Goal: Task Accomplishment & Management: Complete application form

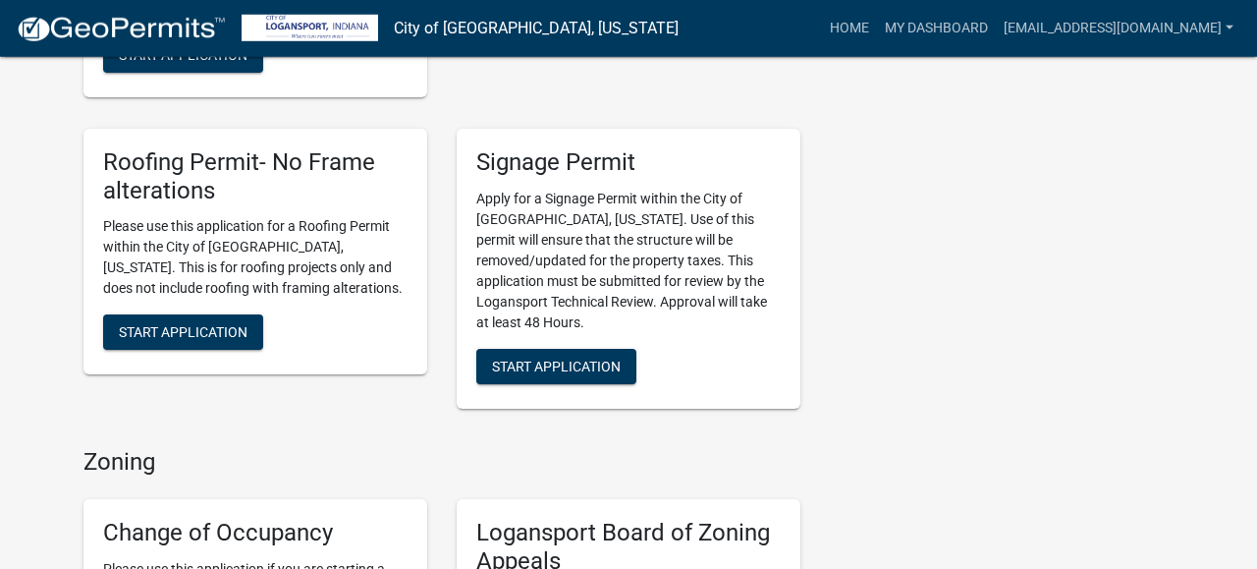
scroll to position [1112, 0]
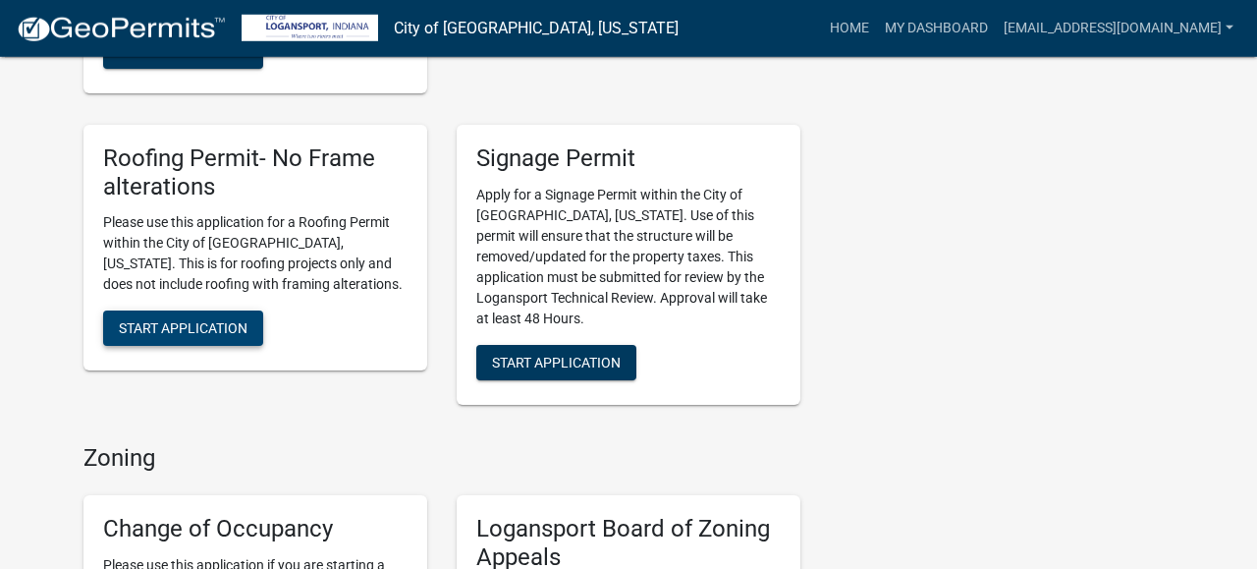
click at [253, 321] on button "Start Application" at bounding box center [183, 327] width 160 height 35
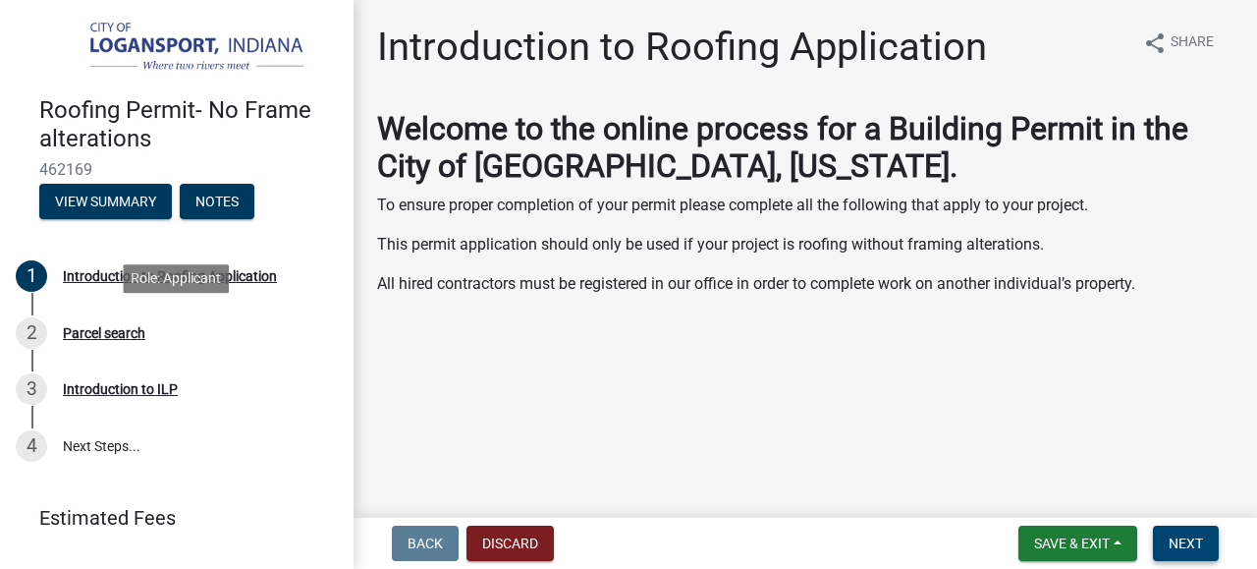
click at [1189, 546] on span "Next" at bounding box center [1186, 543] width 34 height 16
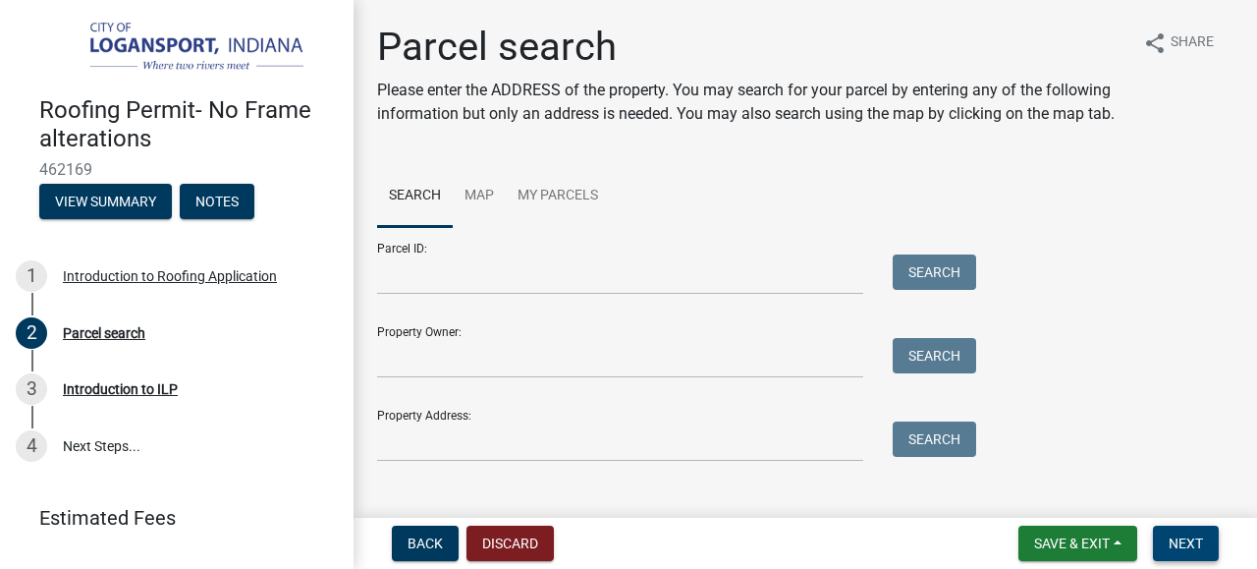
scroll to position [29, 0]
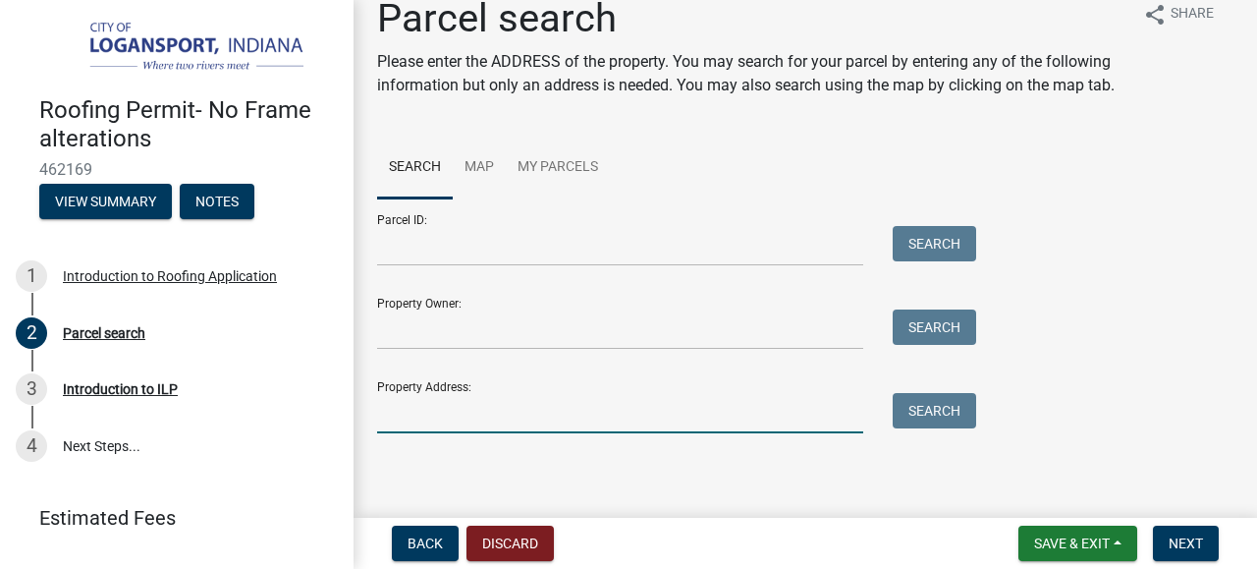
click at [598, 423] on input "Property Address:" at bounding box center [620, 413] width 486 height 40
type input "[STREET_ADDRESS]"
click at [934, 431] on div "Search" at bounding box center [929, 413] width 103 height 40
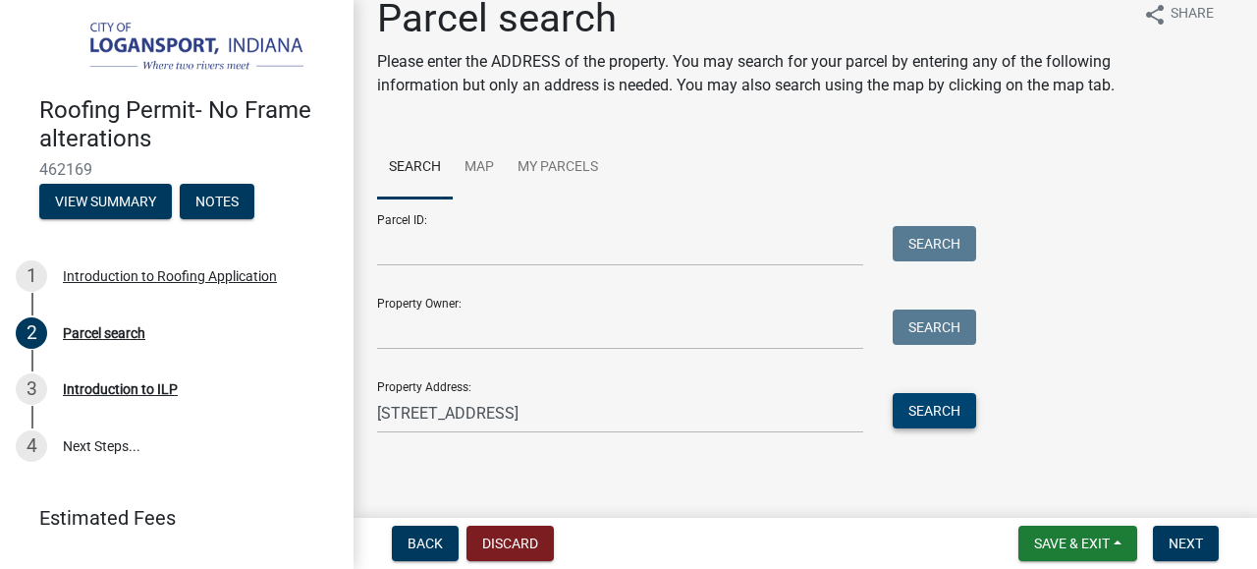
click at [947, 404] on button "Search" at bounding box center [934, 410] width 83 height 35
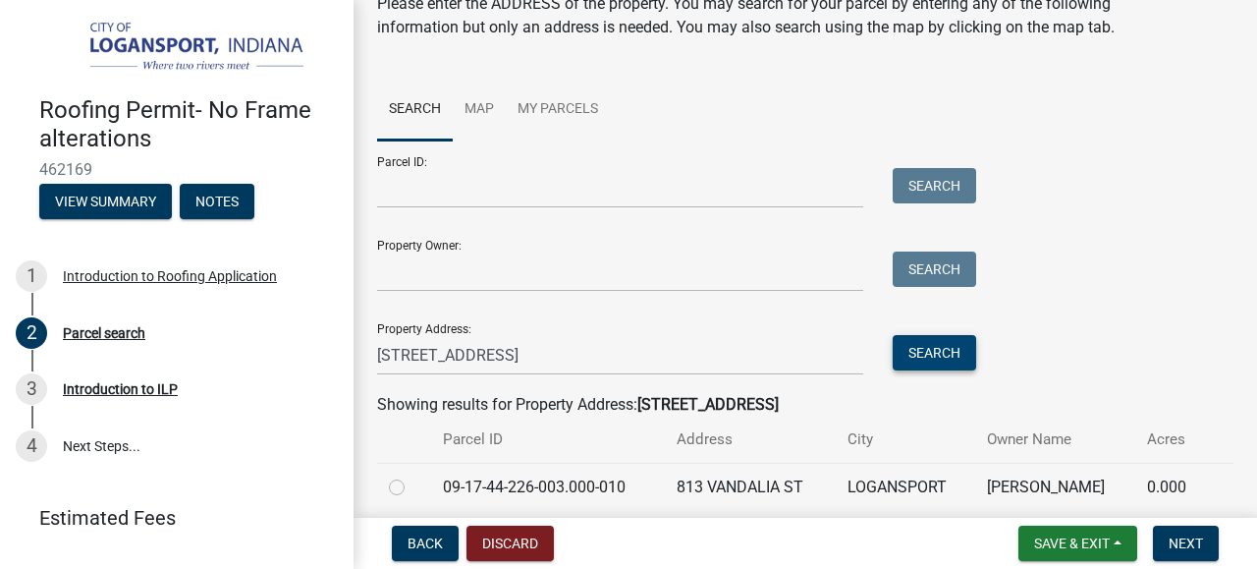
scroll to position [164, 0]
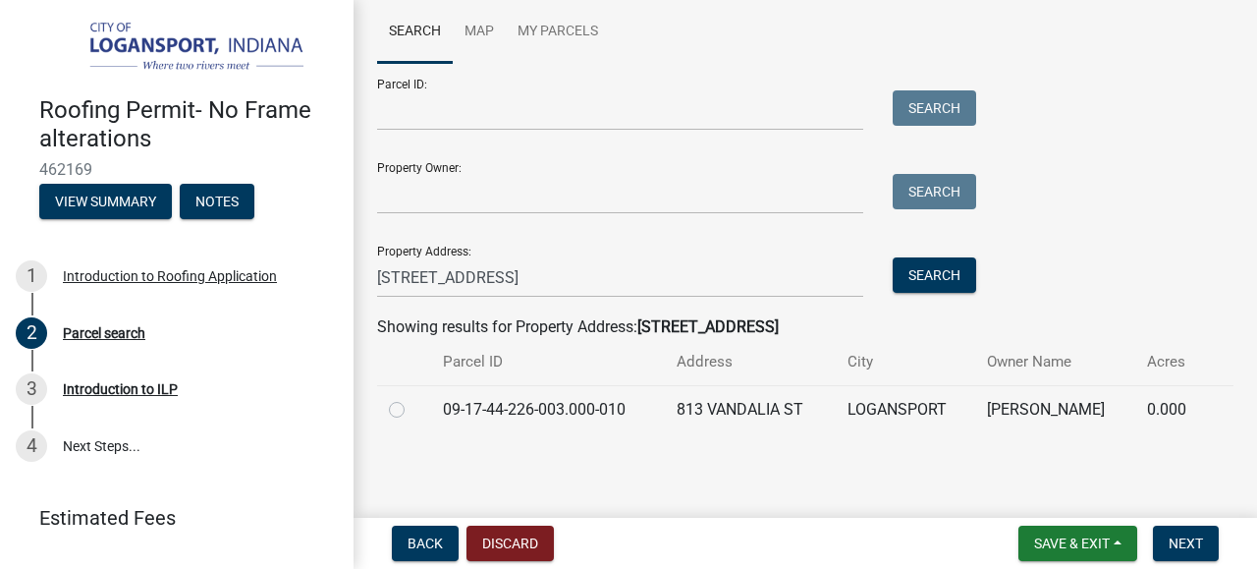
click at [412, 398] on label at bounding box center [412, 398] width 0 height 0
click at [412, 410] on input "radio" at bounding box center [418, 404] width 13 height 13
radio input "true"
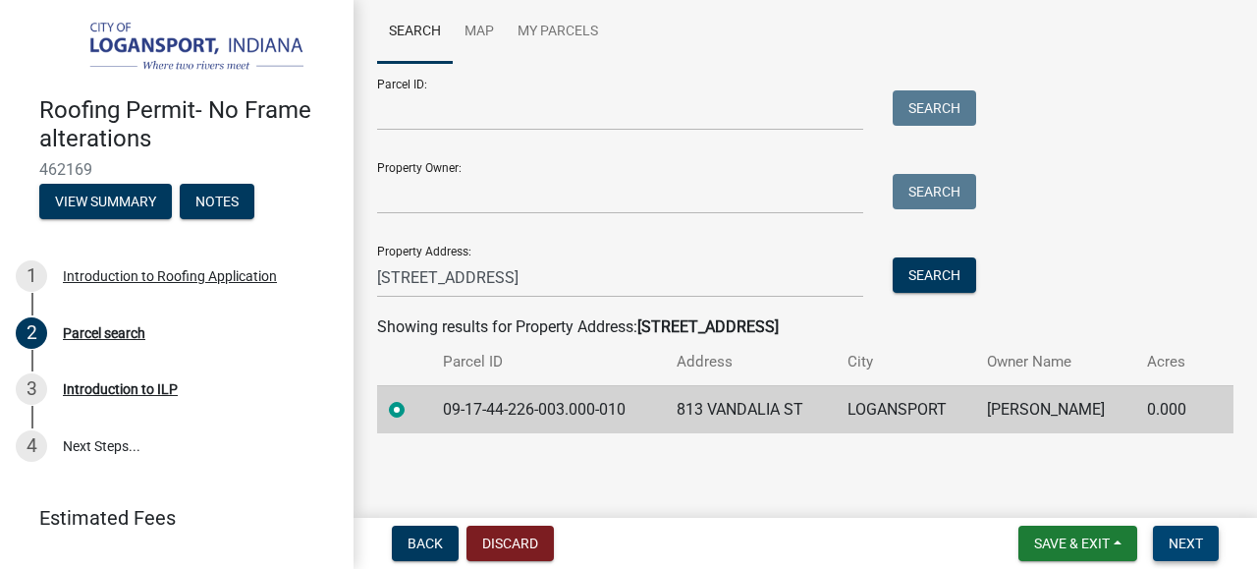
click at [1211, 547] on button "Next" at bounding box center [1186, 542] width 66 height 35
click at [1197, 547] on span "Next" at bounding box center [1186, 543] width 34 height 16
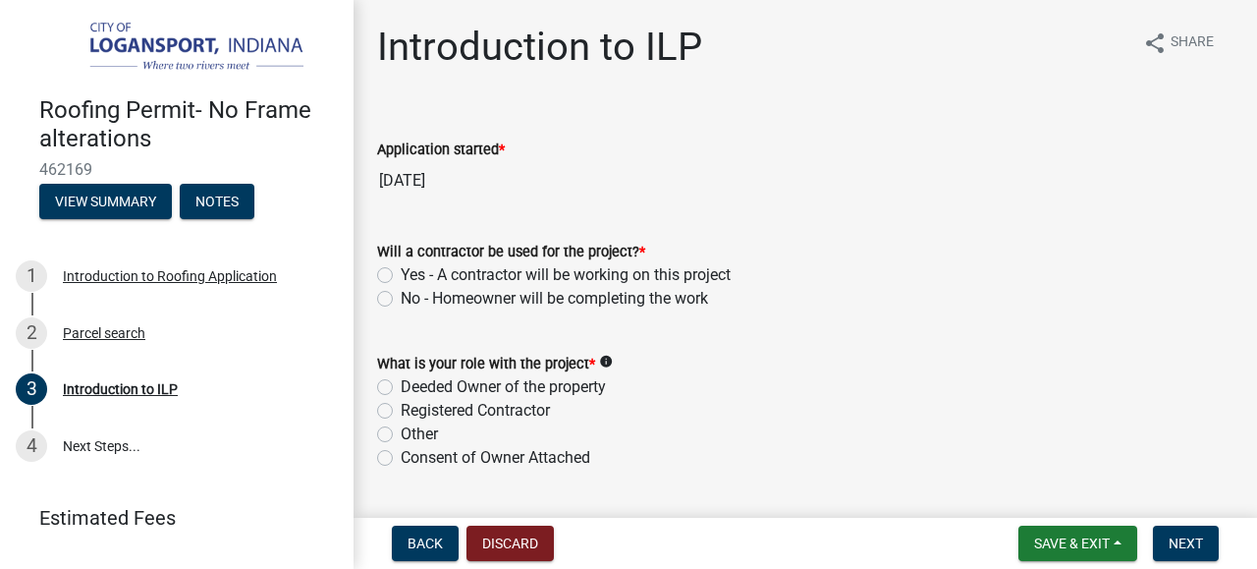
click at [697, 290] on label "No - Homeowner will be completing the work" at bounding box center [554, 299] width 307 height 24
click at [413, 290] on input "No - Homeowner will be completing the work" at bounding box center [407, 293] width 13 height 13
radio input "true"
click at [710, 277] on label "Yes - A contractor will be working on this project" at bounding box center [566, 275] width 330 height 24
click at [413, 276] on input "Yes - A contractor will be working on this project" at bounding box center [407, 269] width 13 height 13
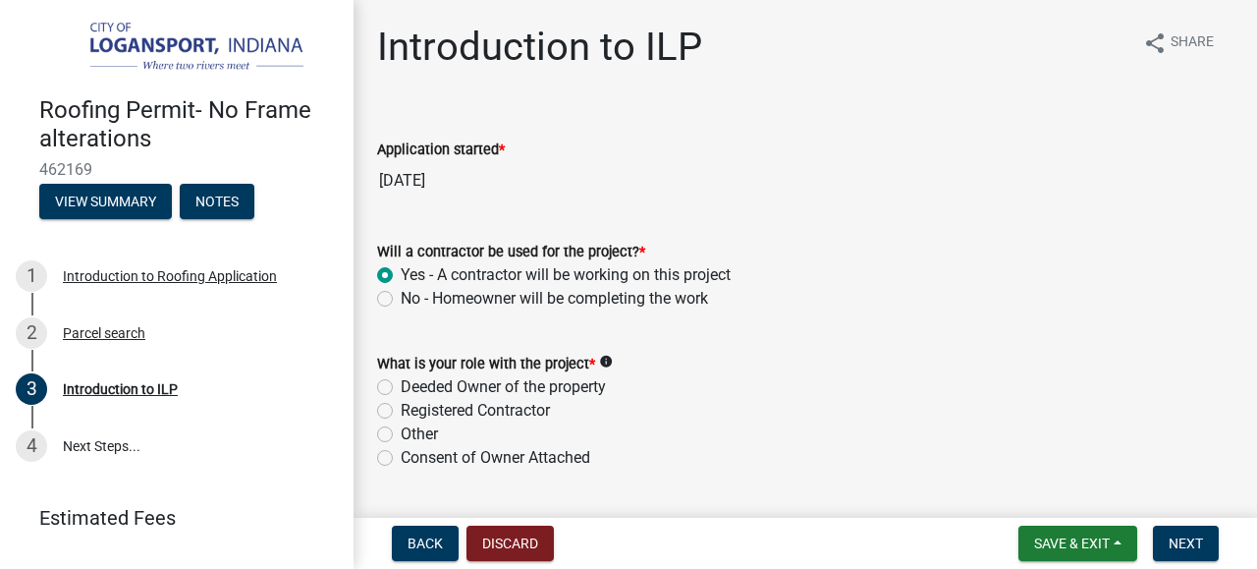
radio input "true"
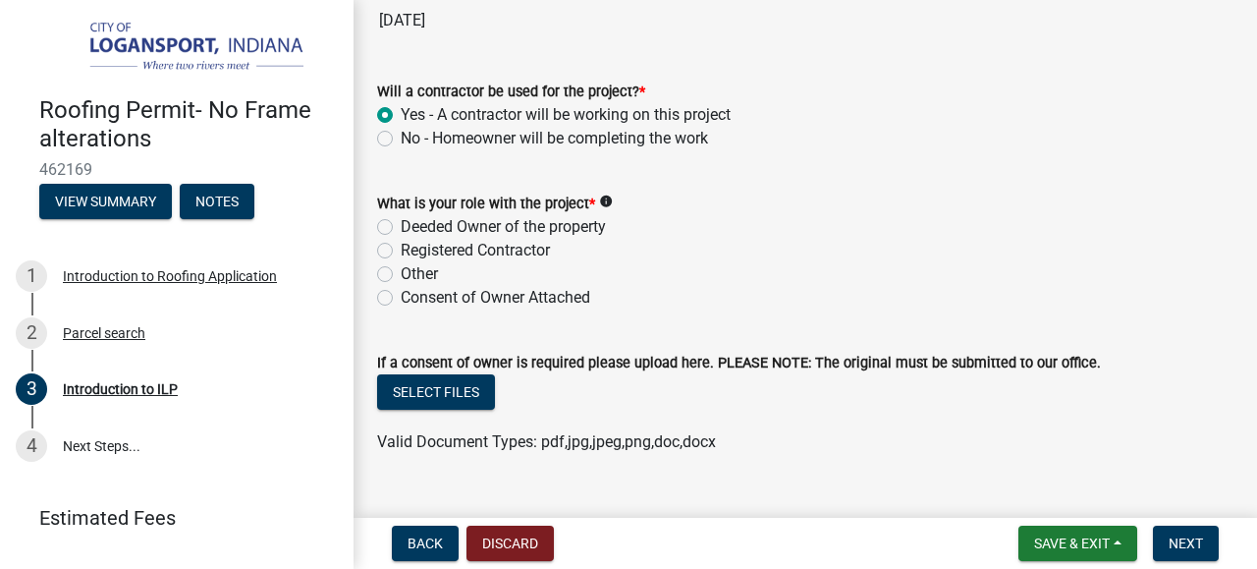
scroll to position [161, 0]
click at [528, 250] on label "Registered Contractor" at bounding box center [475, 250] width 149 height 24
click at [413, 250] on input "Registered Contractor" at bounding box center [407, 244] width 13 height 13
radio input "true"
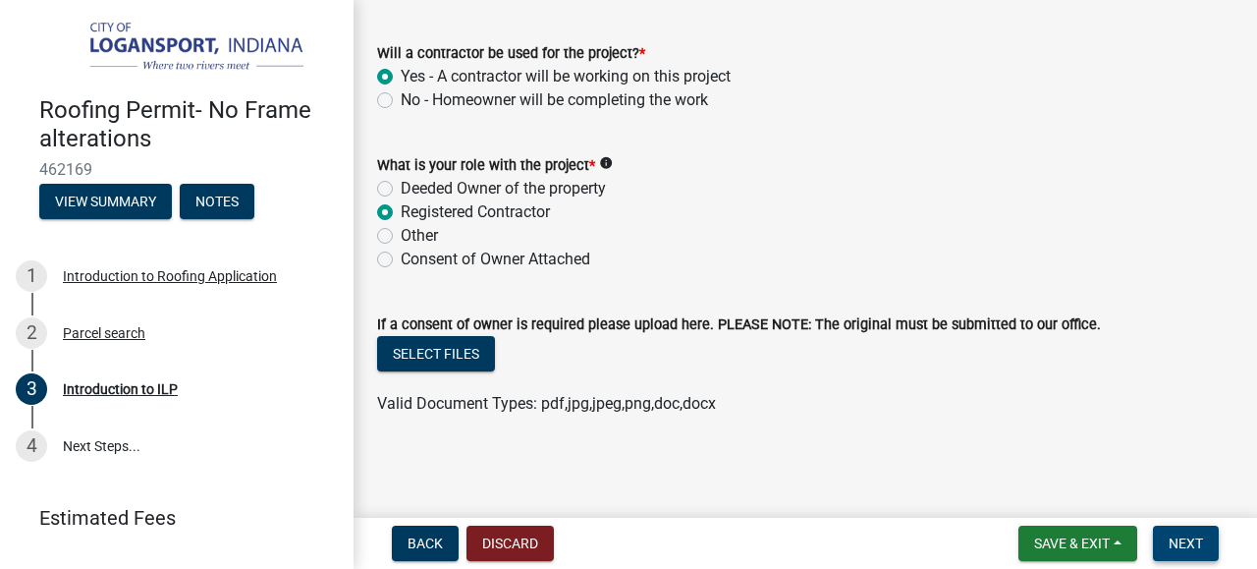
click at [1206, 553] on button "Next" at bounding box center [1186, 542] width 66 height 35
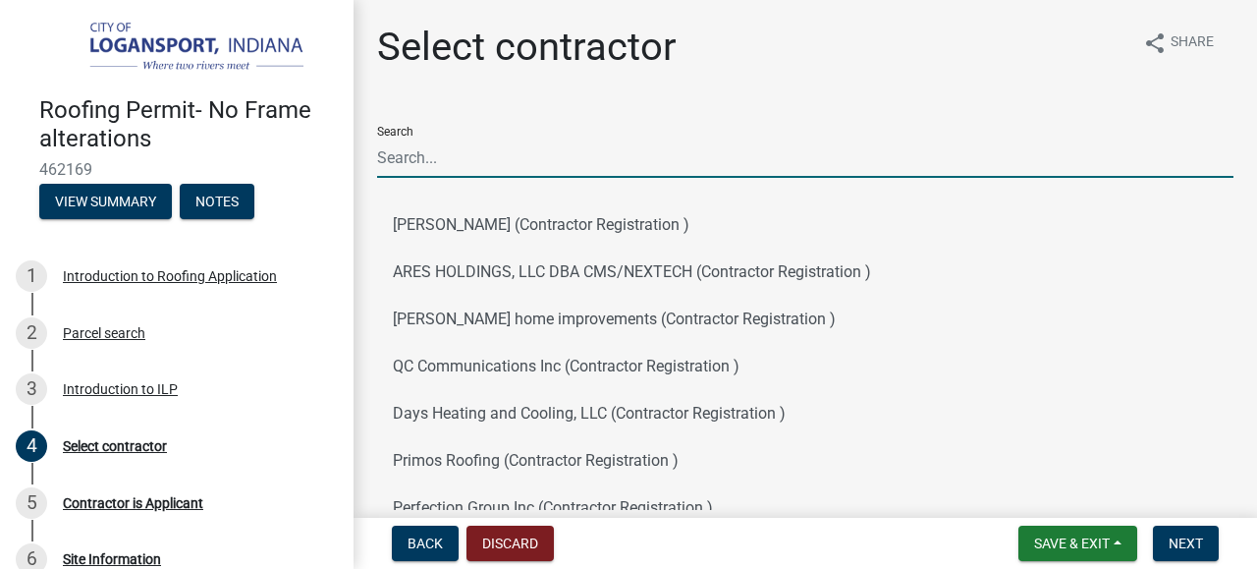
click at [877, 154] on input "Search" at bounding box center [805, 157] width 856 height 40
click at [880, 161] on input "Search" at bounding box center [805, 157] width 856 height 40
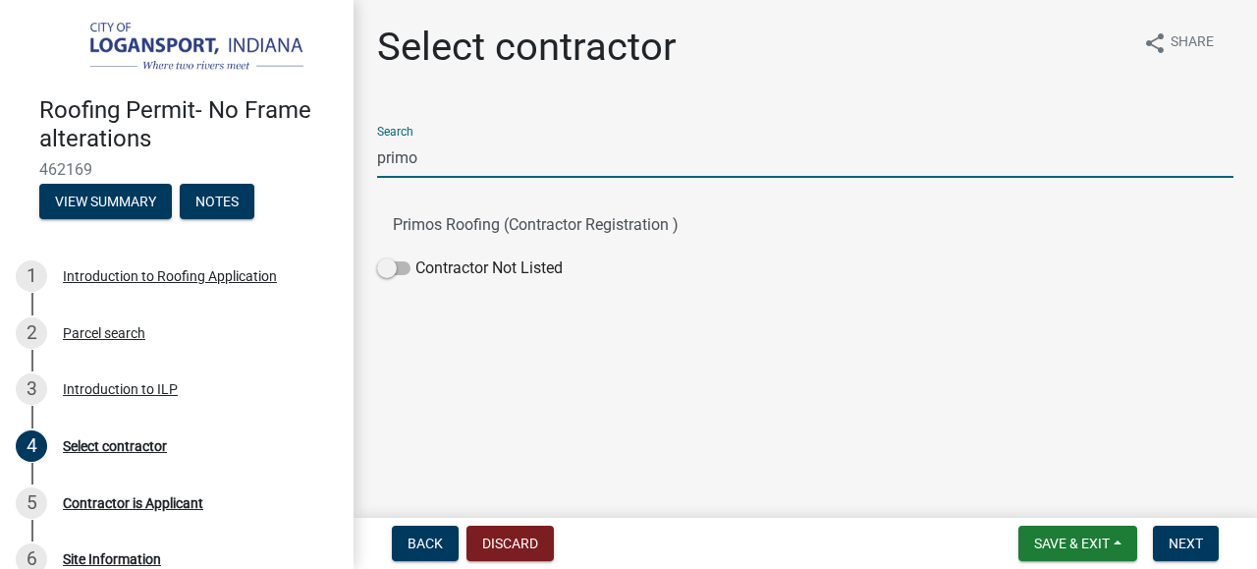
type input "primo"
click at [639, 231] on button "Primos Roofing (Contractor Registration )" at bounding box center [805, 224] width 856 height 47
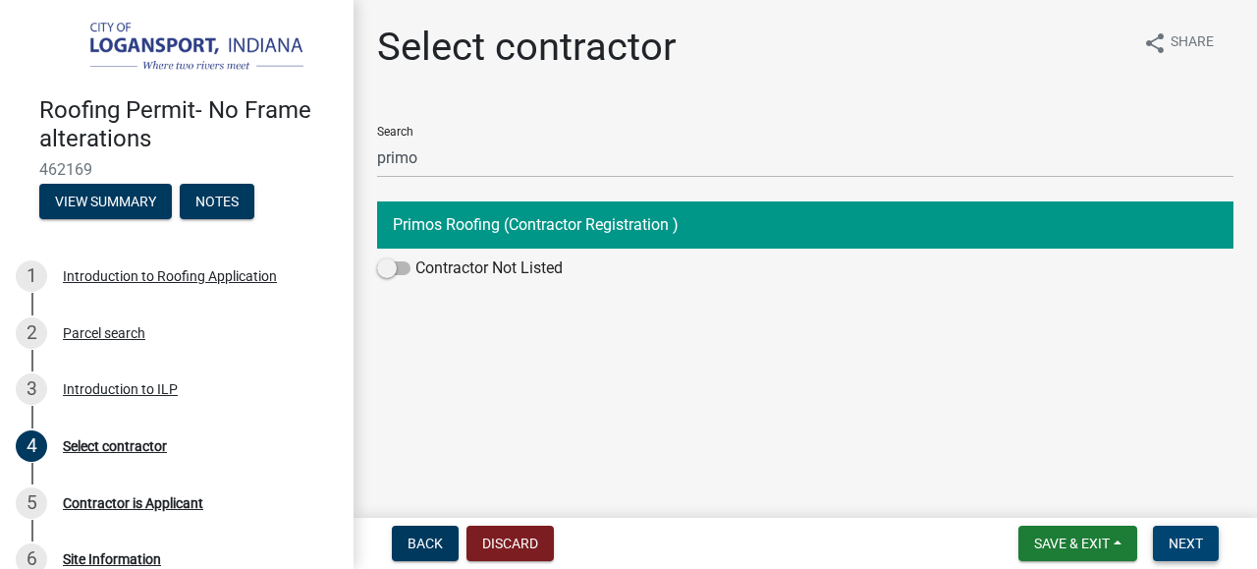
click at [1191, 547] on span "Next" at bounding box center [1186, 543] width 34 height 16
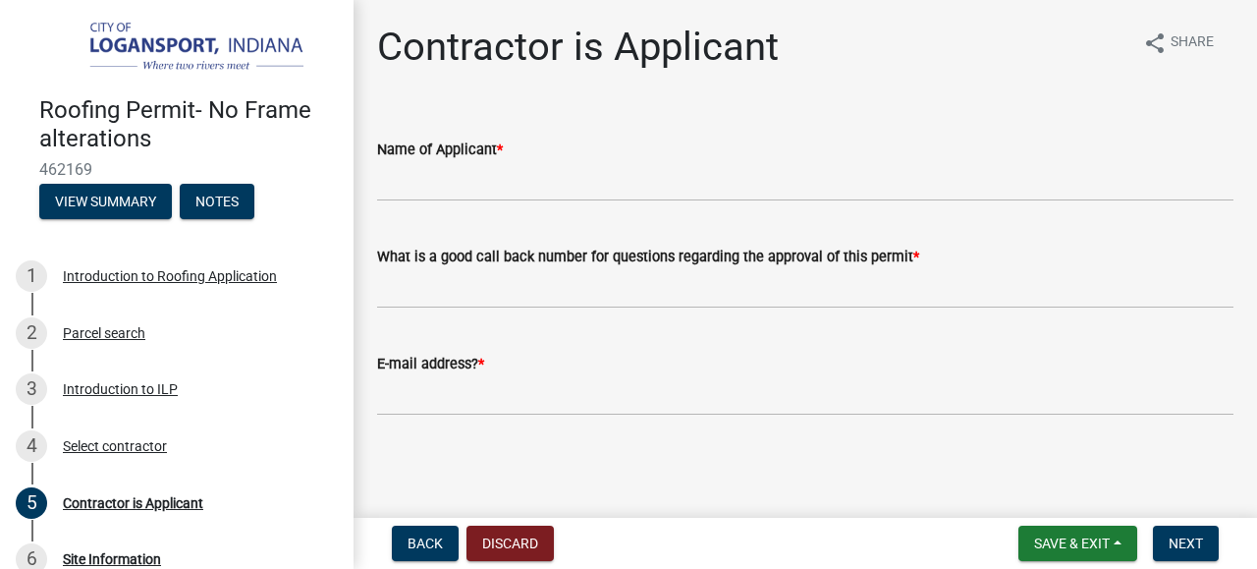
click at [847, 203] on wm-data-entity-input "Name of Applicant *" at bounding box center [805, 163] width 856 height 107
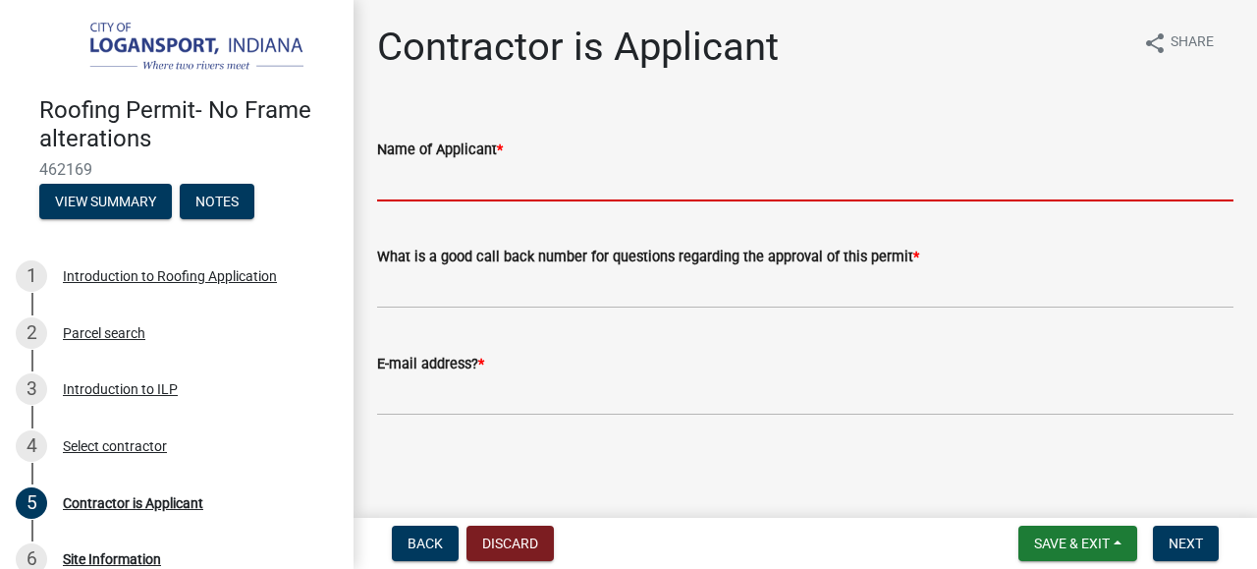
click at [809, 180] on input "Name of Applicant *" at bounding box center [805, 181] width 856 height 40
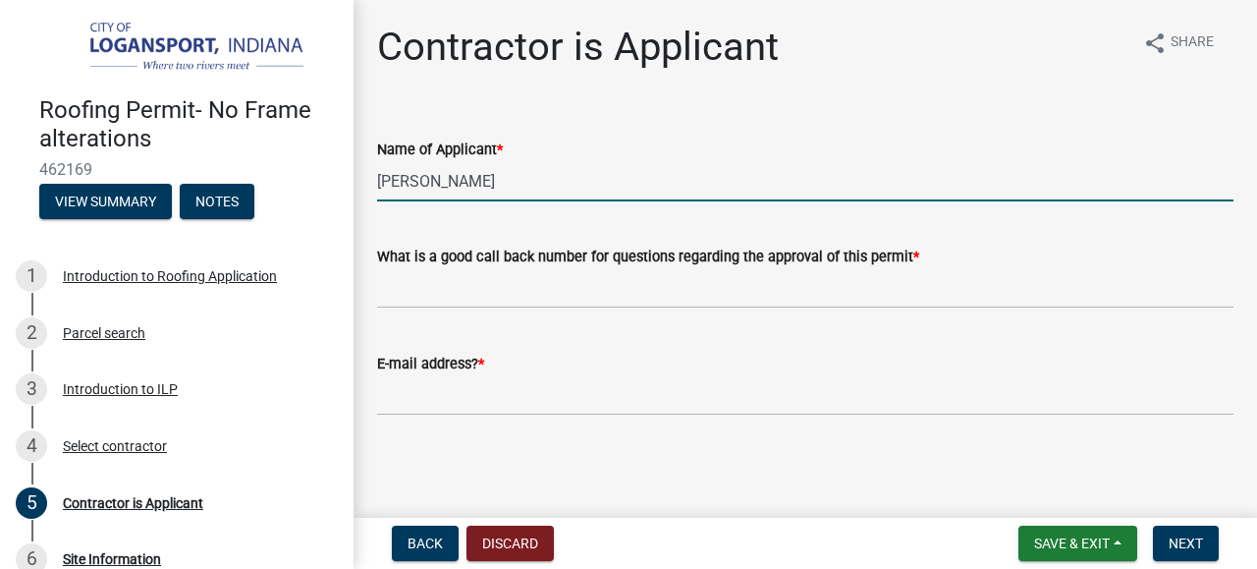
type input "[PERSON_NAME]"
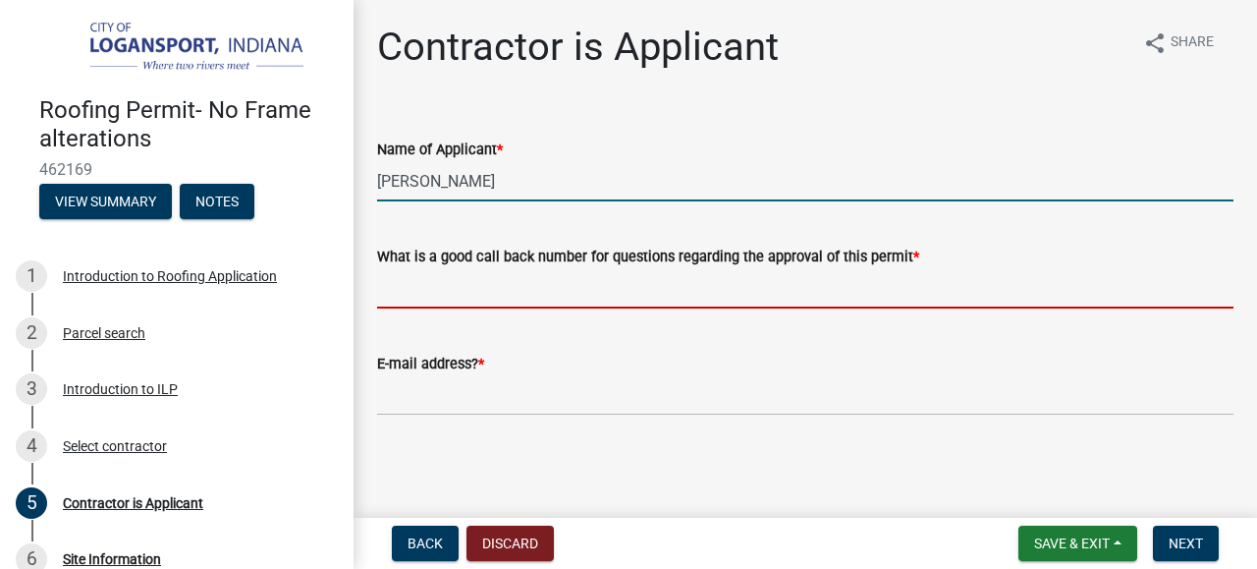
type input "5747212081"
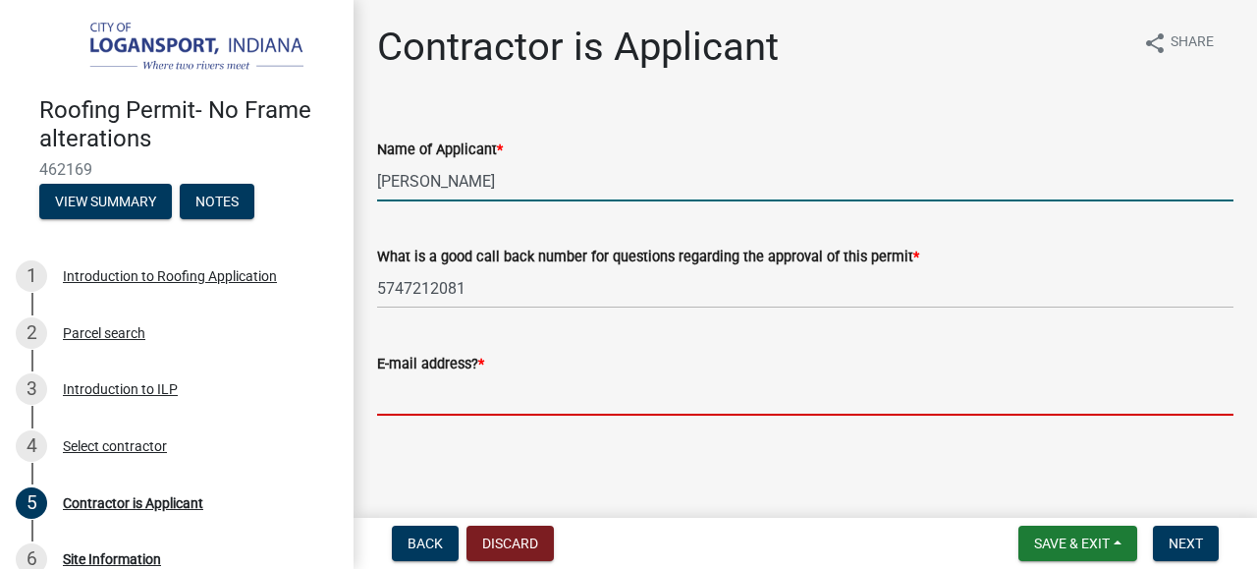
type input "[EMAIL_ADDRESS][DOMAIN_NAME]"
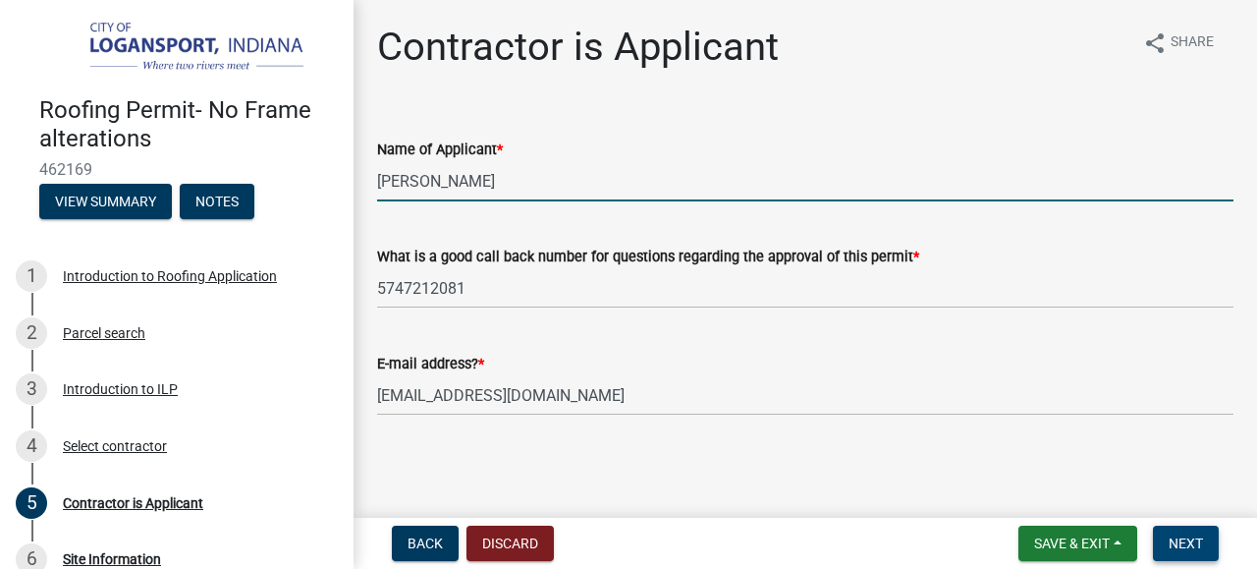
click at [1189, 546] on span "Next" at bounding box center [1186, 543] width 34 height 16
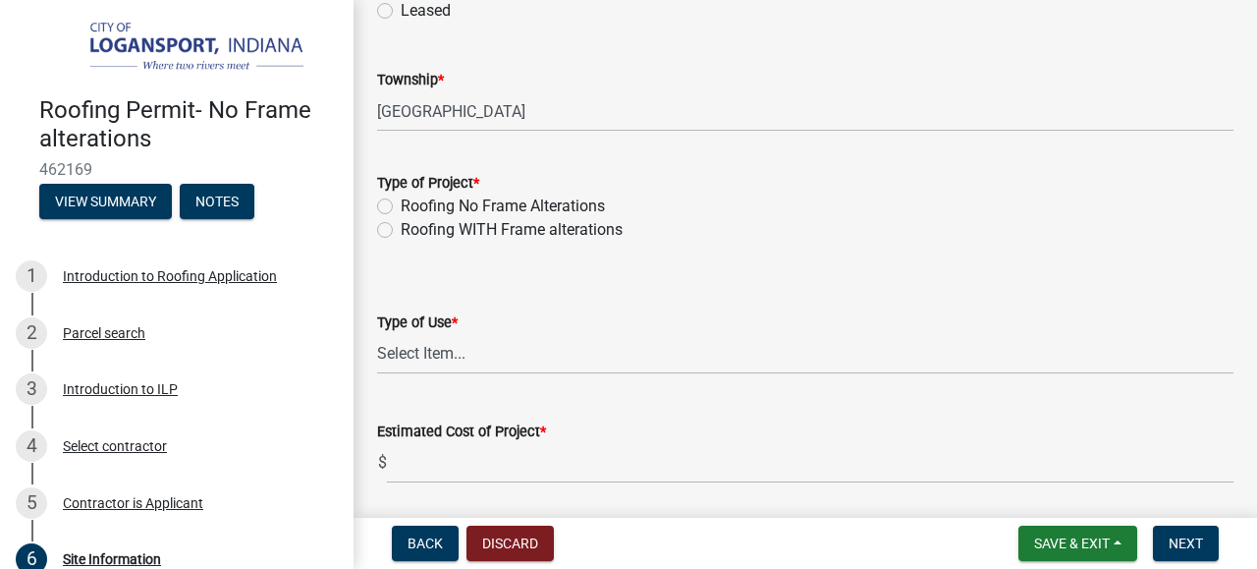
scroll to position [228, 0]
click at [569, 208] on label "Roofing No Frame Alterations" at bounding box center [503, 204] width 204 height 24
click at [413, 205] on input "Roofing No Frame Alterations" at bounding box center [407, 198] width 13 height 13
radio input "true"
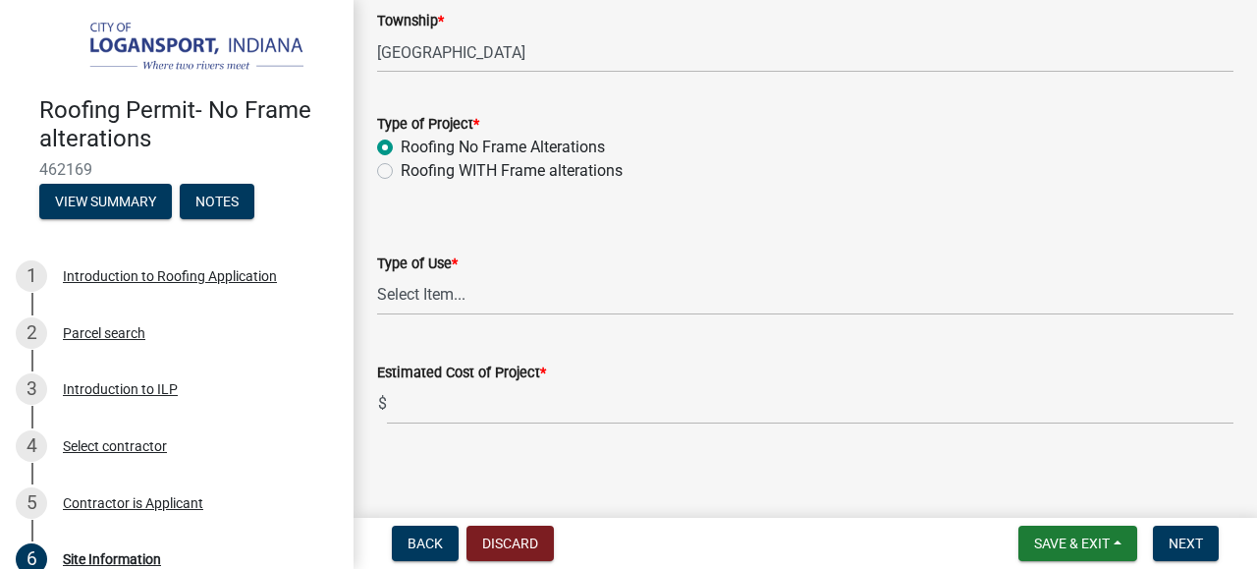
scroll to position [294, 0]
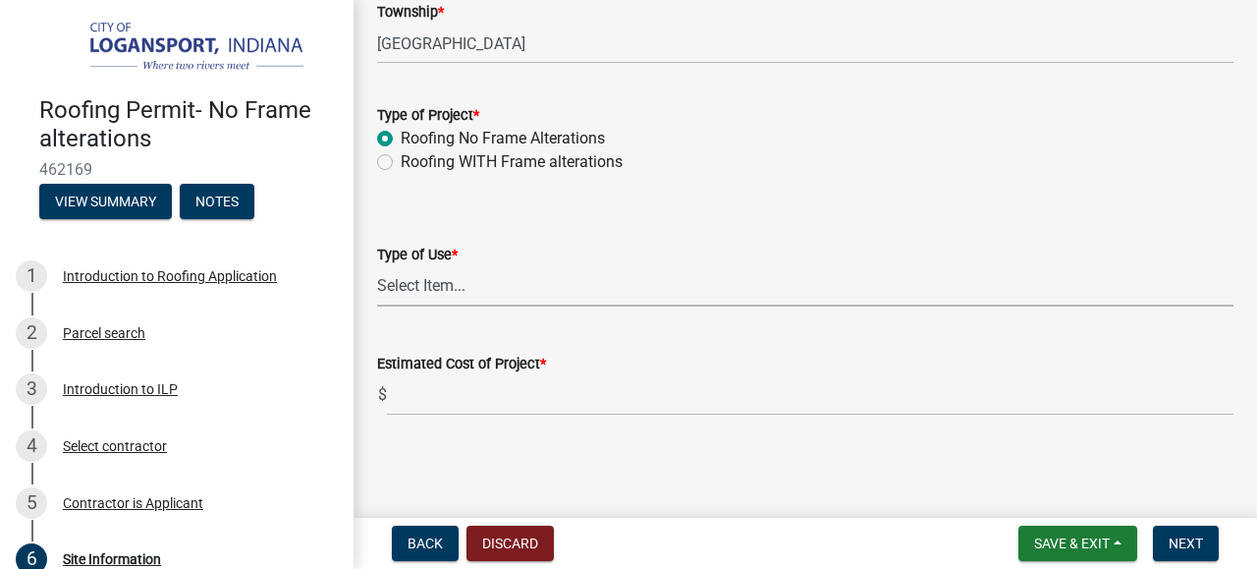
click at [651, 285] on select "Select Item... Residential Commercial/Industrial Agricultural Public/Semi Public" at bounding box center [805, 286] width 856 height 40
click option "Residential" at bounding box center [0, 0] width 0 height 0
select select "62802869-e470-474a-8a4c-8dbe1ccdd5ac"
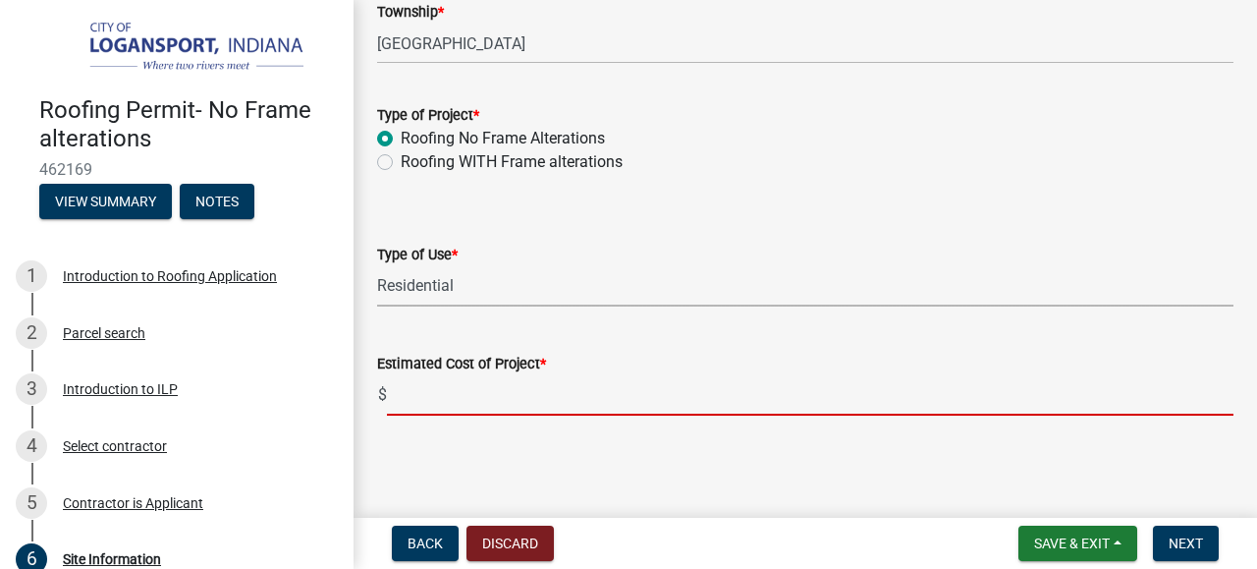
click at [628, 388] on input "text" at bounding box center [810, 395] width 846 height 40
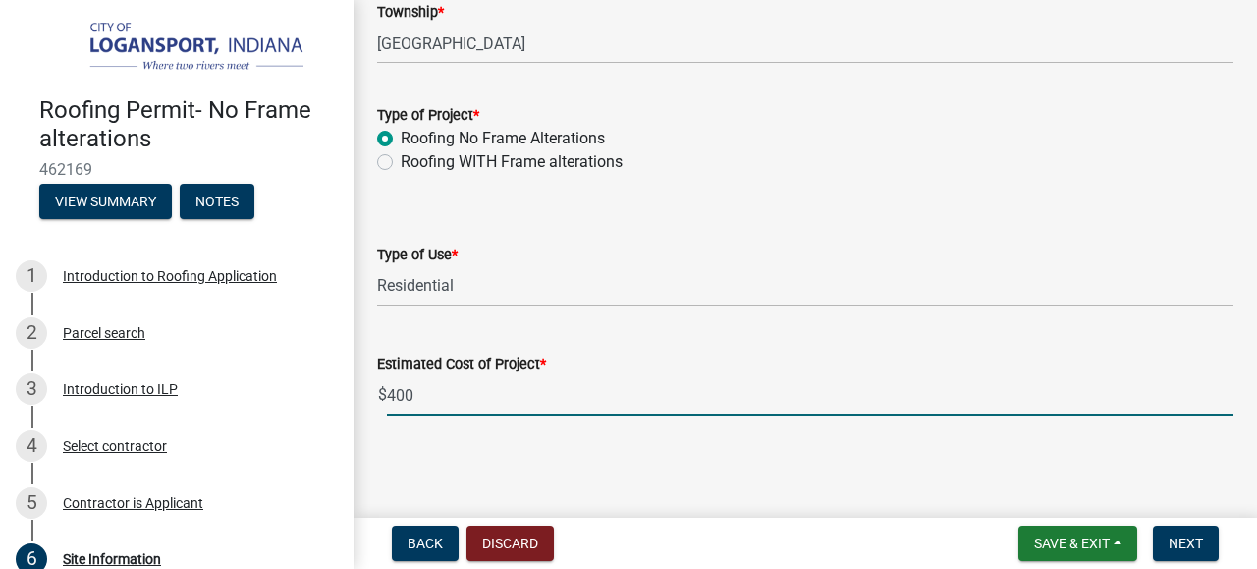
type input "4000"
click at [1211, 537] on button "Next" at bounding box center [1186, 542] width 66 height 35
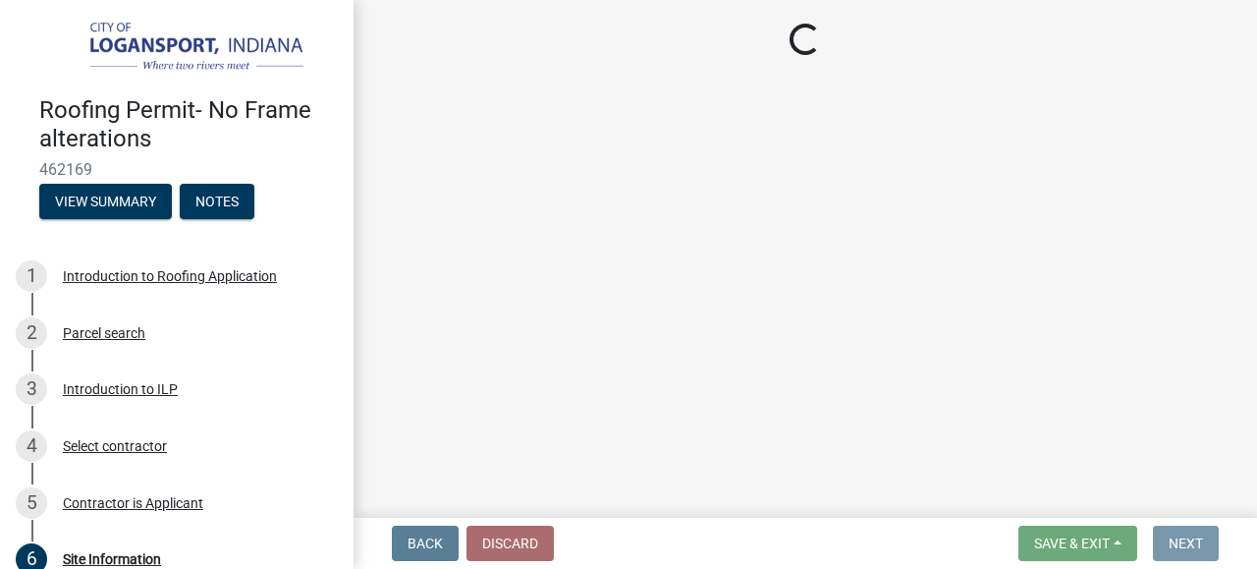
scroll to position [0, 0]
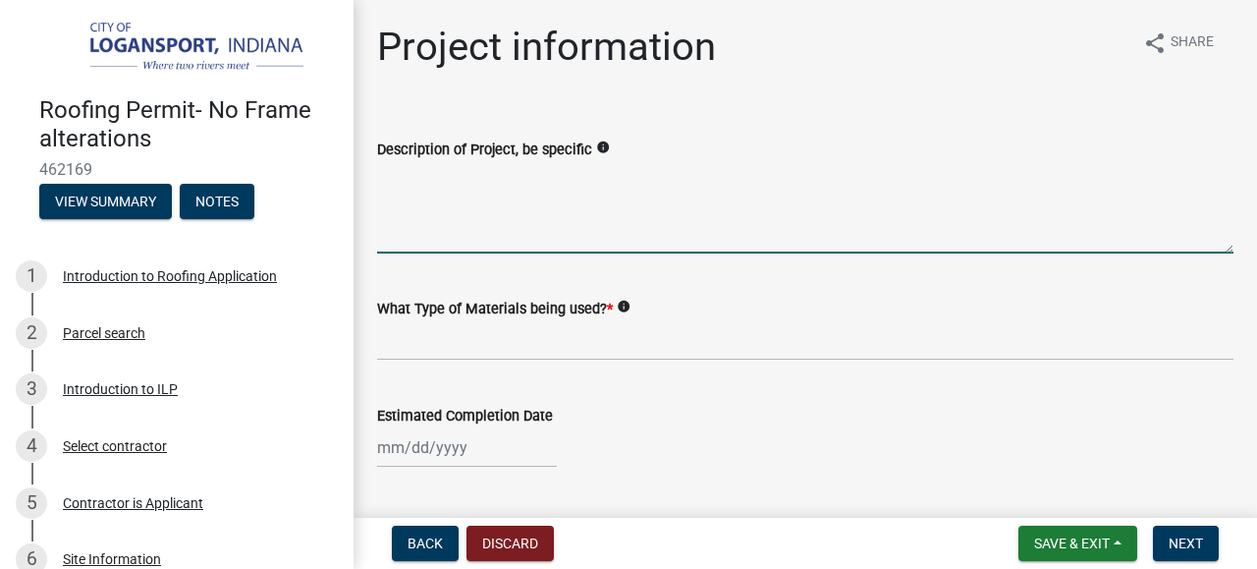
click at [845, 222] on textarea "Description of Project, be specific" at bounding box center [805, 207] width 856 height 92
type textarea "R"
type textarea "Tear off existing shingles and install new asphalt shingles"
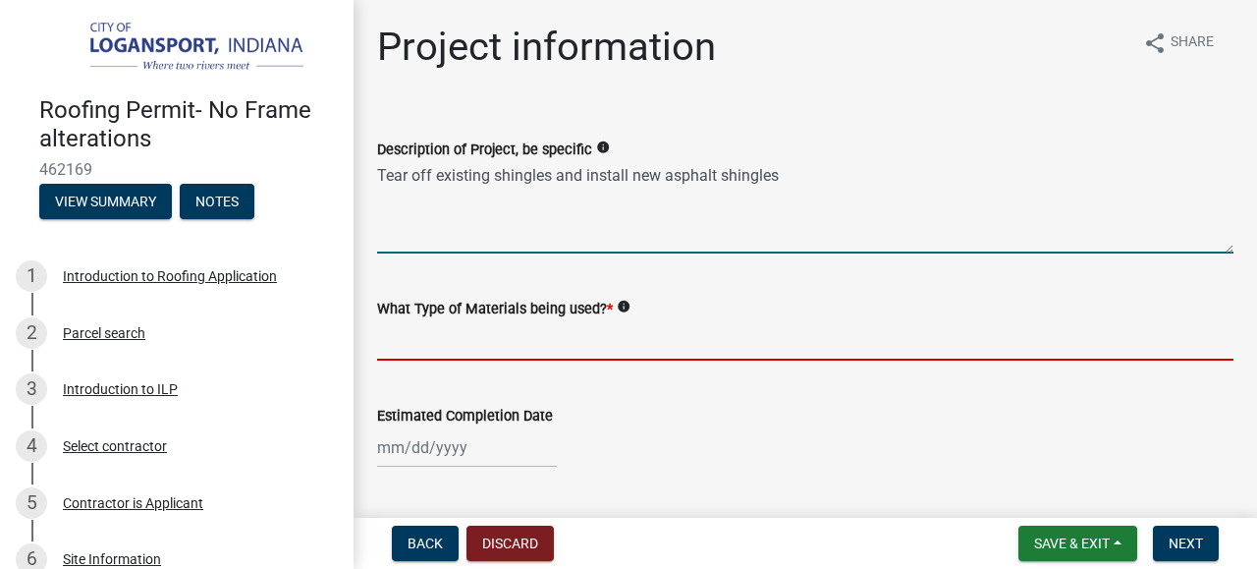
click at [776, 340] on input "What Type of Materials being used? *" at bounding box center [805, 340] width 856 height 40
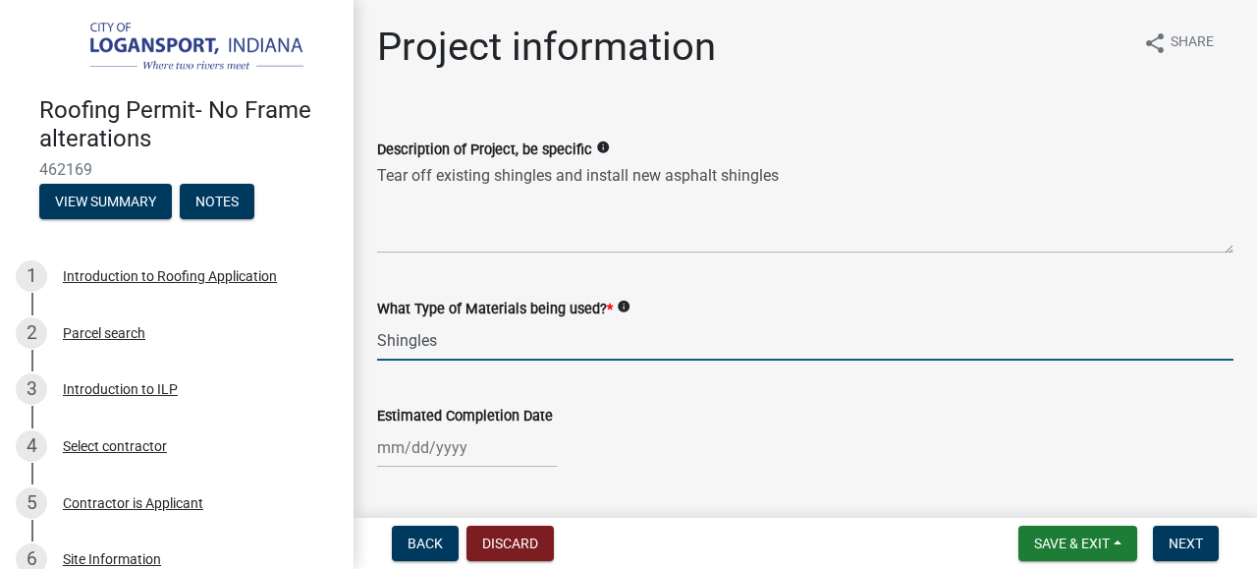
type input "Shingles"
click at [517, 463] on input "Estimated Completion Date" at bounding box center [467, 447] width 180 height 40
select select "8"
select select "2025"
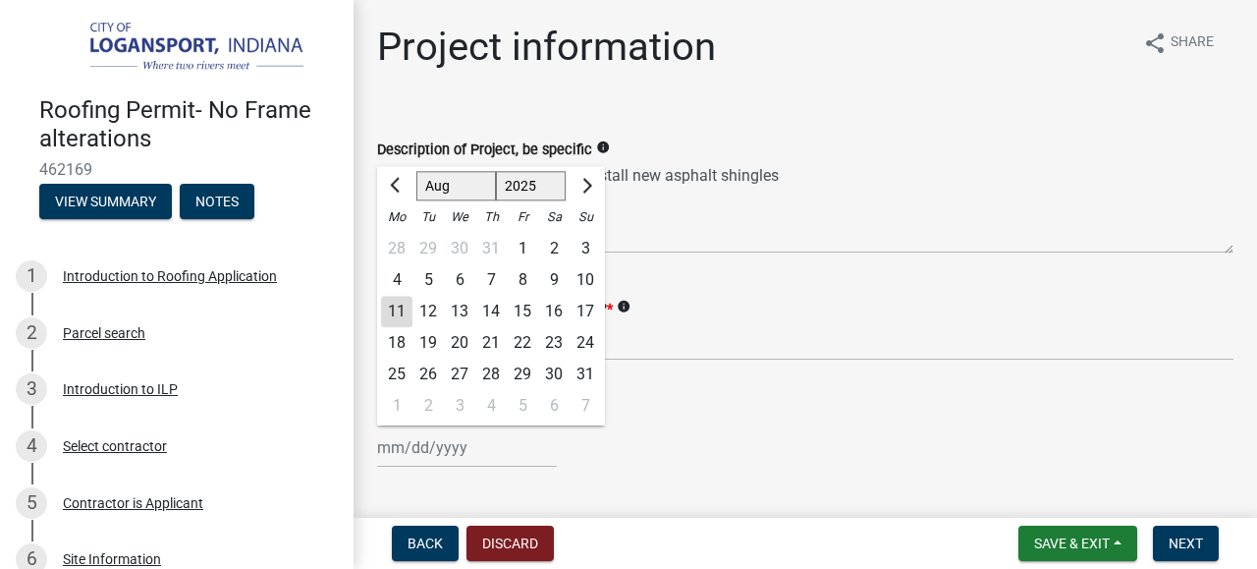
click at [397, 351] on div "18" at bounding box center [396, 342] width 31 height 31
type input "[DATE]"
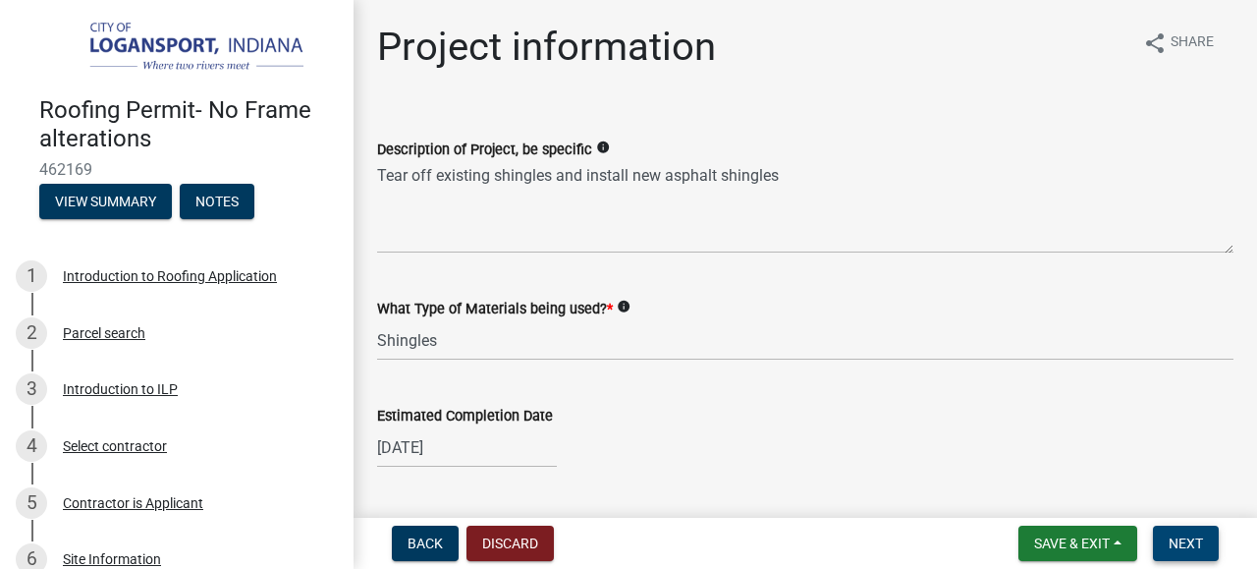
click at [1193, 543] on span "Next" at bounding box center [1186, 543] width 34 height 16
click at [1200, 535] on span "Next" at bounding box center [1186, 543] width 34 height 16
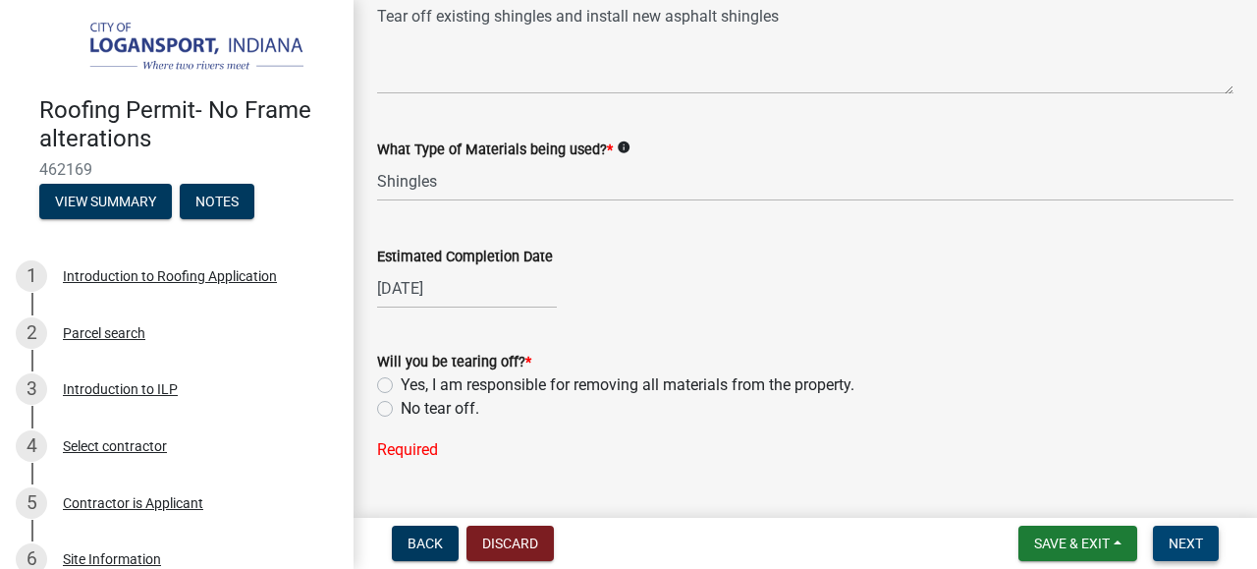
scroll to position [184, 0]
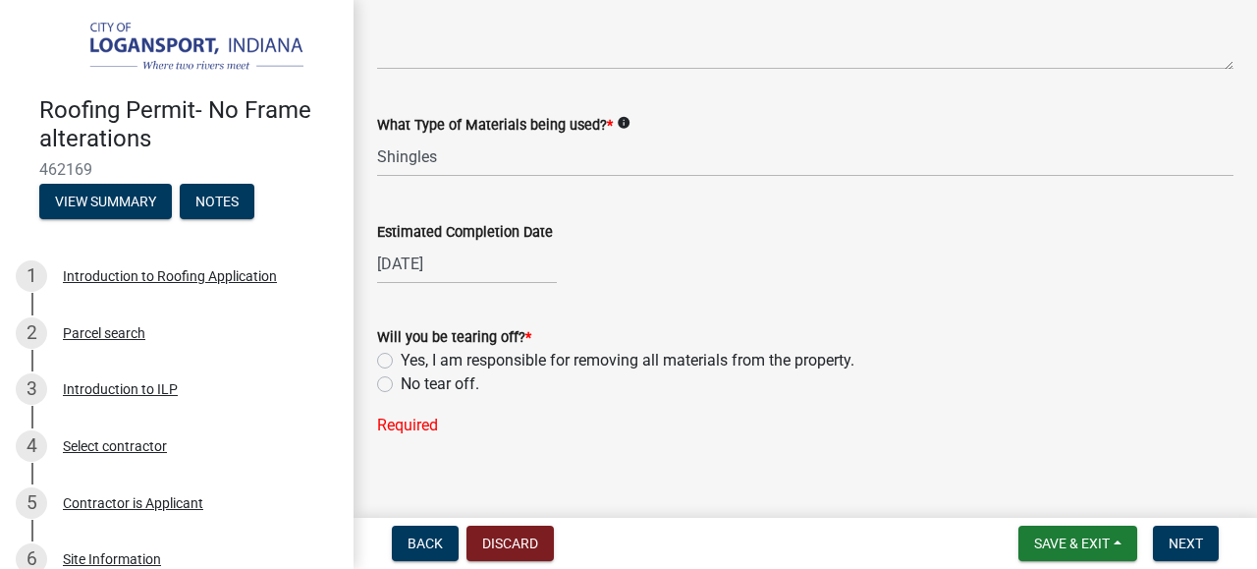
click at [718, 365] on label "Yes, I am responsible for removing all materials from the property." at bounding box center [628, 361] width 454 height 24
click at [413, 361] on input "Yes, I am responsible for removing all materials from the property." at bounding box center [407, 355] width 13 height 13
radio input "true"
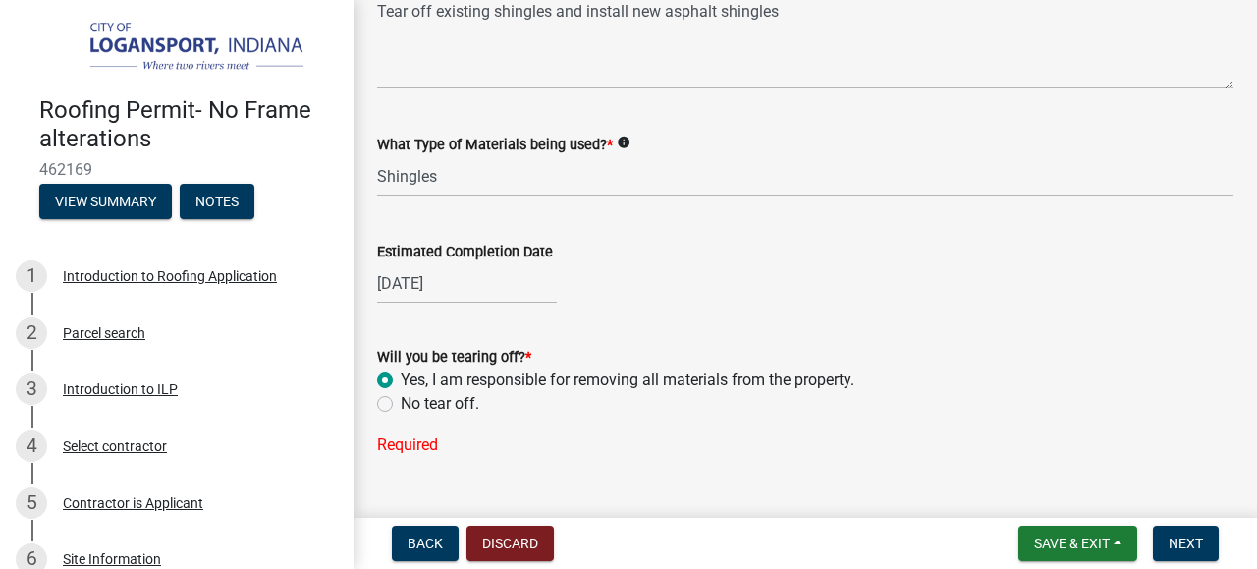
click at [726, 368] on label "Yes, I am responsible for removing all materials from the property." at bounding box center [628, 380] width 454 height 24
click at [413, 368] on input "Yes, I am responsible for removing all materials from the property." at bounding box center [407, 374] width 13 height 13
click at [1212, 546] on button "Next" at bounding box center [1186, 542] width 66 height 35
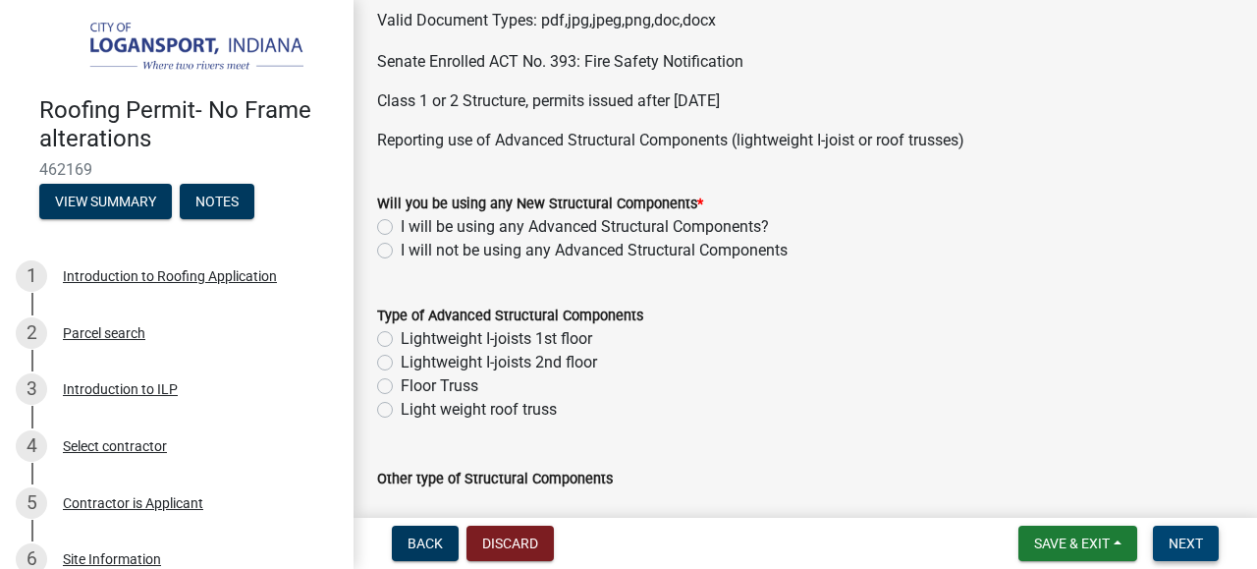
scroll to position [207, 0]
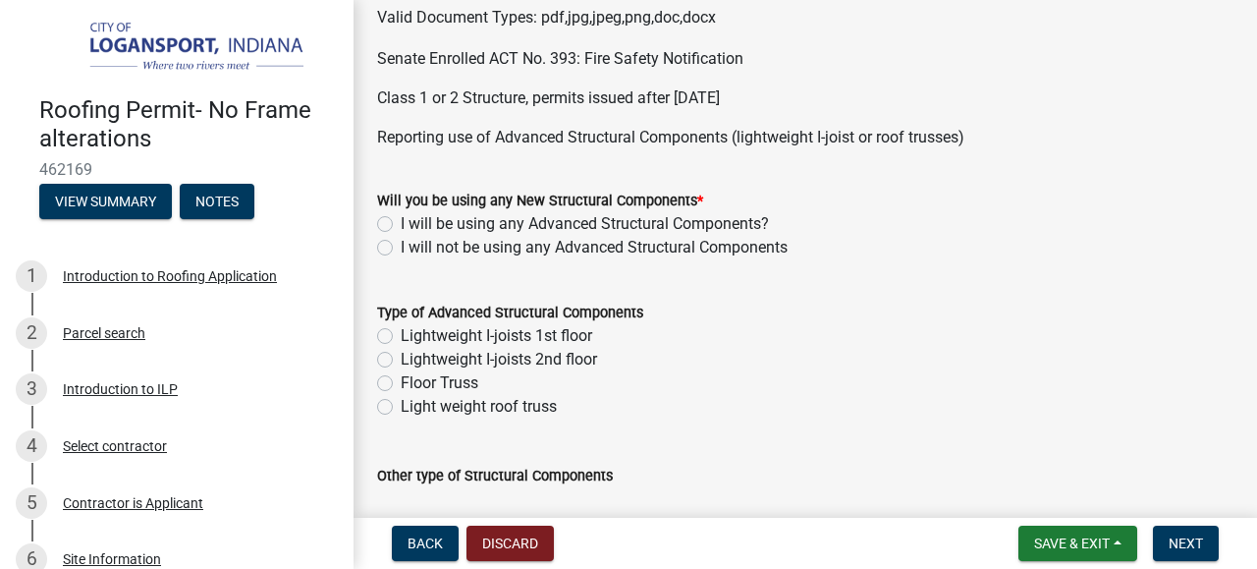
click at [728, 258] on label "I will not be using any Advanced Structural Components" at bounding box center [594, 248] width 387 height 24
click at [413, 248] on input "I will not be using any Advanced Structural Components" at bounding box center [407, 242] width 13 height 13
radio input "true"
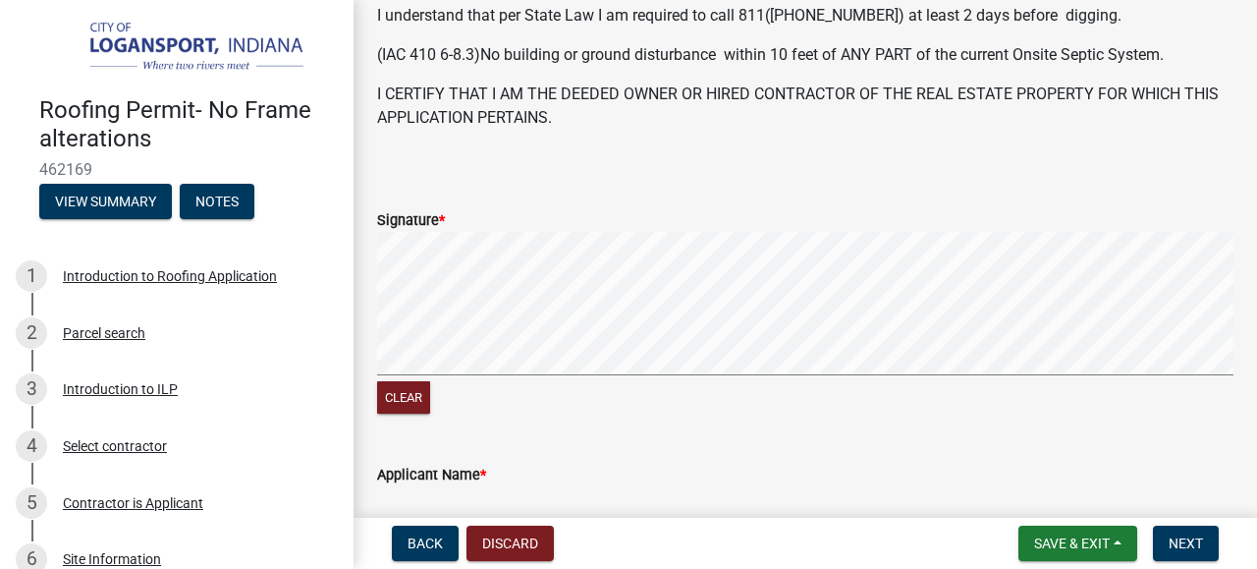
scroll to position [978, 0]
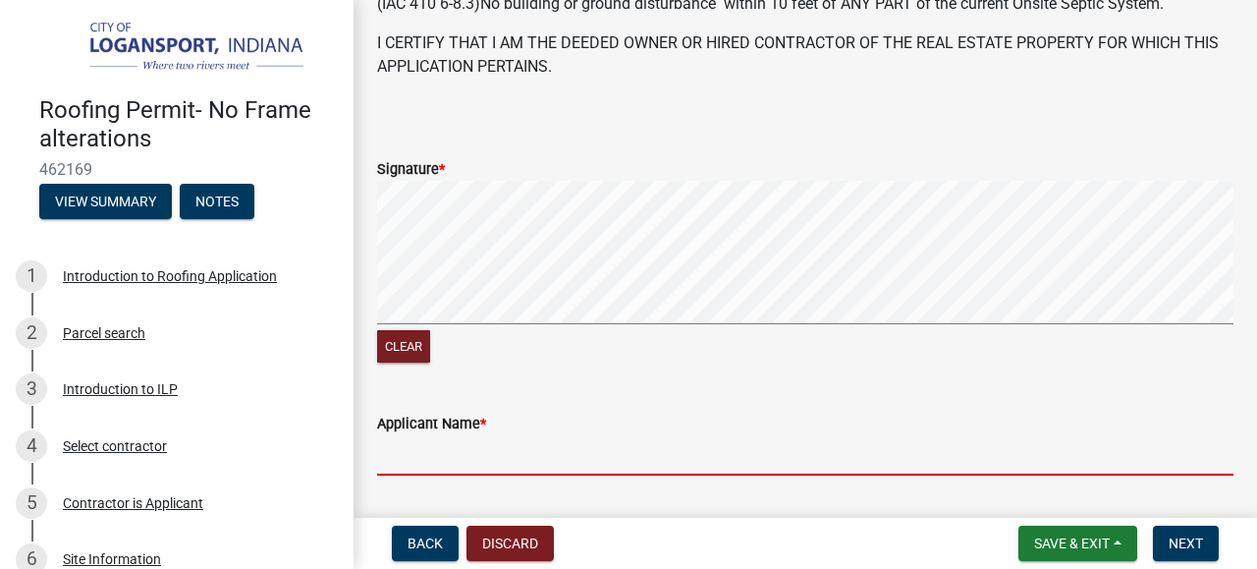
click at [572, 458] on input "Applicant Name *" at bounding box center [805, 455] width 856 height 40
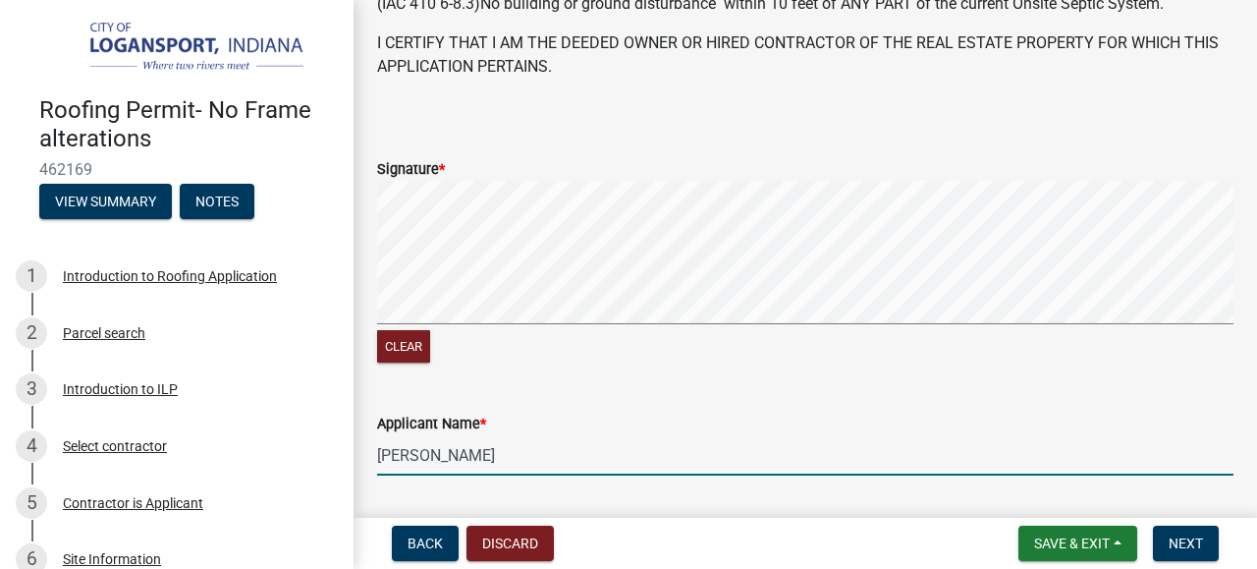
type input "[PERSON_NAME]"
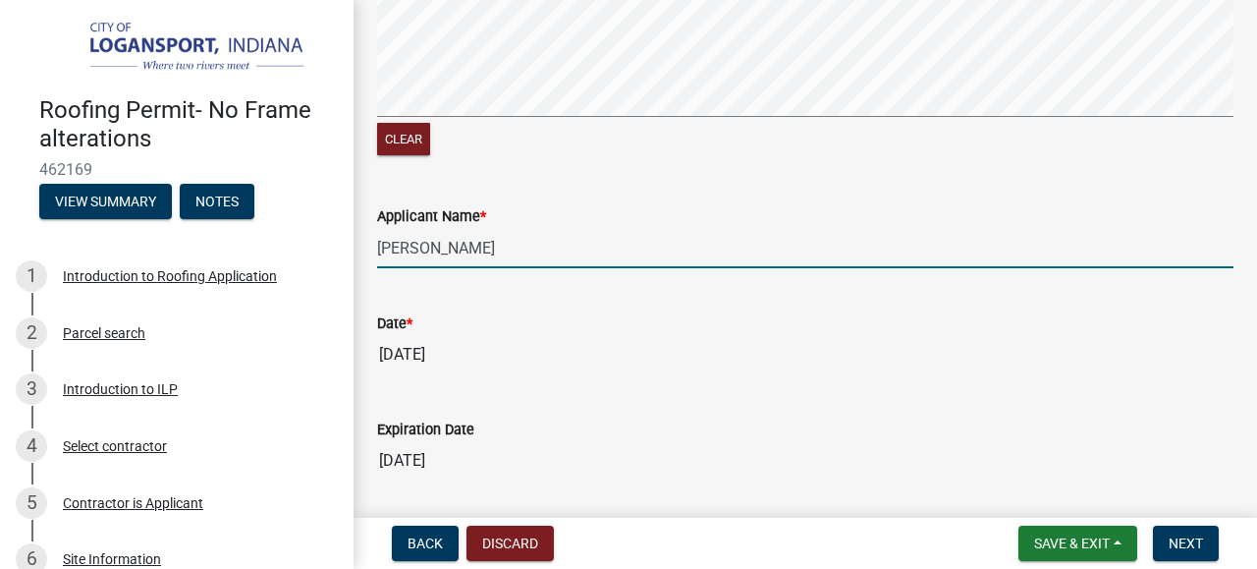
scroll to position [1249, 0]
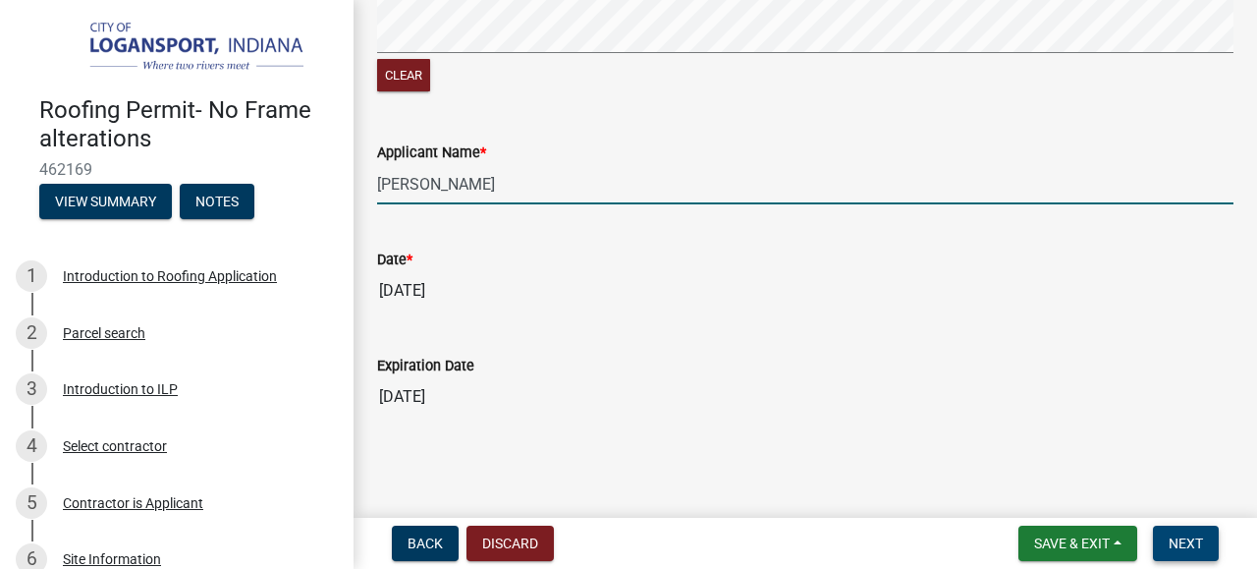
click at [1202, 544] on span "Next" at bounding box center [1186, 543] width 34 height 16
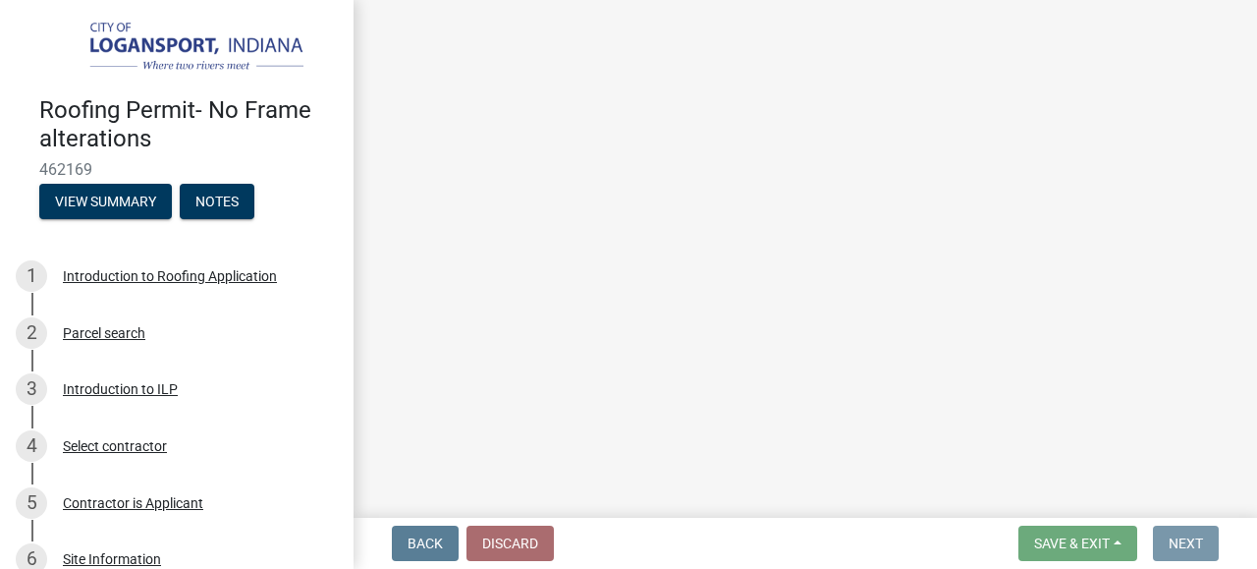
scroll to position [0, 0]
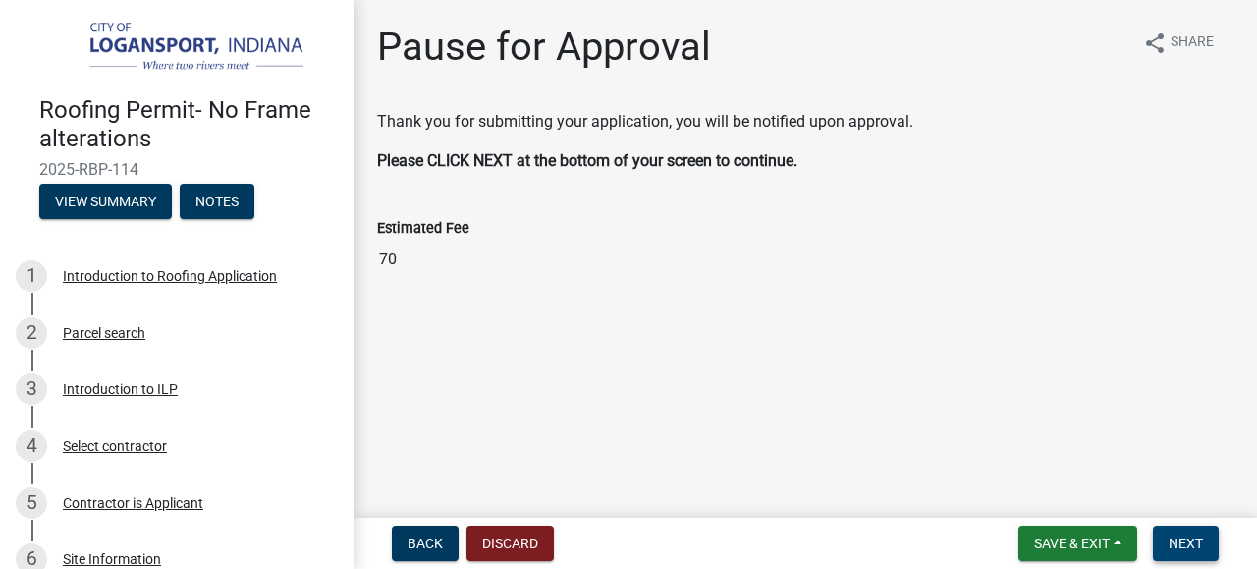
click at [1198, 539] on span "Next" at bounding box center [1186, 543] width 34 height 16
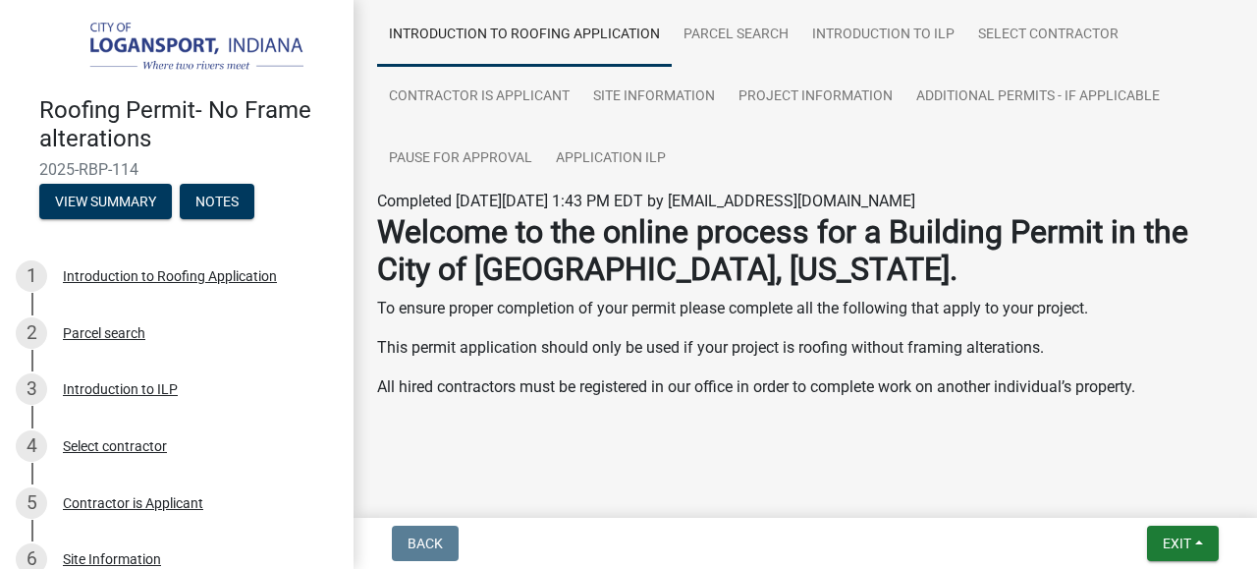
scroll to position [151, 0]
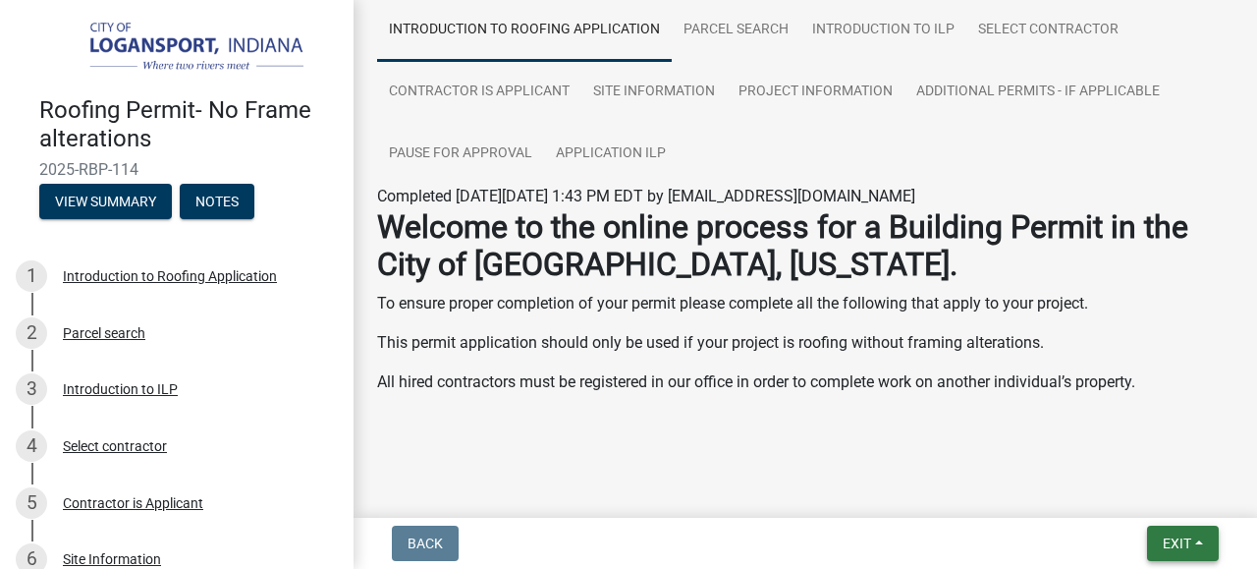
click at [1173, 542] on span "Exit" at bounding box center [1177, 543] width 28 height 16
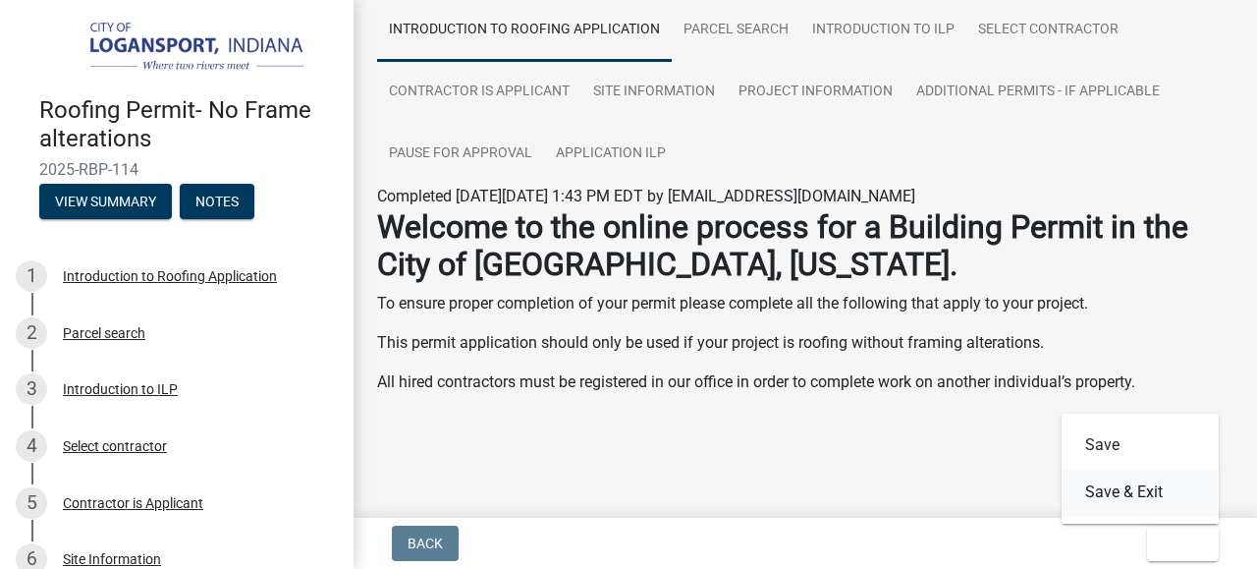
click at [1147, 492] on button "Save & Exit" at bounding box center [1140, 491] width 157 height 47
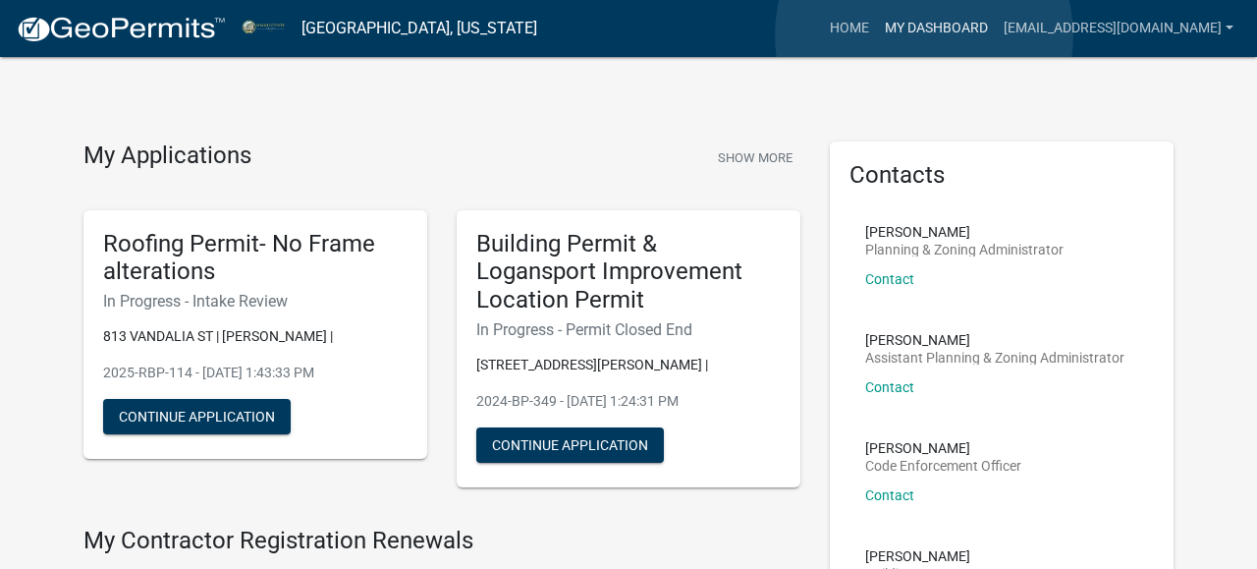
click at [924, 35] on link "My Dashboard" at bounding box center [936, 28] width 119 height 37
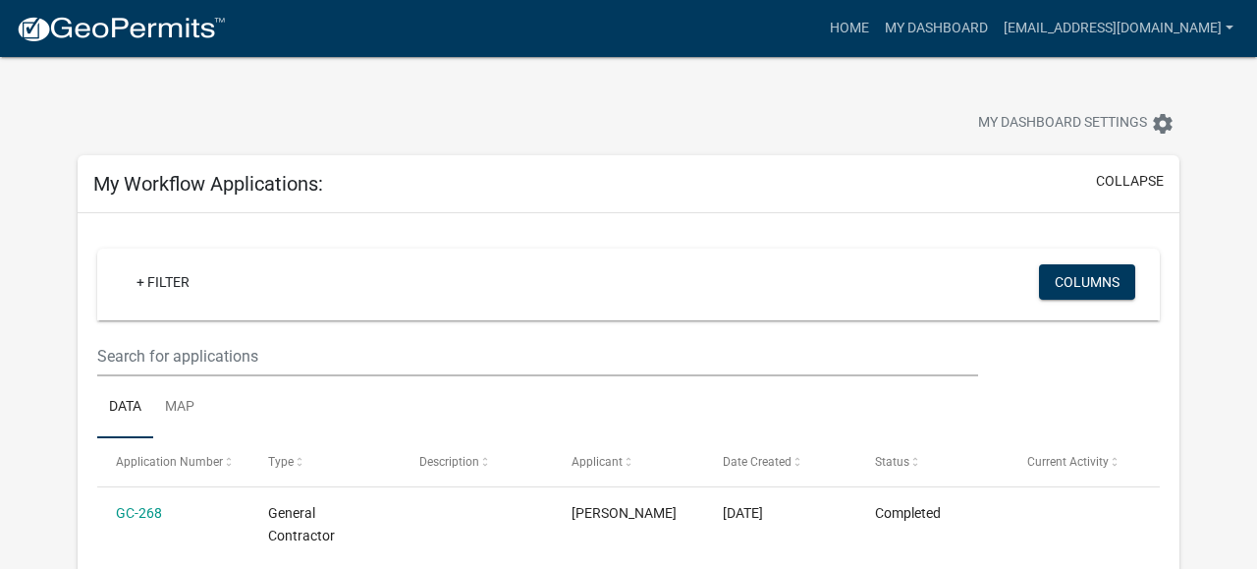
click at [840, 74] on div "My Dashboard Settings settings" at bounding box center [628, 102] width 1131 height 90
click at [1069, 37] on link "[EMAIL_ADDRESS][DOMAIN_NAME]" at bounding box center [1118, 28] width 245 height 37
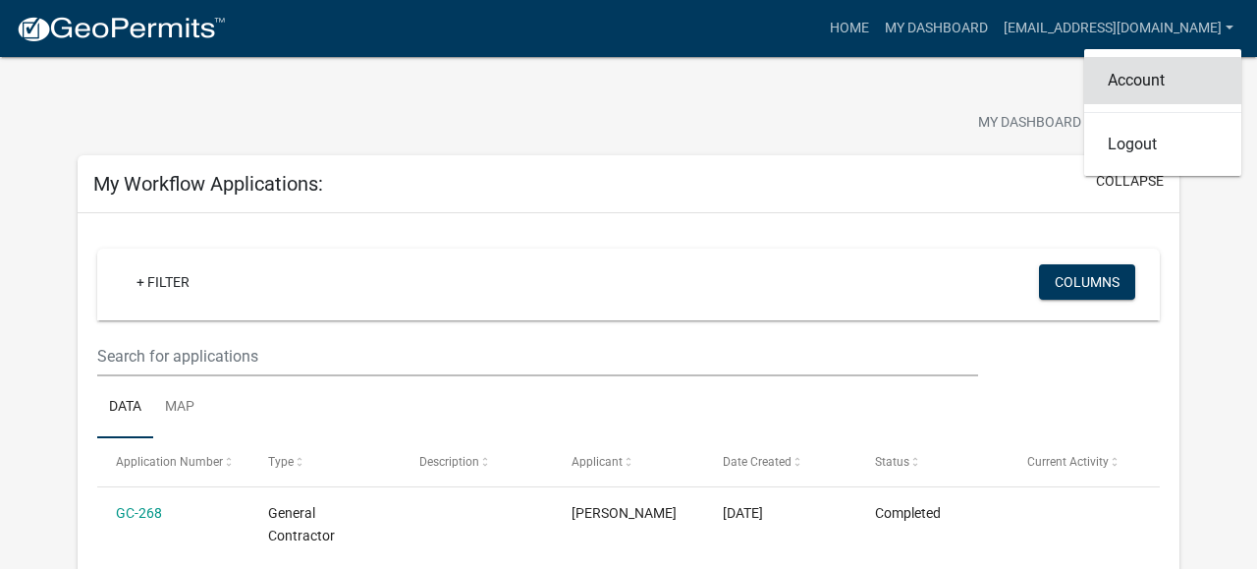
click at [1107, 76] on link "Account" at bounding box center [1162, 80] width 157 height 47
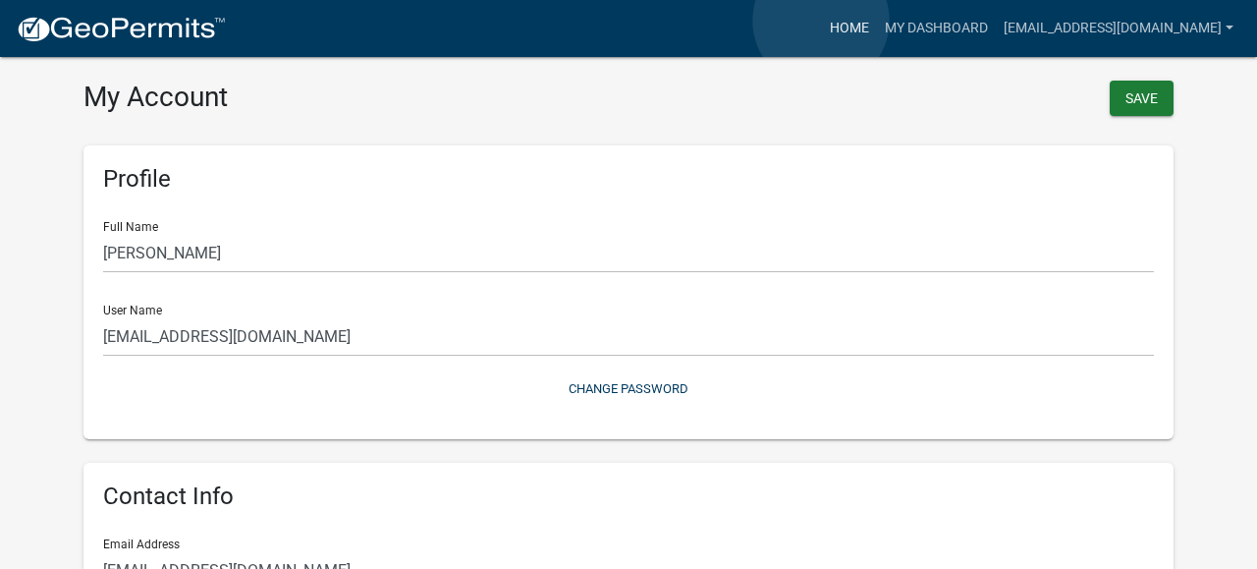
click at [822, 21] on link "Home" at bounding box center [849, 28] width 55 height 37
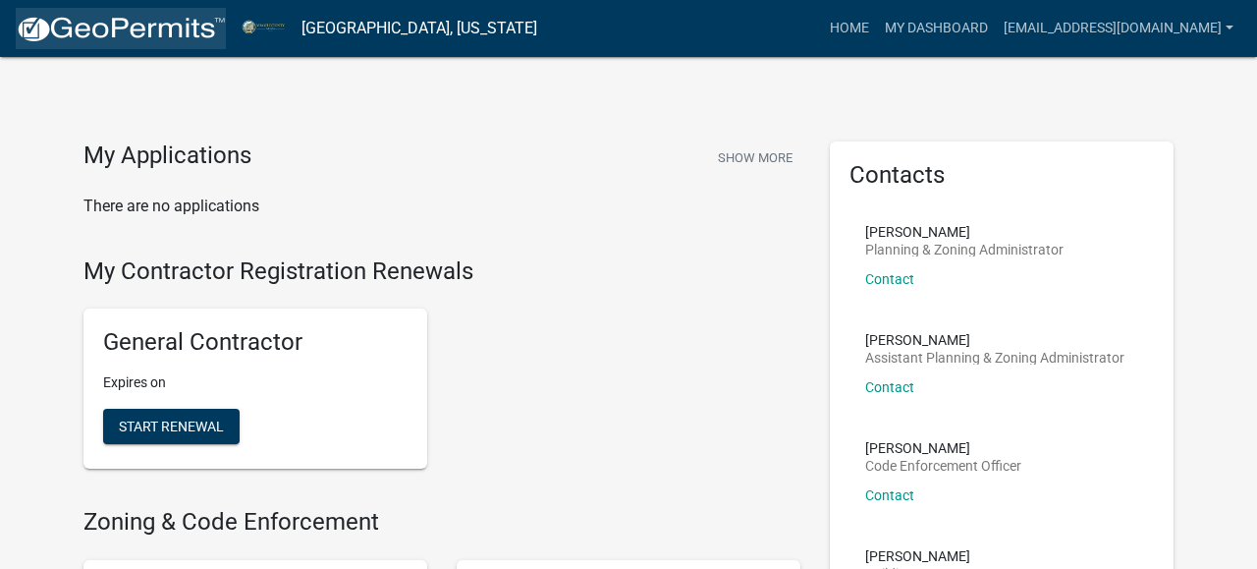
click at [160, 37] on img at bounding box center [121, 29] width 210 height 29
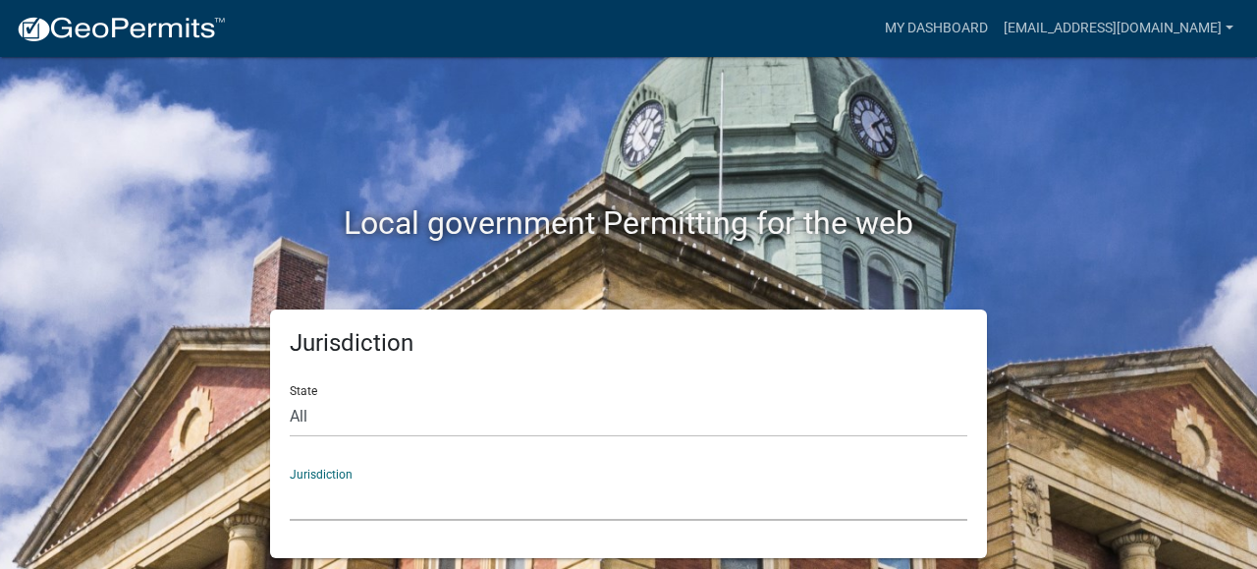
click at [290, 480] on select "[GEOGRAPHIC_DATA], [US_STATE] City of [GEOGRAPHIC_DATA], [US_STATE] [GEOGRAPHIC…" at bounding box center [629, 500] width 678 height 40
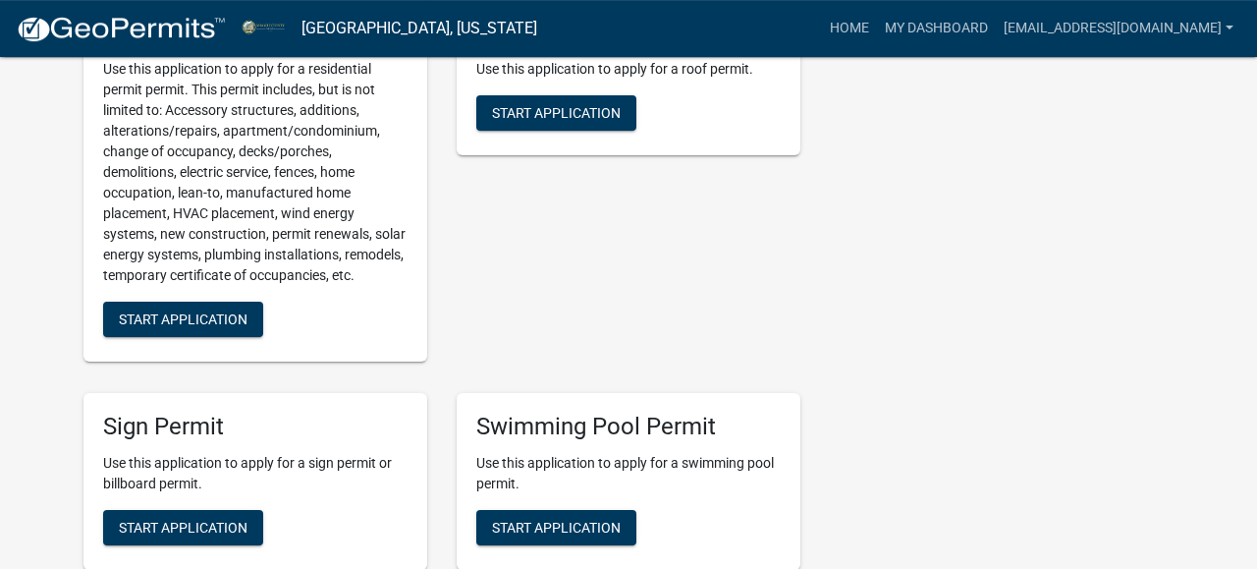
scroll to position [1999, 0]
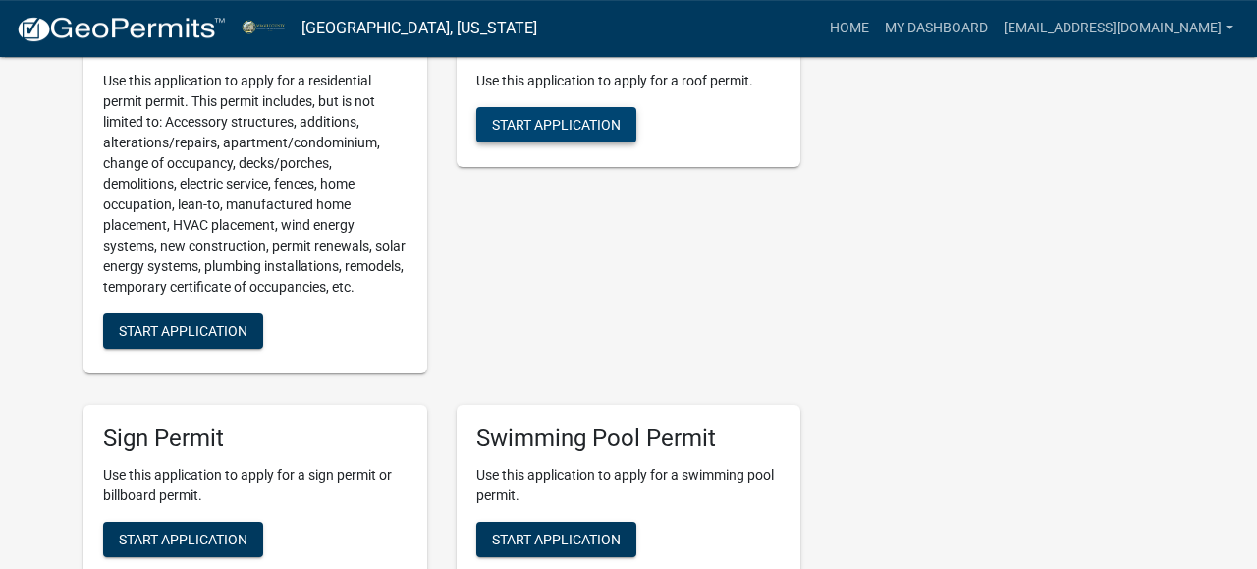
click at [604, 142] on button "Start Application" at bounding box center [556, 124] width 160 height 35
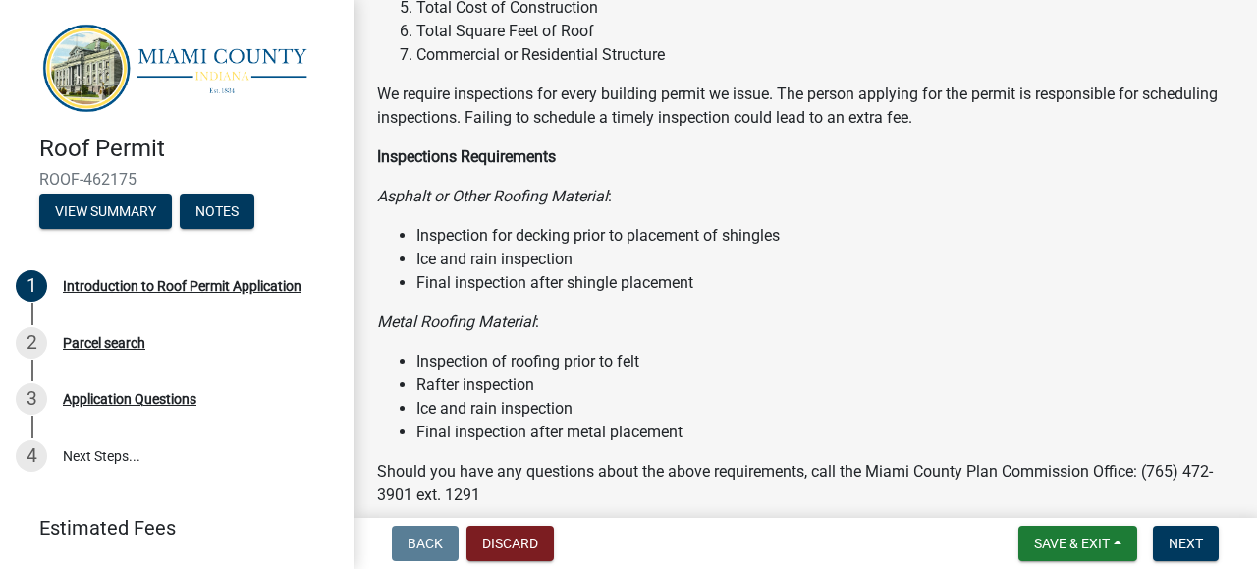
scroll to position [263, 0]
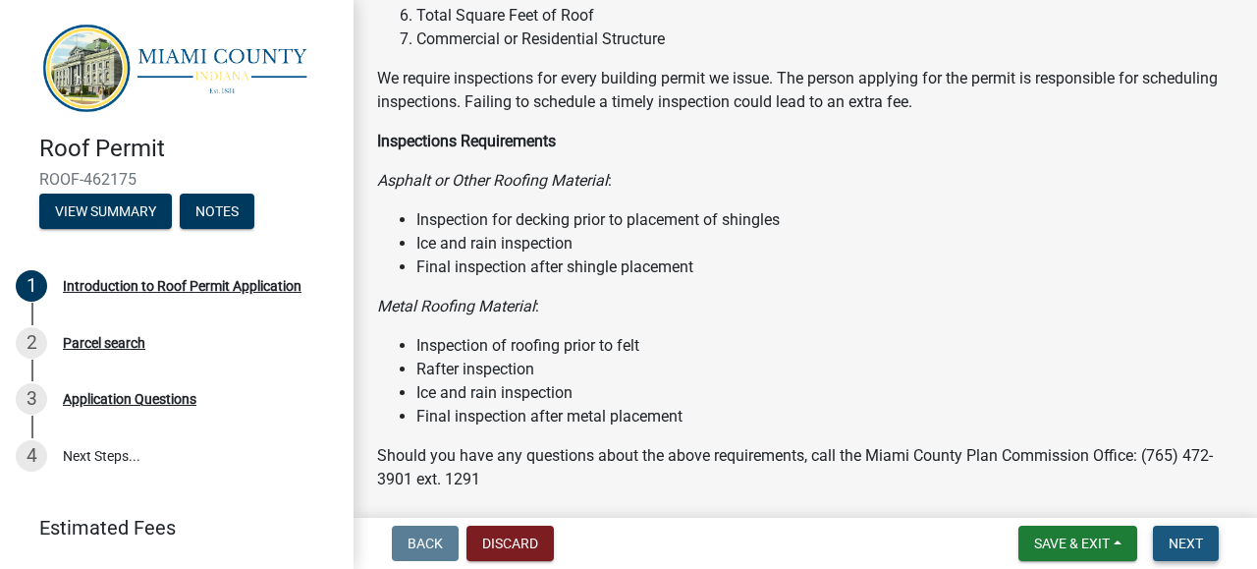
click at [1175, 537] on span "Next" at bounding box center [1186, 543] width 34 height 16
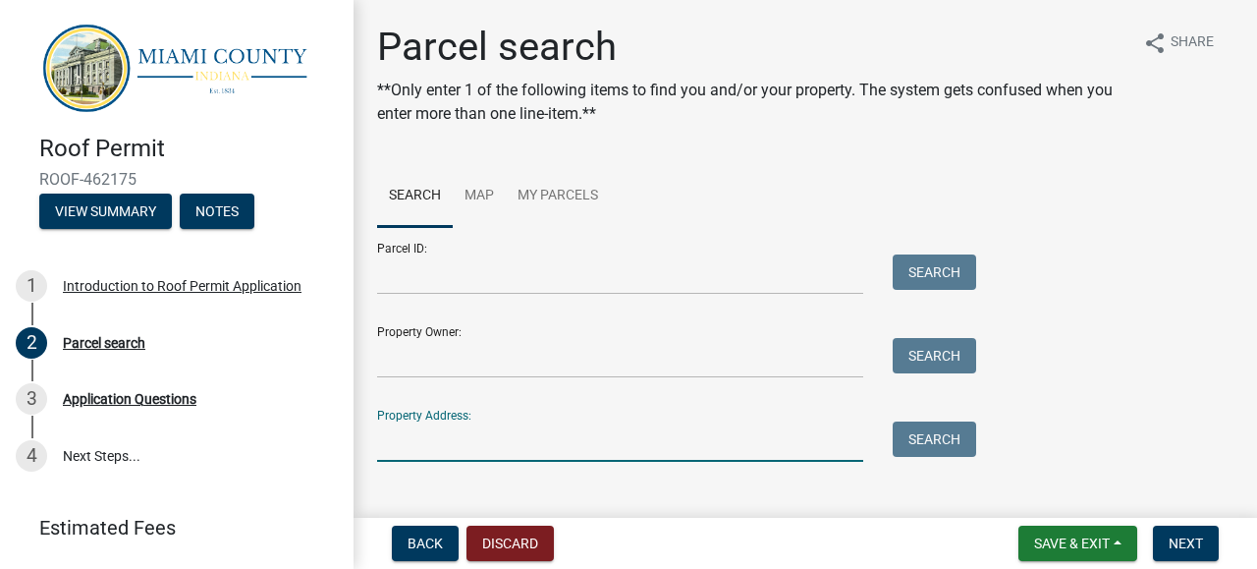
click at [590, 448] on input "Property Address:" at bounding box center [620, 441] width 486 height 40
type input "[STREET_ADDRESS]"
click at [954, 456] on button "Search" at bounding box center [934, 438] width 83 height 35
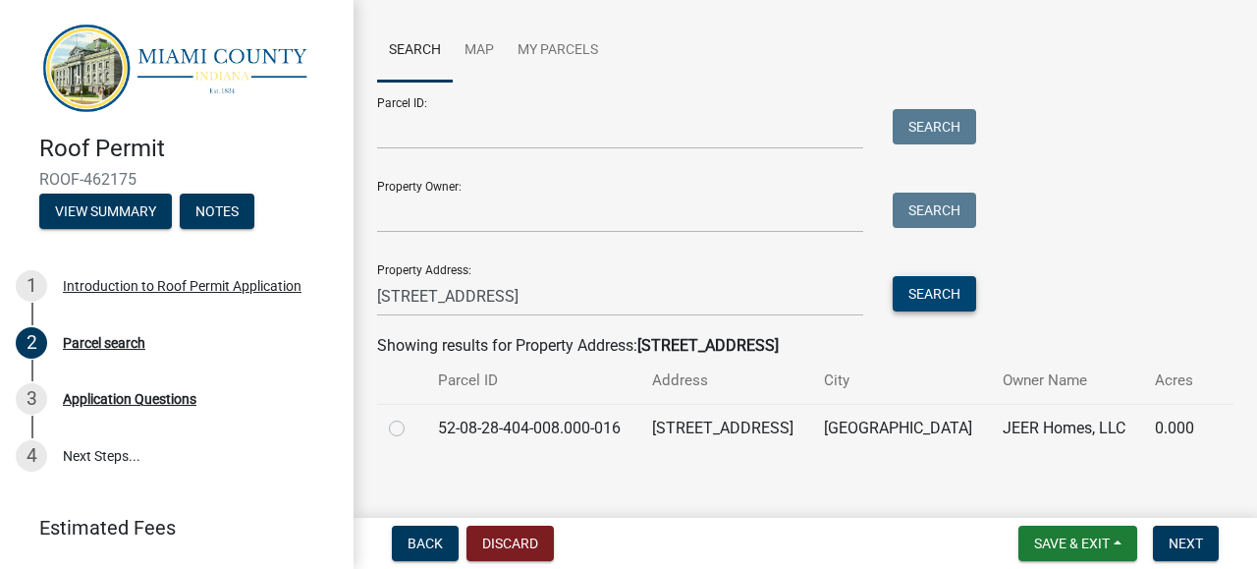
scroll to position [164, 0]
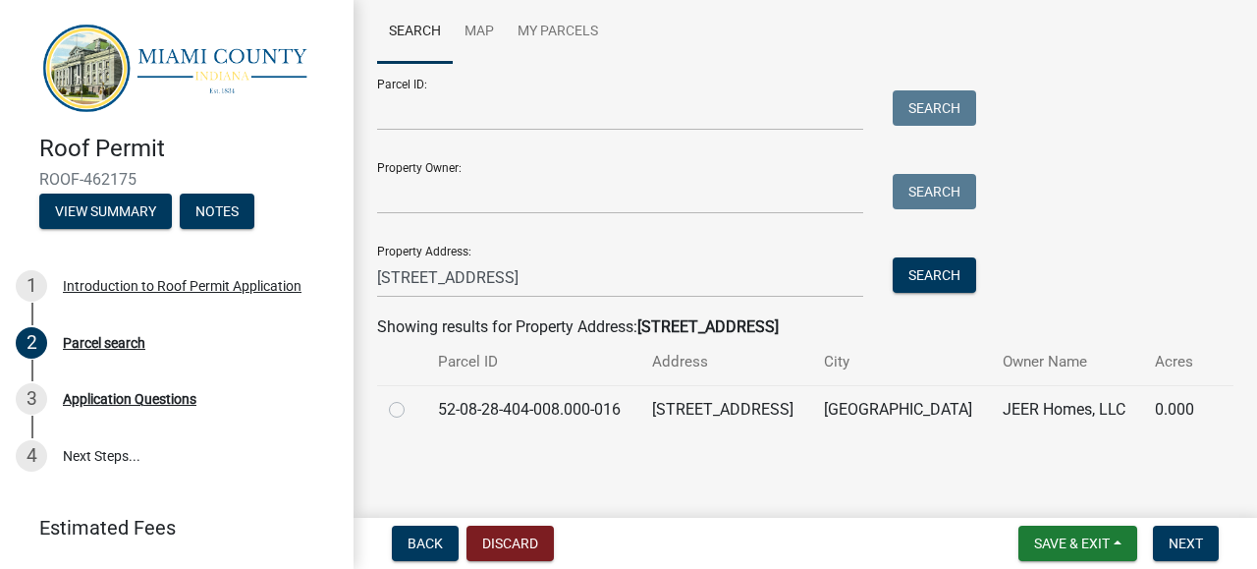
click at [410, 417] on div at bounding box center [402, 410] width 26 height 24
click at [404, 429] on td at bounding box center [401, 409] width 49 height 48
click at [412, 398] on label at bounding box center [412, 398] width 0 height 0
click at [412, 407] on input "radio" at bounding box center [418, 404] width 13 height 13
radio input "true"
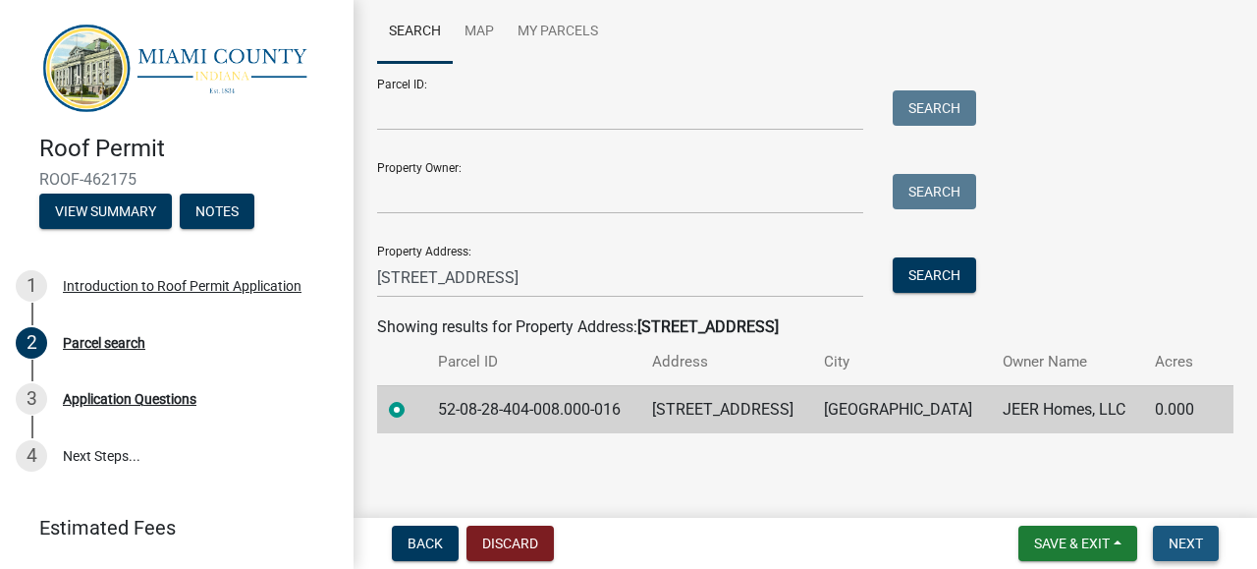
click at [1185, 545] on span "Next" at bounding box center [1186, 543] width 34 height 16
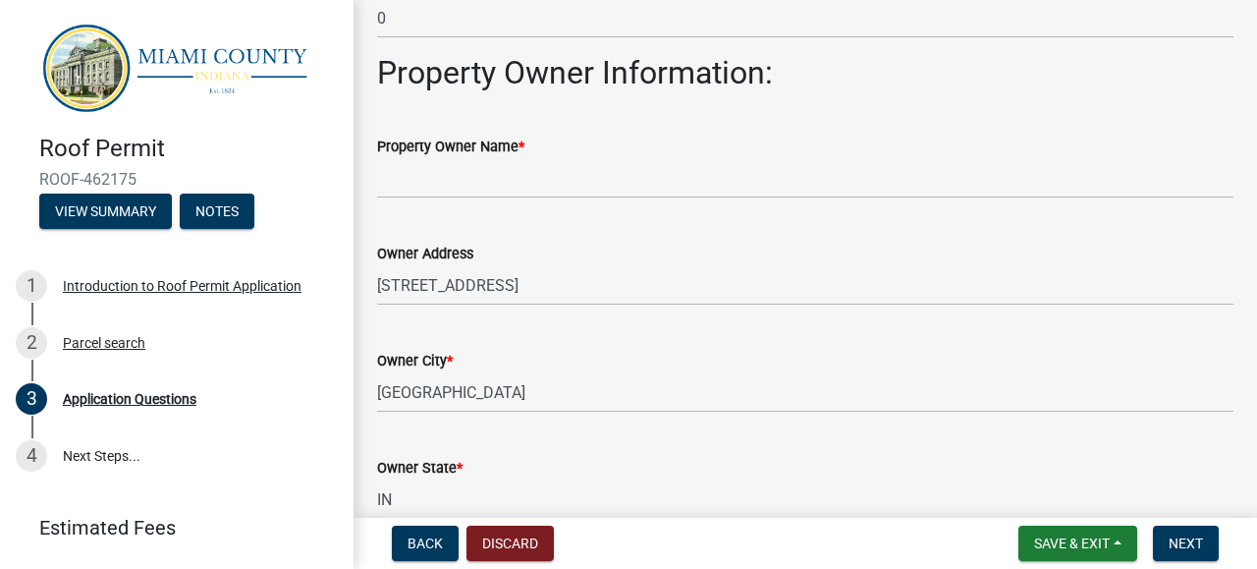
scroll to position [806, 0]
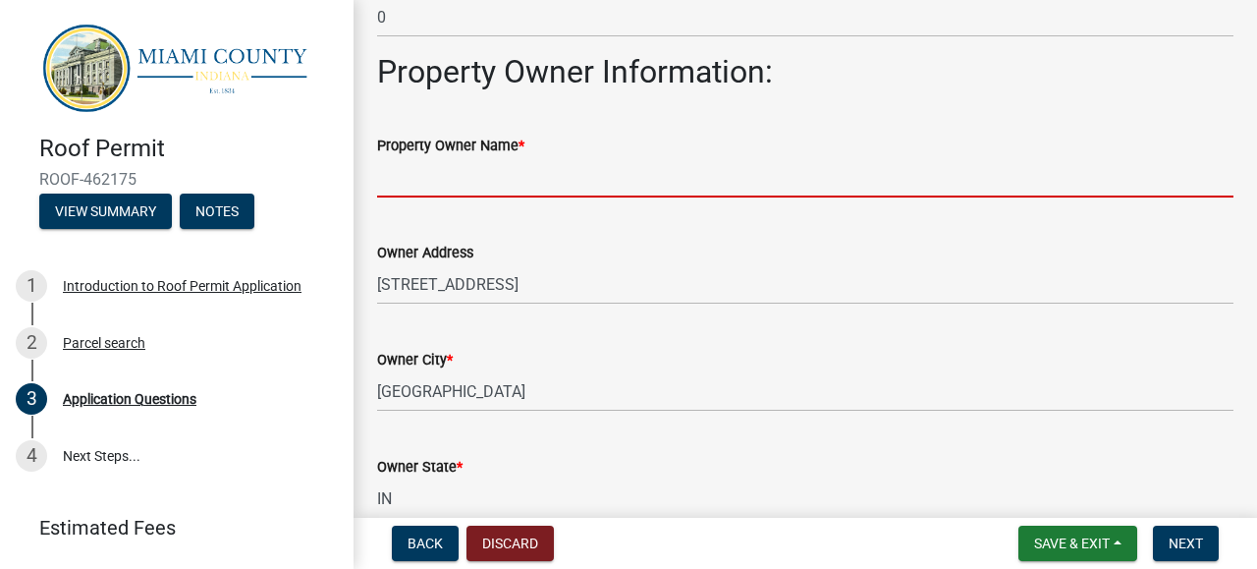
click at [939, 195] on input "Property Owner Name *" at bounding box center [805, 177] width 856 height 40
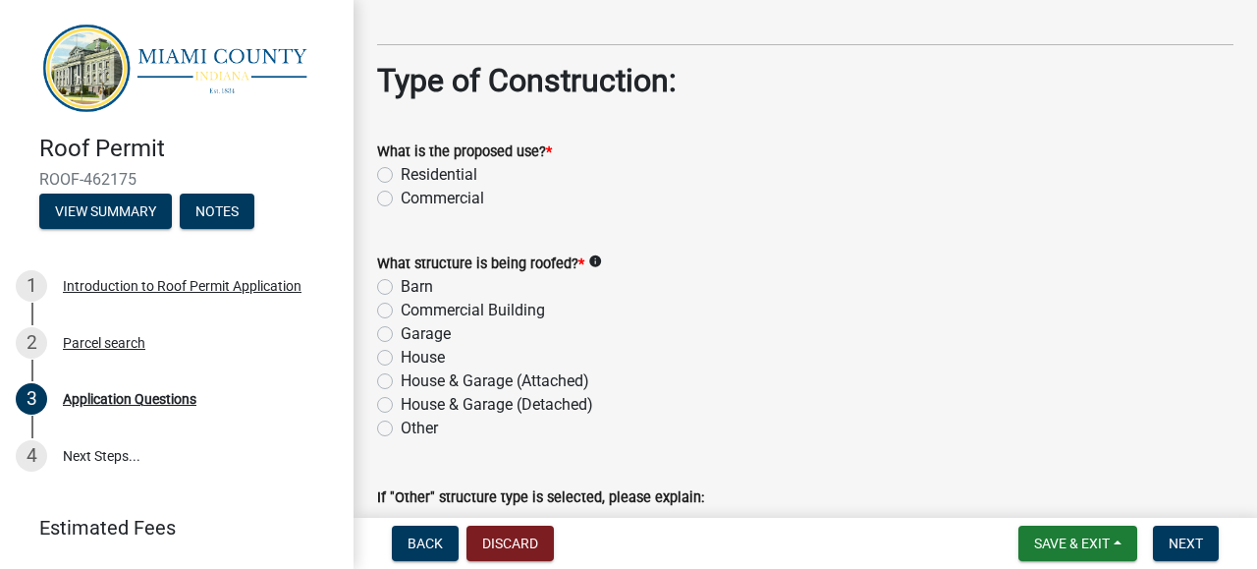
scroll to position [1823, 0]
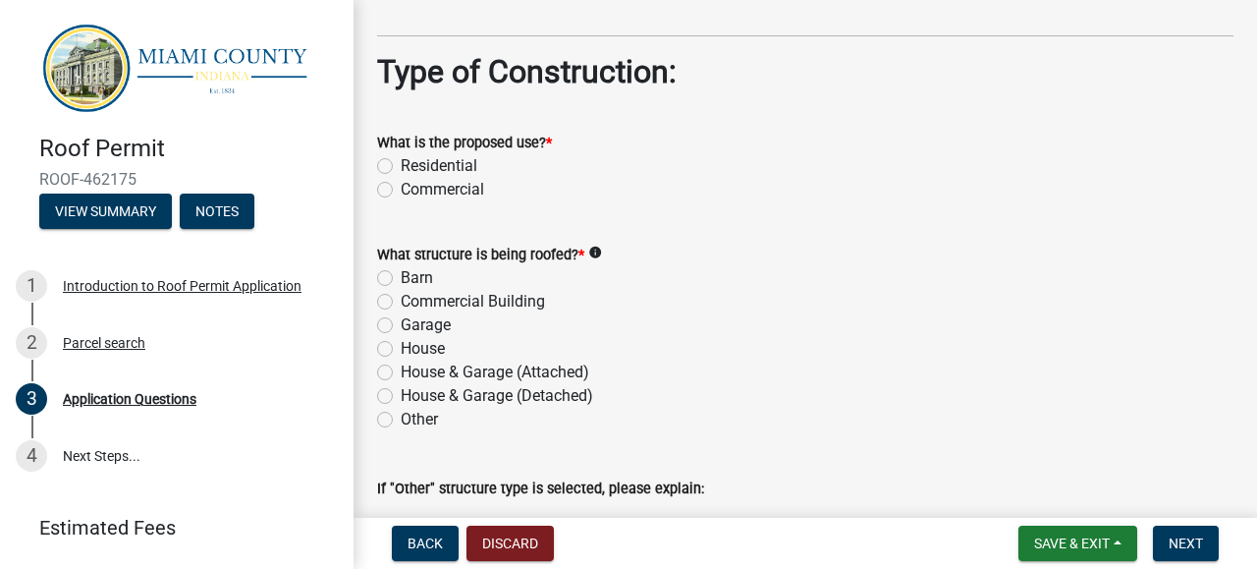
type input "[PERSON_NAME]"
click at [459, 169] on label "Residential" at bounding box center [439, 166] width 77 height 24
click at [413, 167] on input "Residential" at bounding box center [407, 160] width 13 height 13
radio input "true"
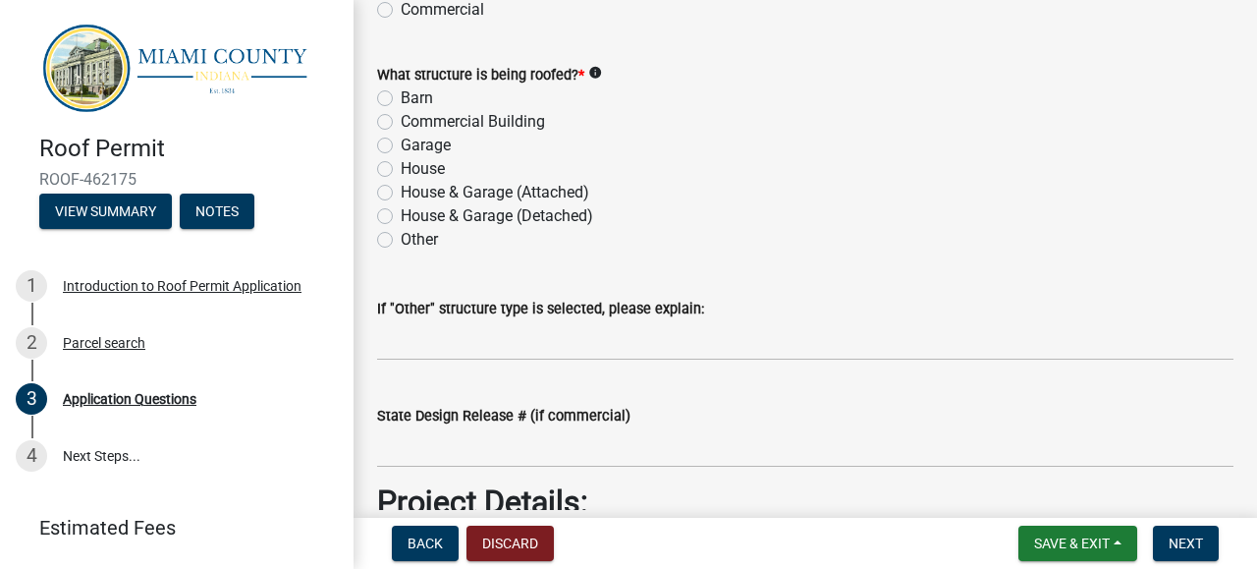
scroll to position [2003, 0]
click at [390, 176] on div "House" at bounding box center [805, 168] width 856 height 24
click at [401, 173] on label "House" at bounding box center [423, 168] width 44 height 24
click at [401, 169] on input "House" at bounding box center [407, 162] width 13 height 13
radio input "true"
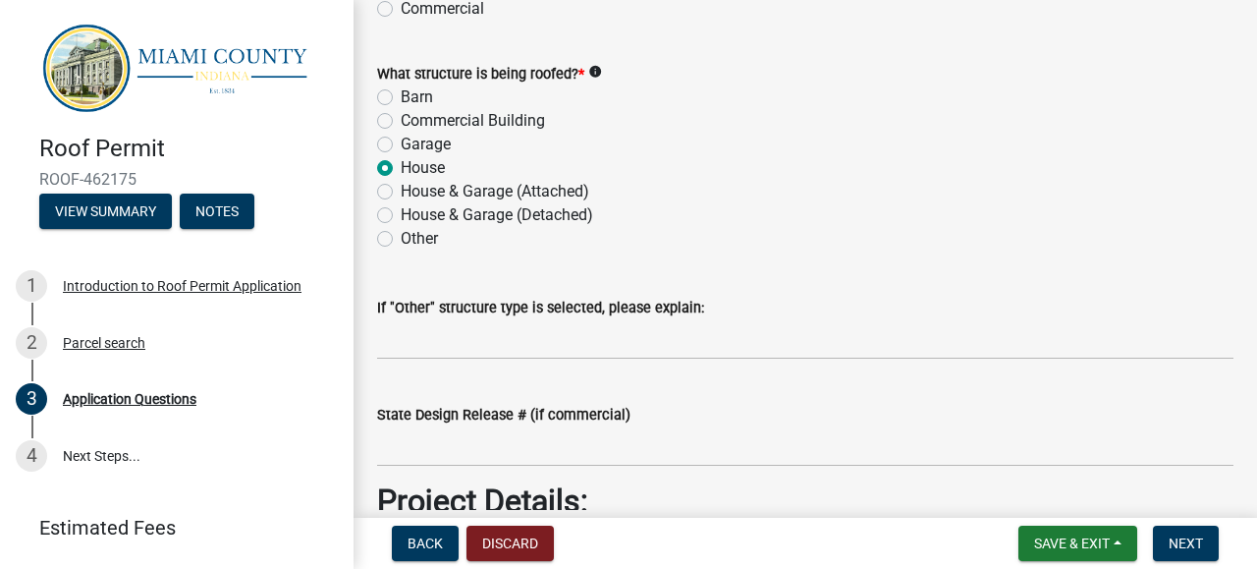
click at [401, 173] on label "House" at bounding box center [423, 168] width 44 height 24
click at [401, 169] on input "House" at bounding box center [407, 162] width 13 height 13
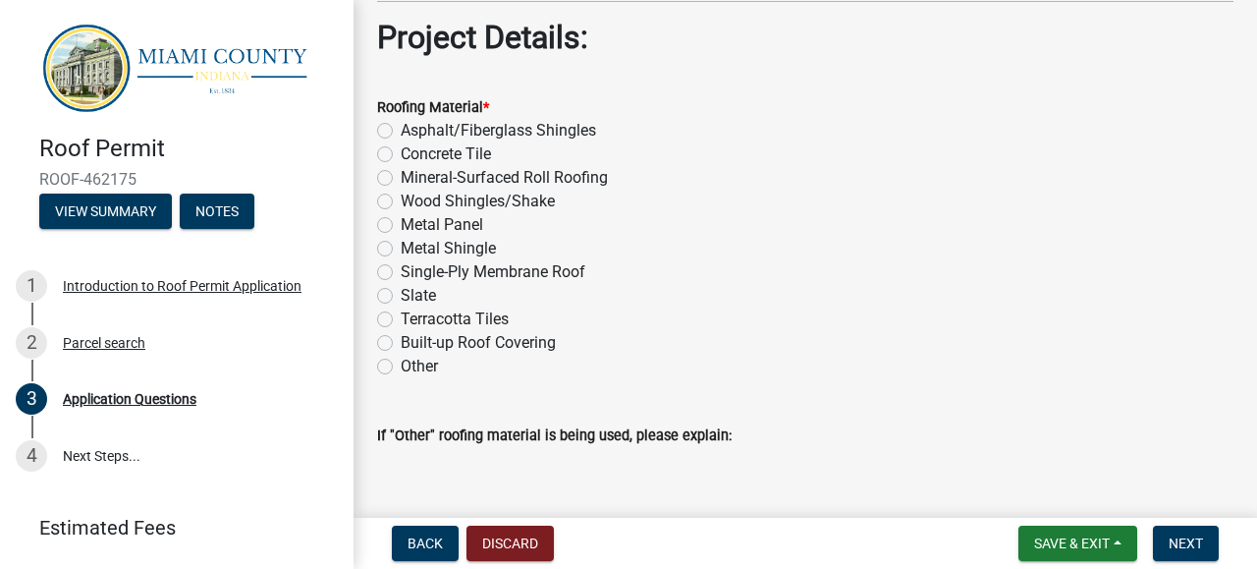
scroll to position [2478, 0]
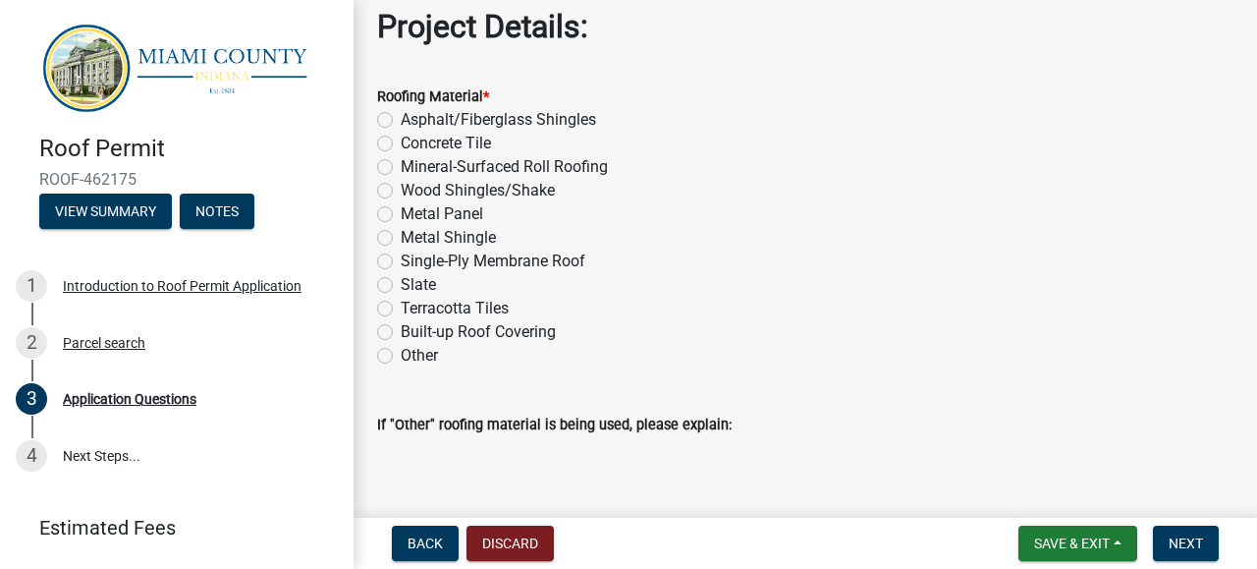
click at [401, 219] on label "Metal Panel" at bounding box center [442, 214] width 82 height 24
click at [401, 215] on input "Metal Panel" at bounding box center [407, 208] width 13 height 13
radio input "true"
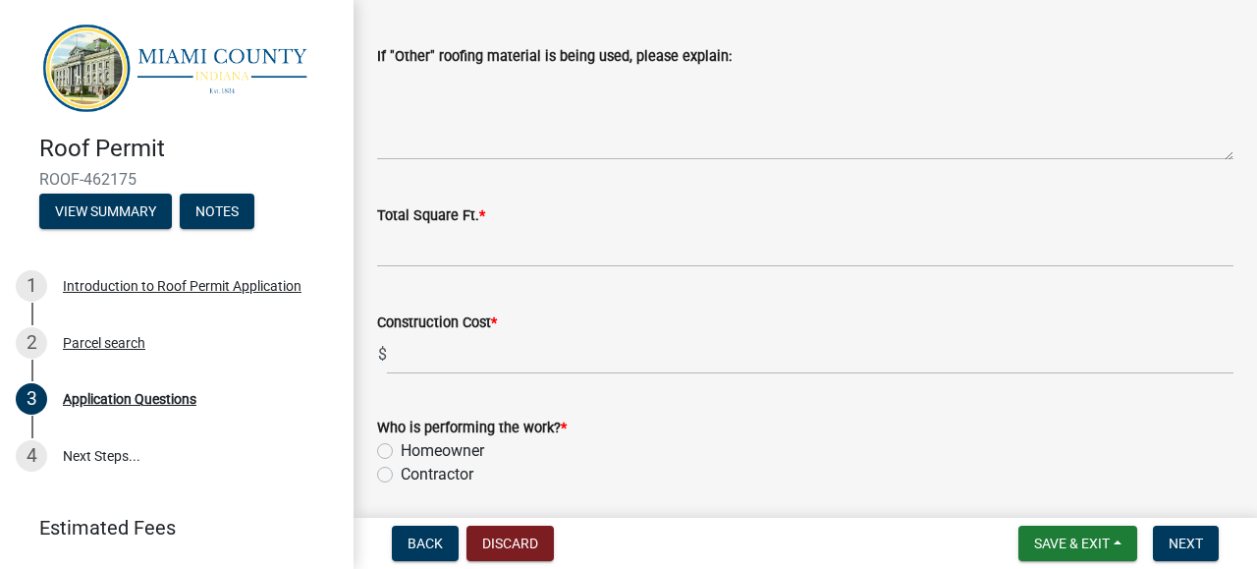
scroll to position [2842, 0]
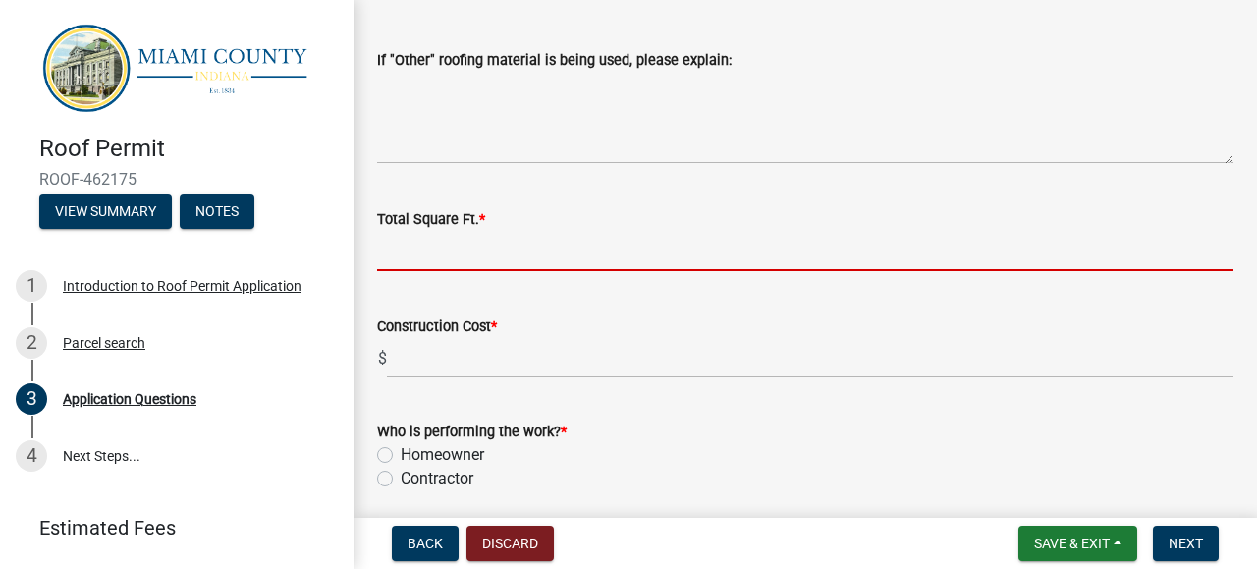
click at [770, 245] on input "Total Square Ft. *" at bounding box center [805, 251] width 856 height 40
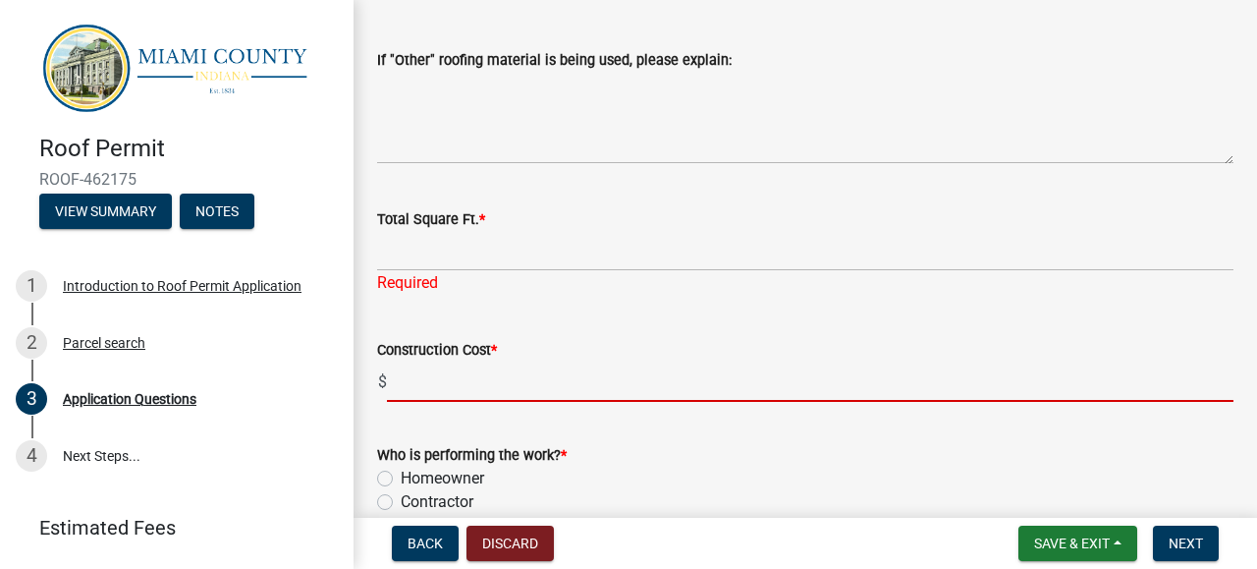
click at [620, 365] on input "text" at bounding box center [810, 381] width 846 height 40
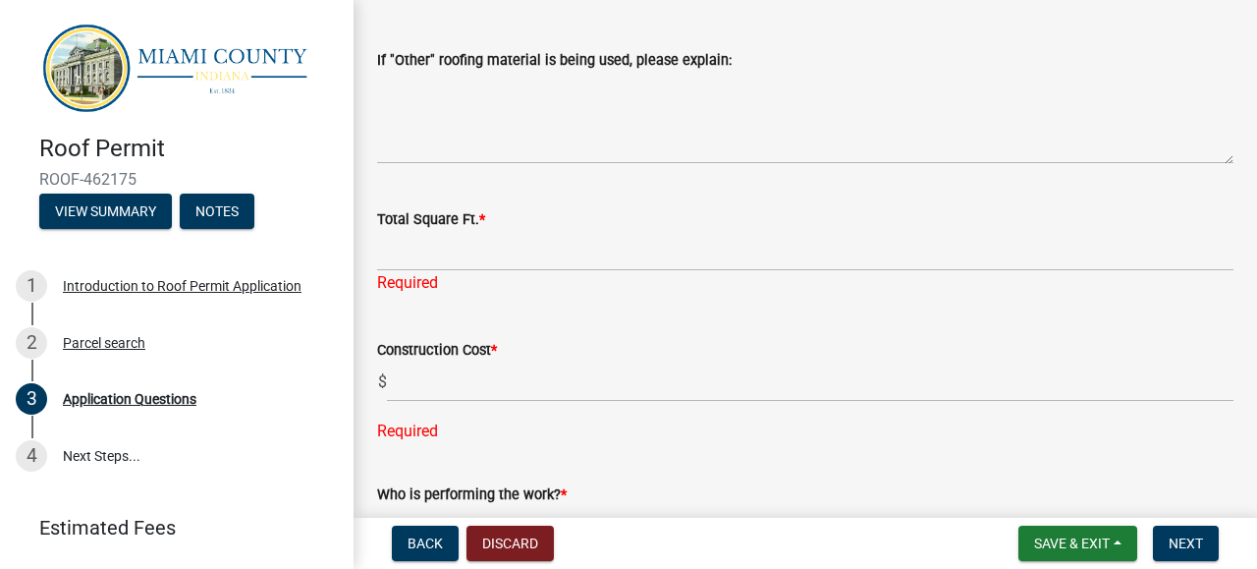
click at [419, 504] on div "Who is performing the work? * Homeowner [DEMOGRAPHIC_DATA]" at bounding box center [805, 517] width 856 height 71
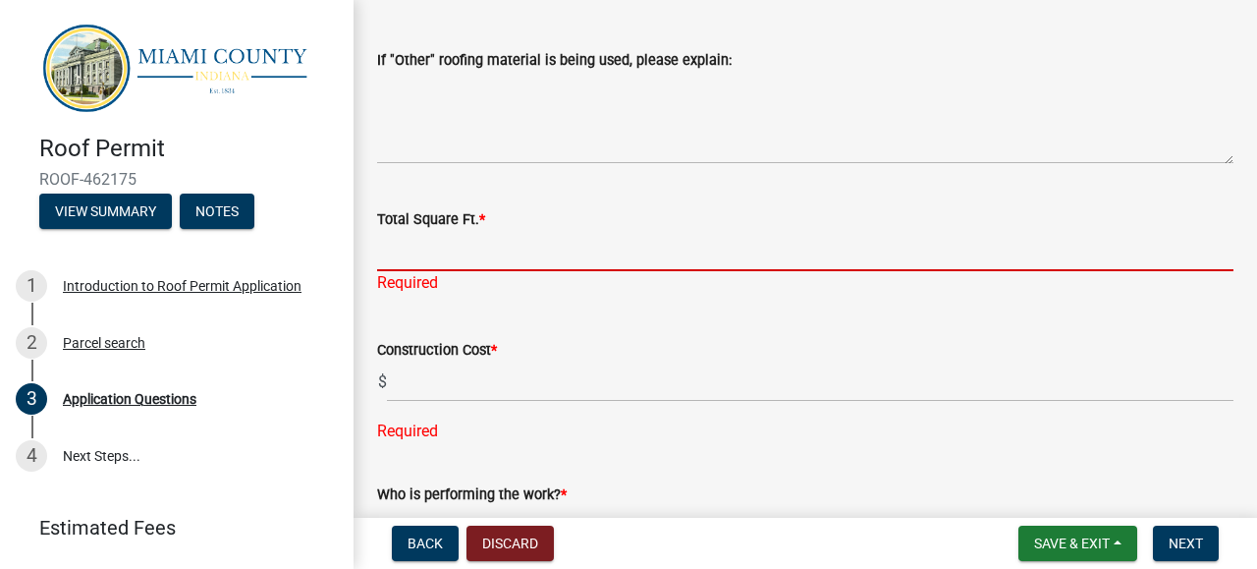
click at [555, 242] on input "Total Square Ft. *" at bounding box center [805, 251] width 856 height 40
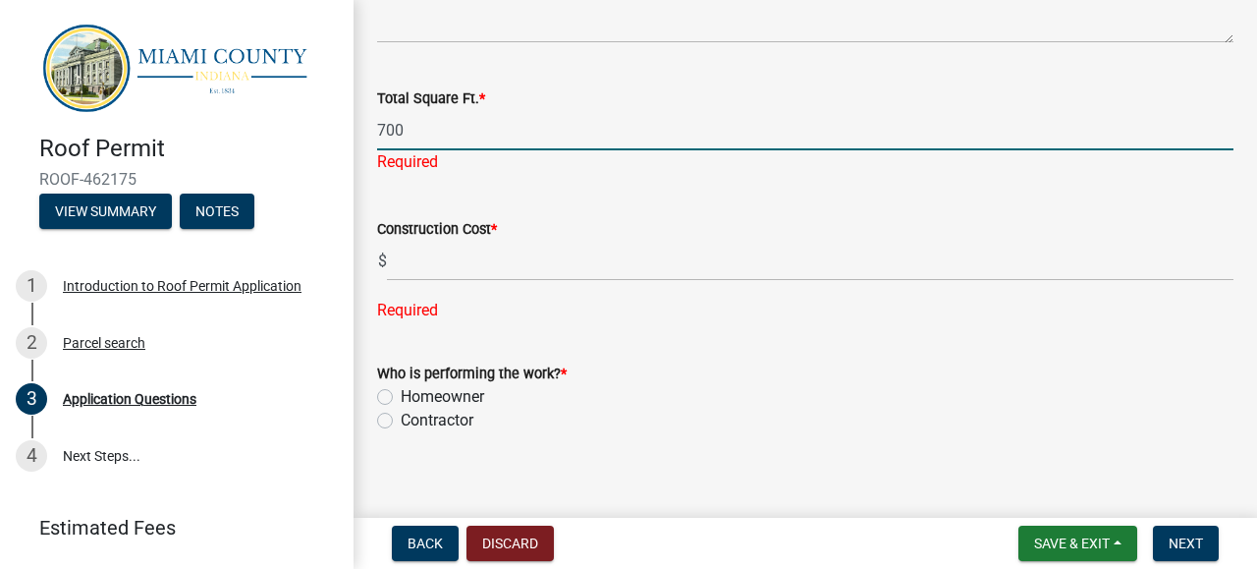
type input "700"
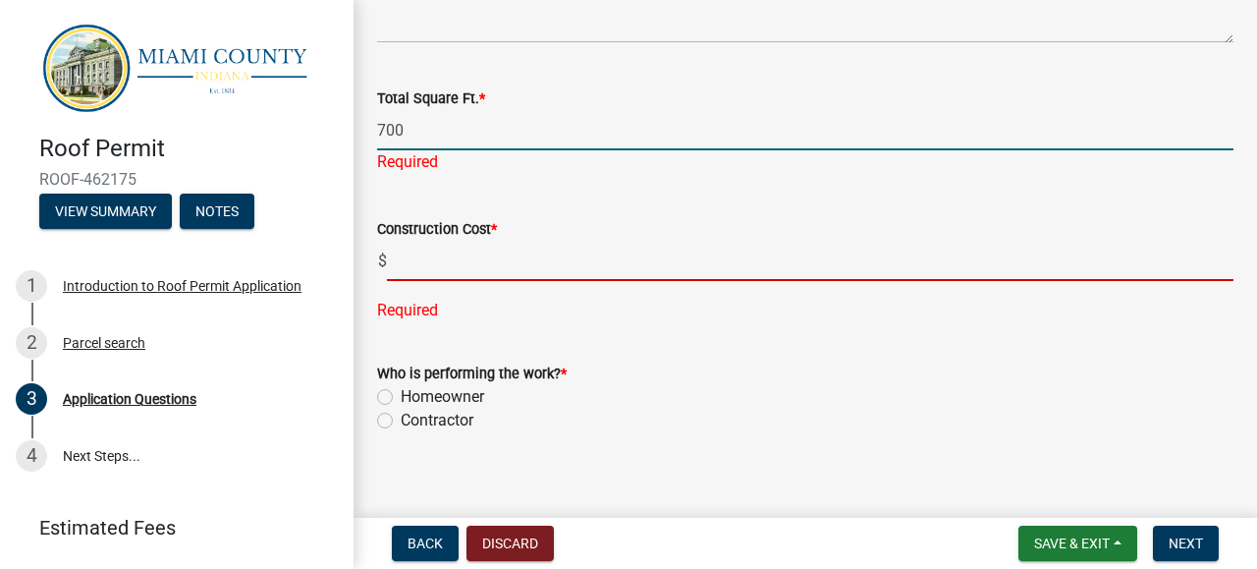
click at [657, 263] on input "text" at bounding box center [810, 261] width 846 height 40
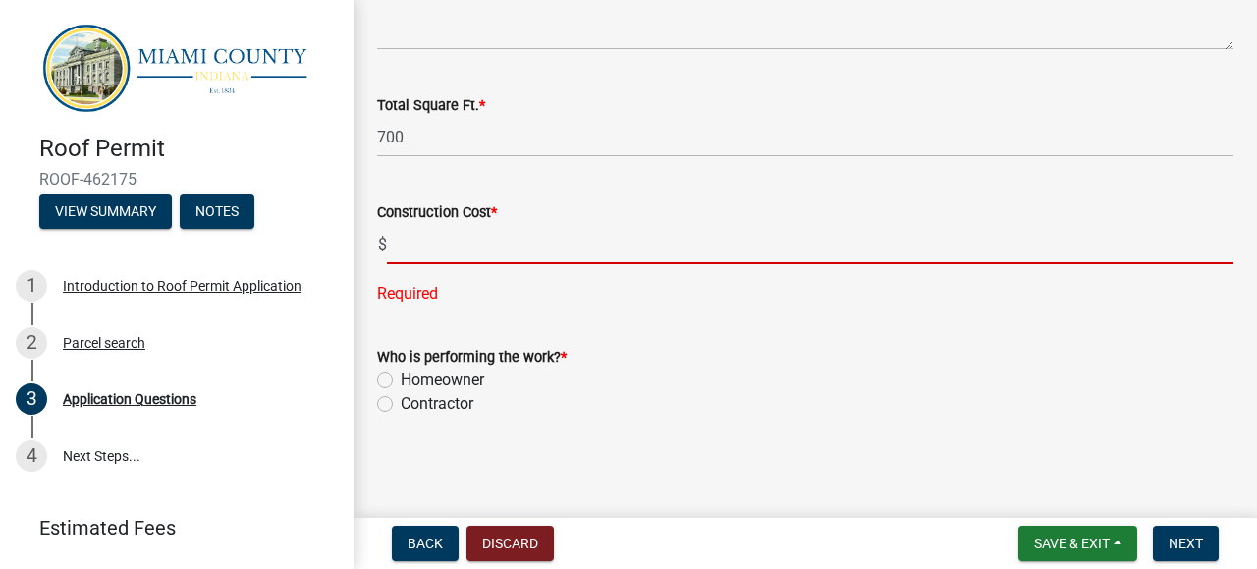
scroll to position [2956, 0]
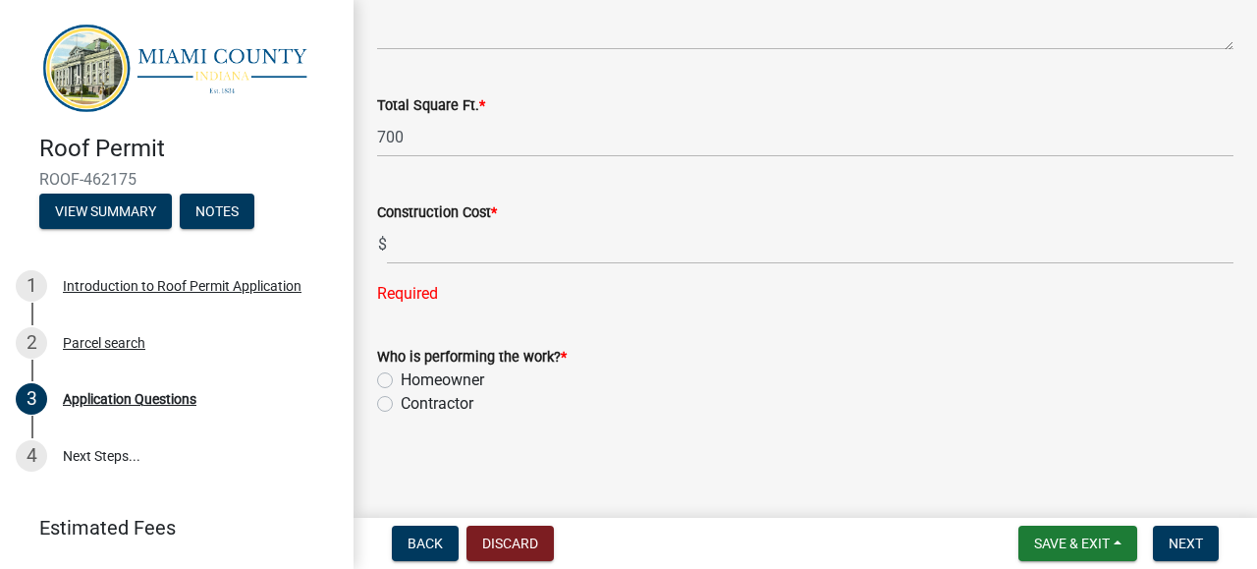
click at [401, 400] on label "Contractor" at bounding box center [437, 404] width 73 height 24
click at [401, 400] on input "Contractor" at bounding box center [407, 398] width 13 height 13
radio input "true"
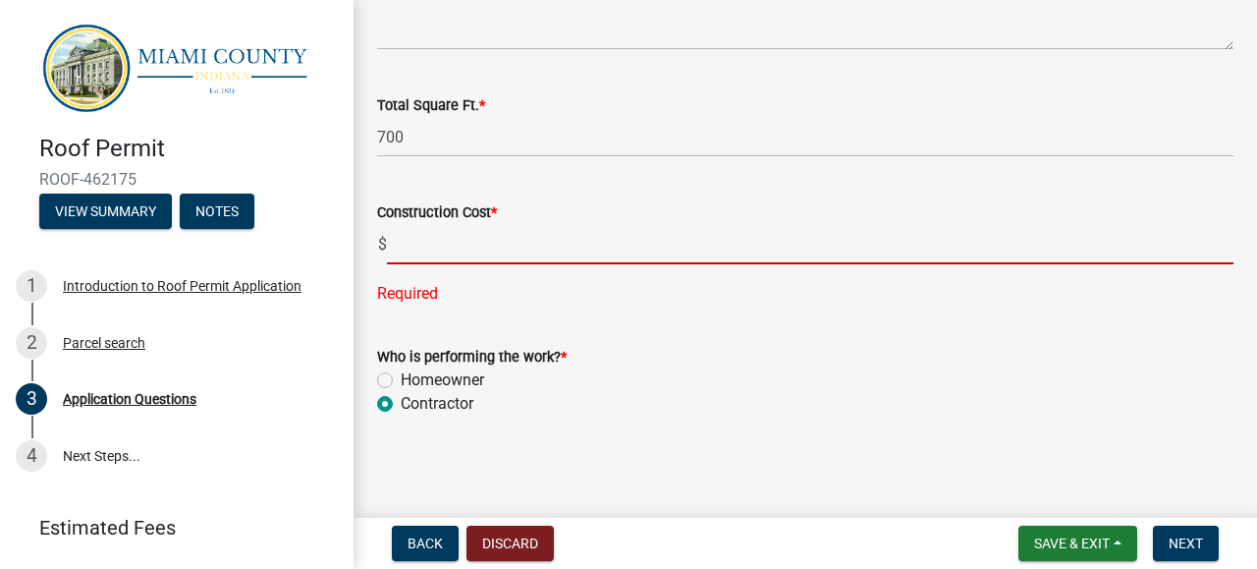
click at [525, 243] on input "text" at bounding box center [810, 244] width 846 height 40
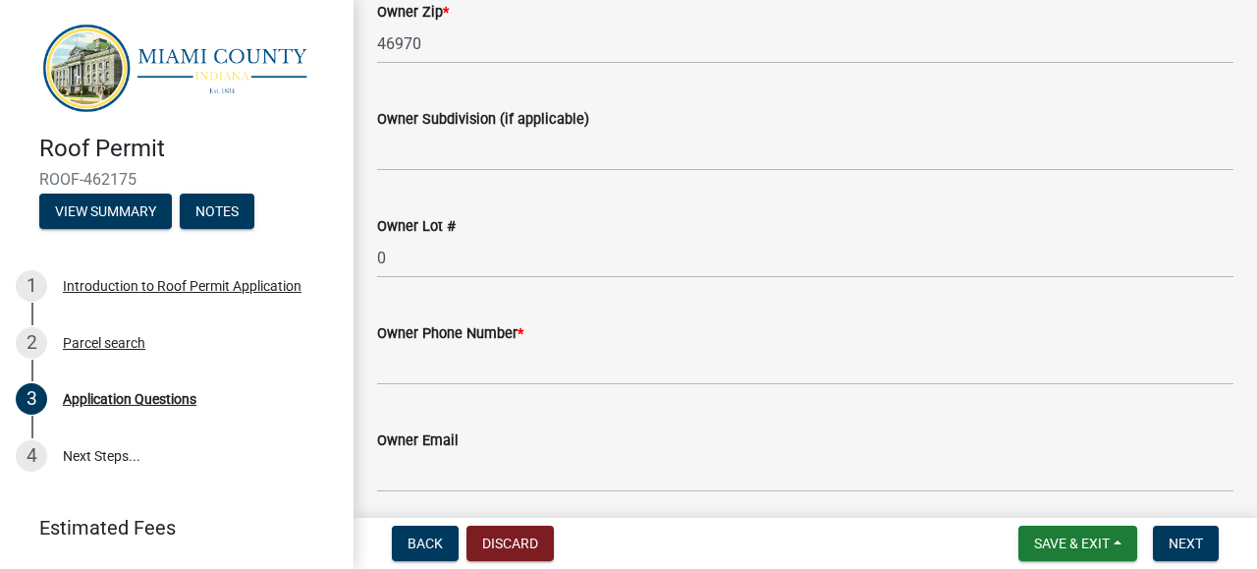
scroll to position [1379, 0]
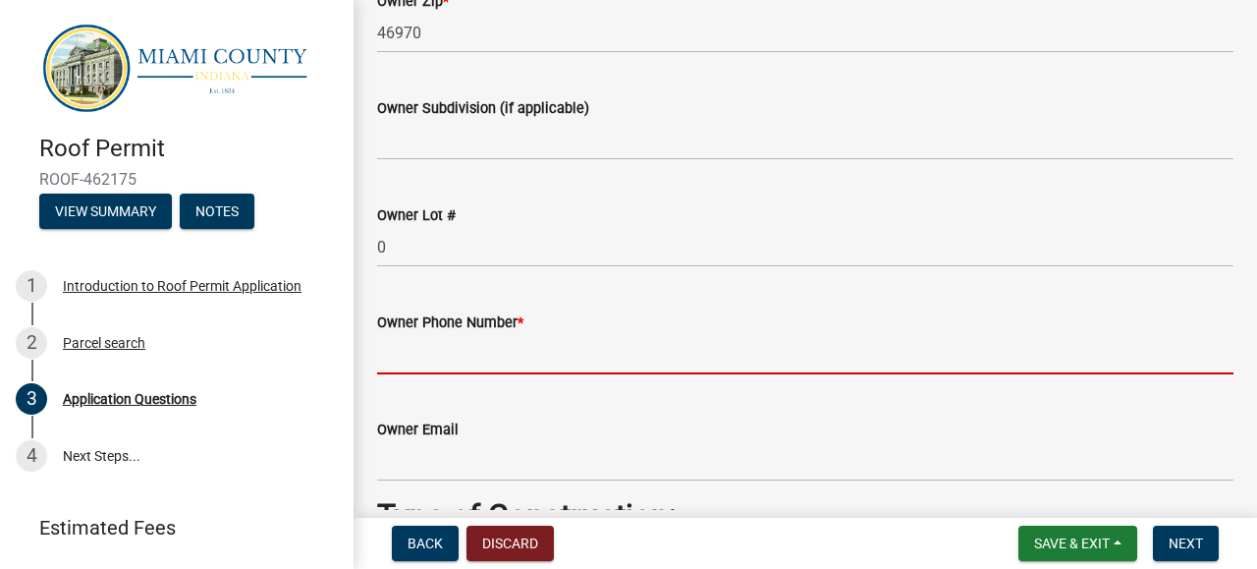
click at [897, 358] on input "Owner Phone Number *" at bounding box center [805, 354] width 856 height 40
type input "5000.00"
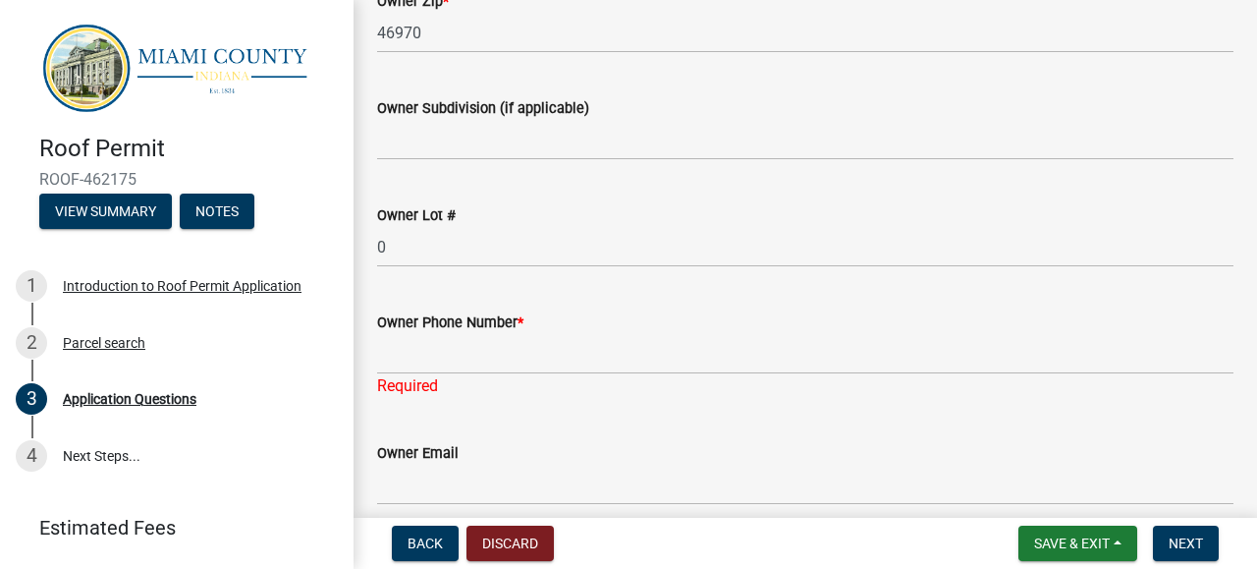
click at [911, 330] on div "Owner Phone Number *" at bounding box center [805, 322] width 856 height 24
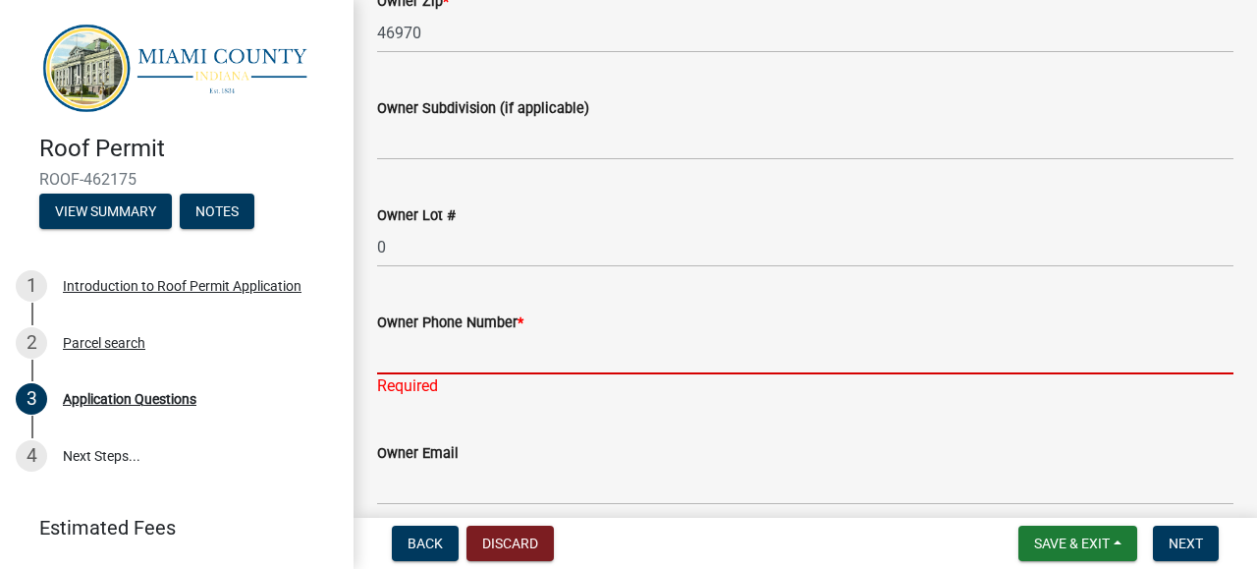
click at [799, 357] on input "Owner Phone Number *" at bounding box center [805, 354] width 856 height 40
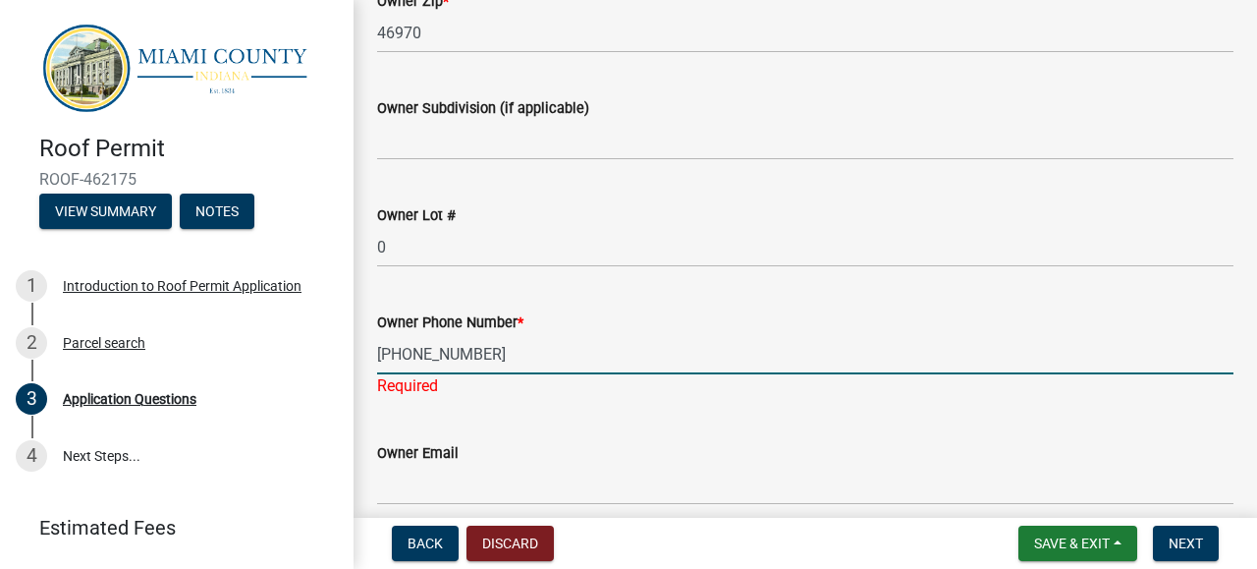
click at [415, 352] on input "[PHONE_NUMBER]" at bounding box center [805, 354] width 856 height 40
type input "[PHONE_NUMBER]"
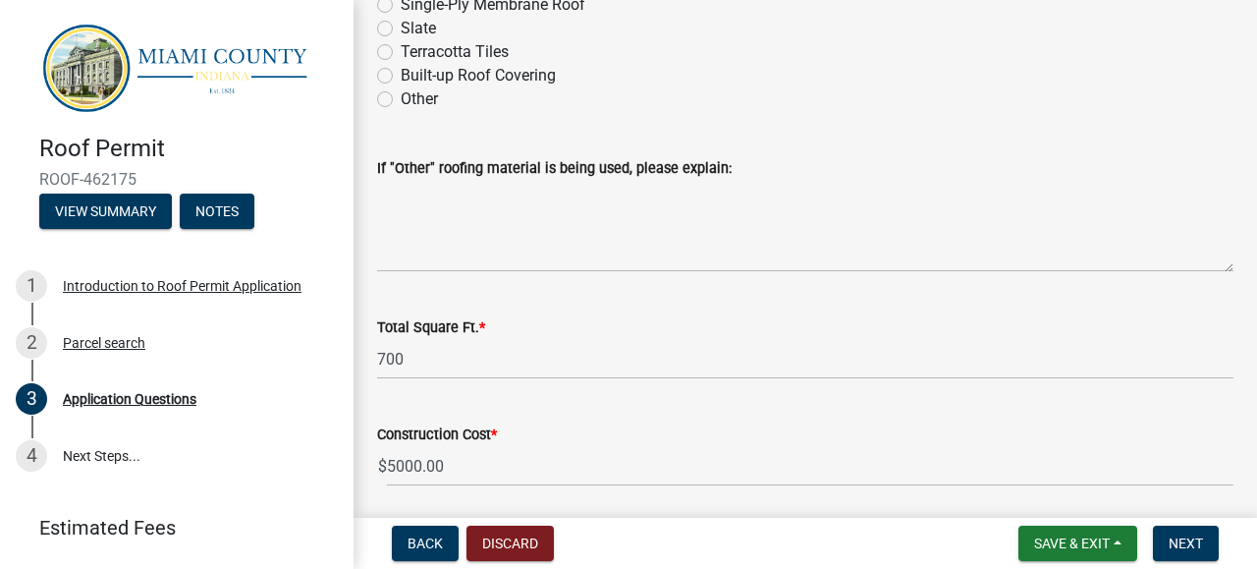
scroll to position [2940, 0]
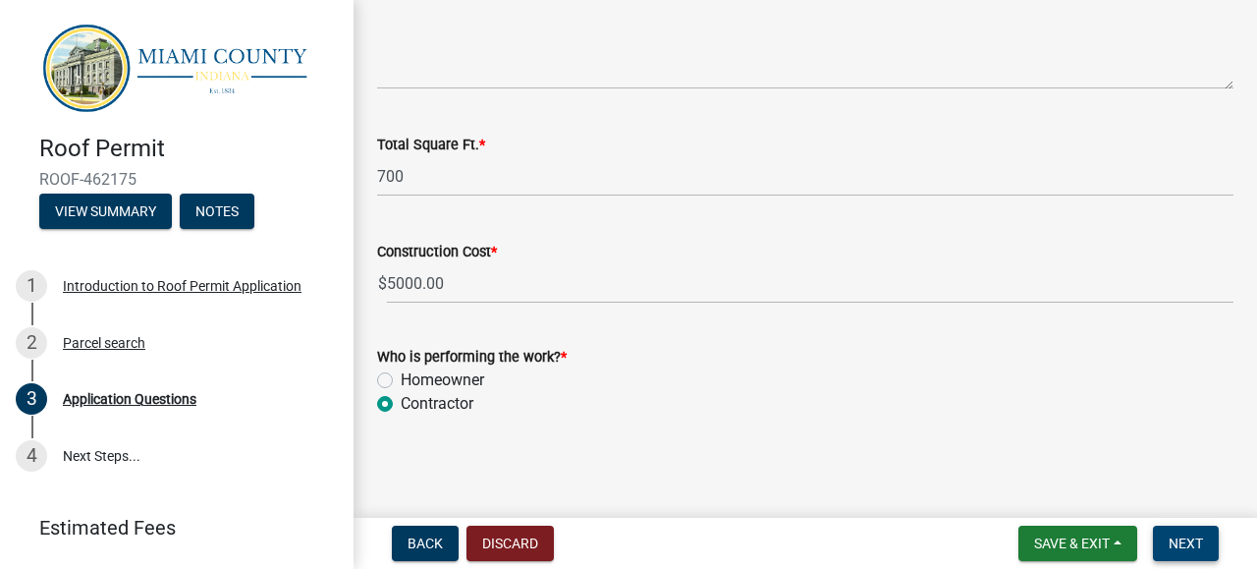
click at [1197, 547] on span "Next" at bounding box center [1186, 543] width 34 height 16
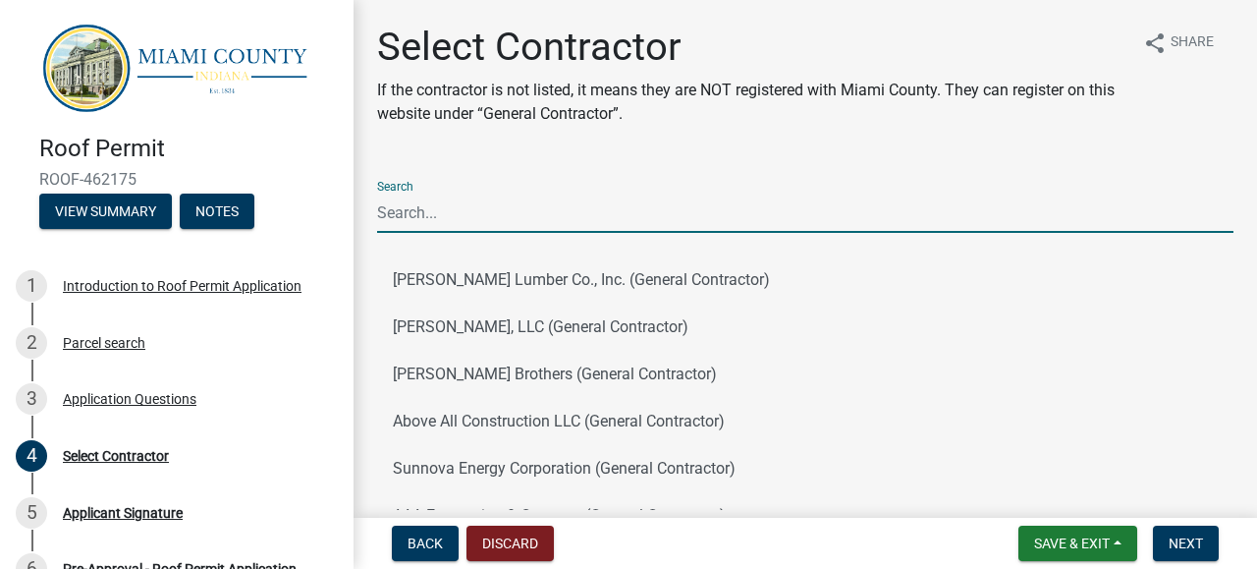
click at [536, 225] on input "Search" at bounding box center [805, 212] width 856 height 40
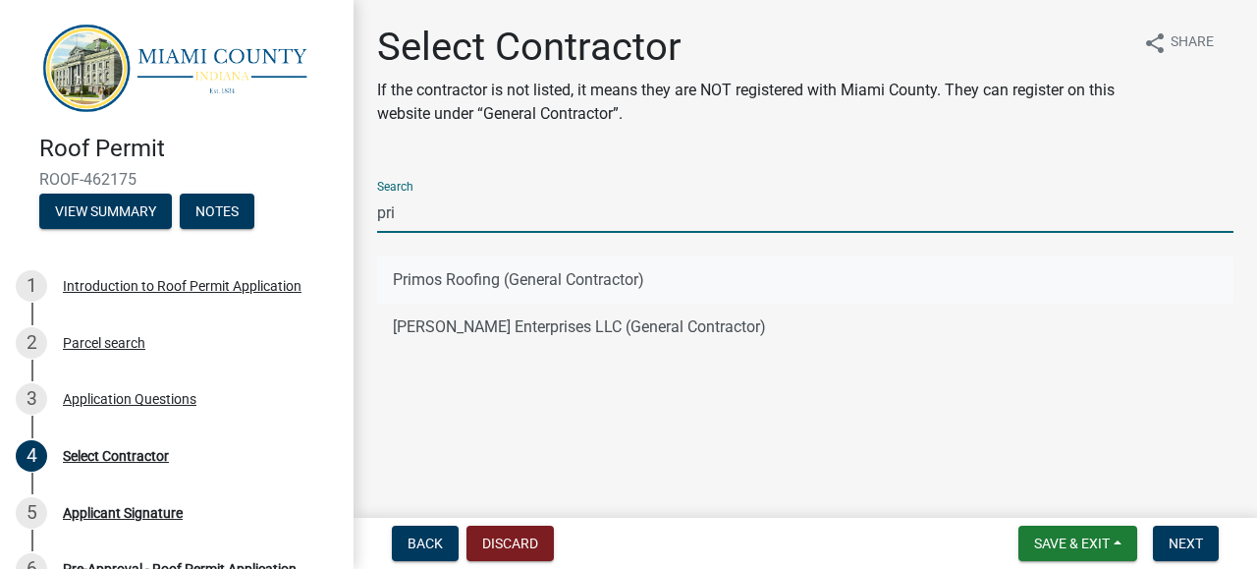
type input "pri"
click at [653, 281] on button "Primos Roofing (General Contractor)" at bounding box center [805, 279] width 856 height 47
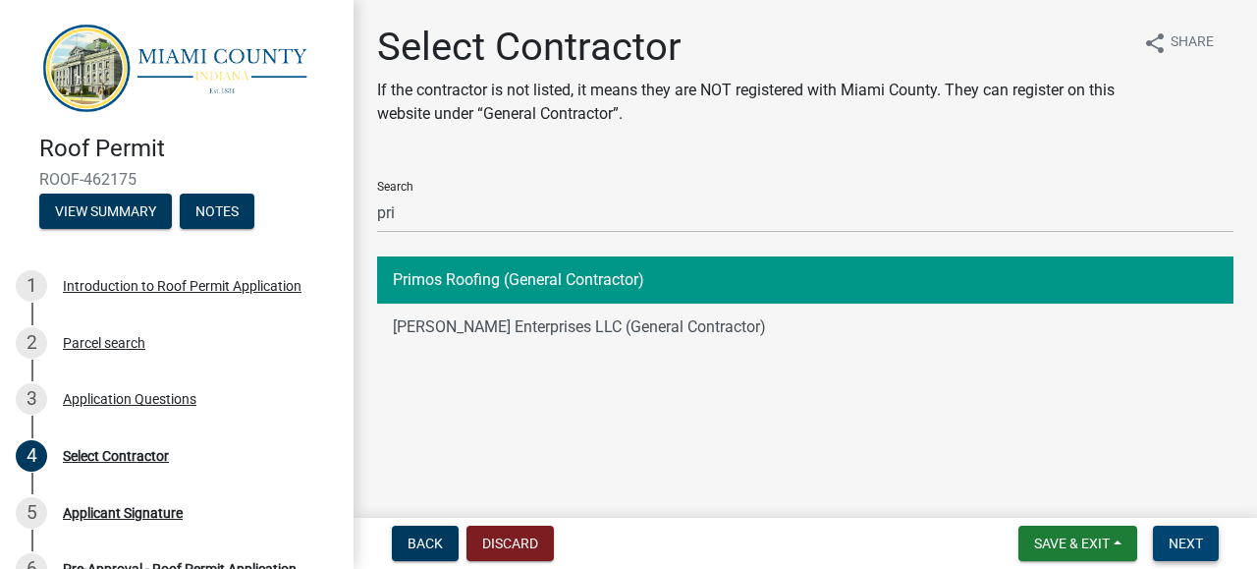
click at [1210, 543] on button "Next" at bounding box center [1186, 542] width 66 height 35
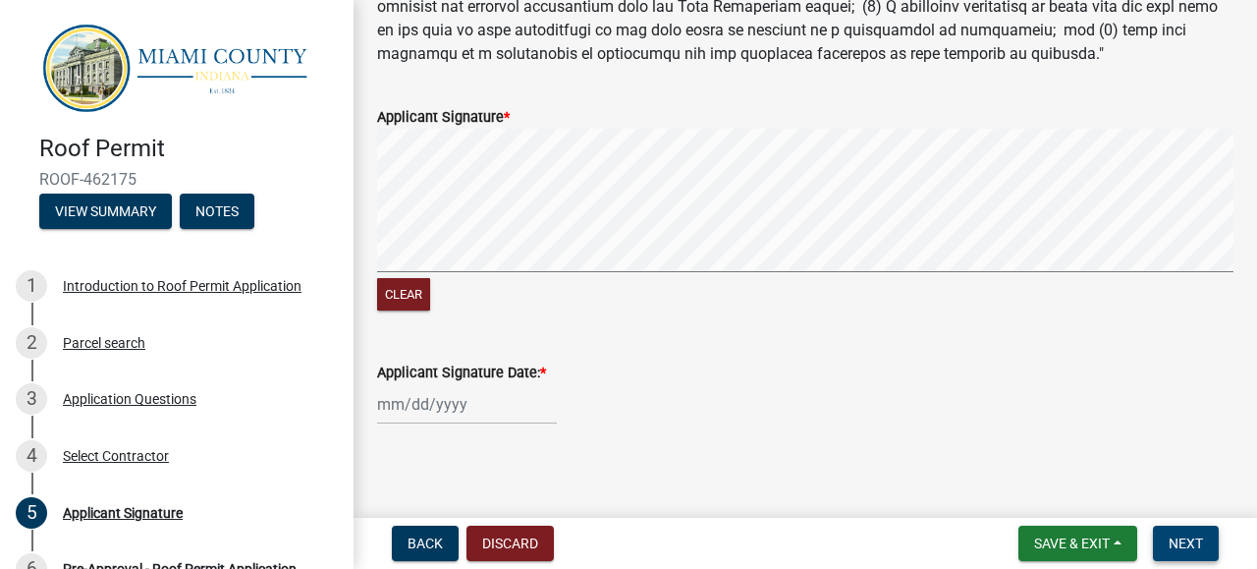
scroll to position [443, 0]
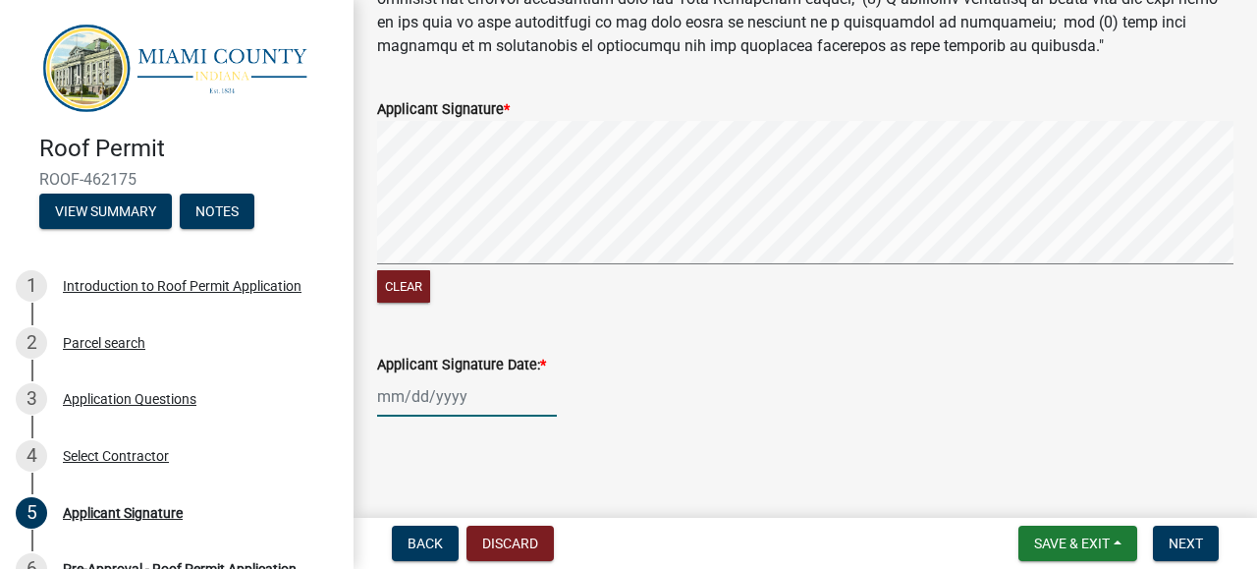
click at [514, 396] on input "Applicant Signature Date: *" at bounding box center [467, 396] width 180 height 40
select select "8"
select select "2025"
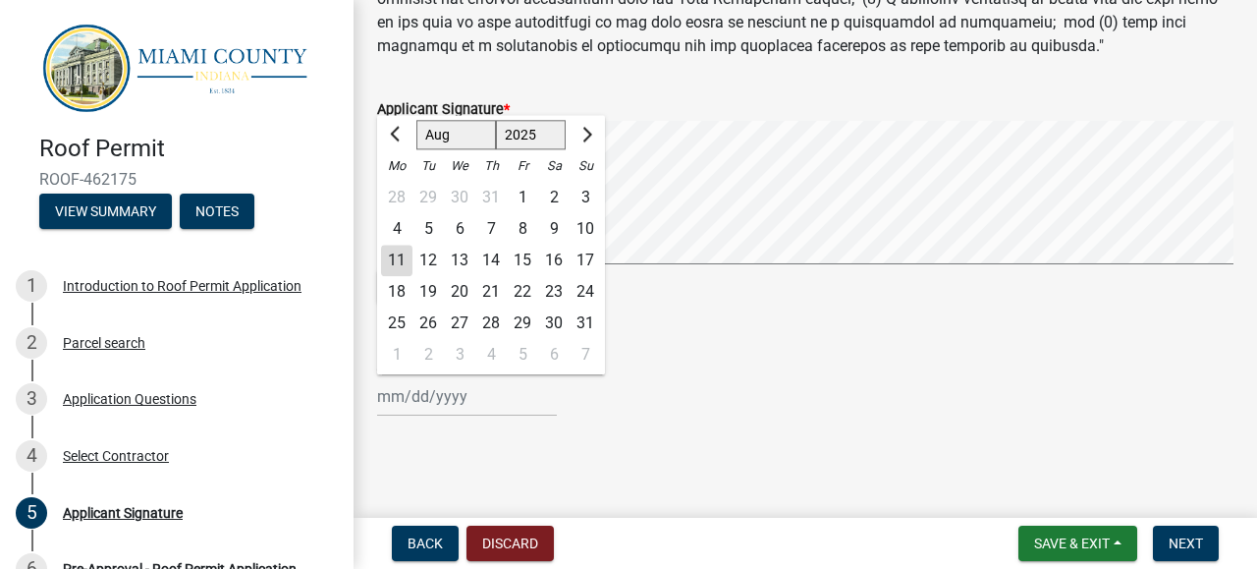
click at [396, 258] on div "11" at bounding box center [396, 260] width 31 height 31
type input "[DATE]"
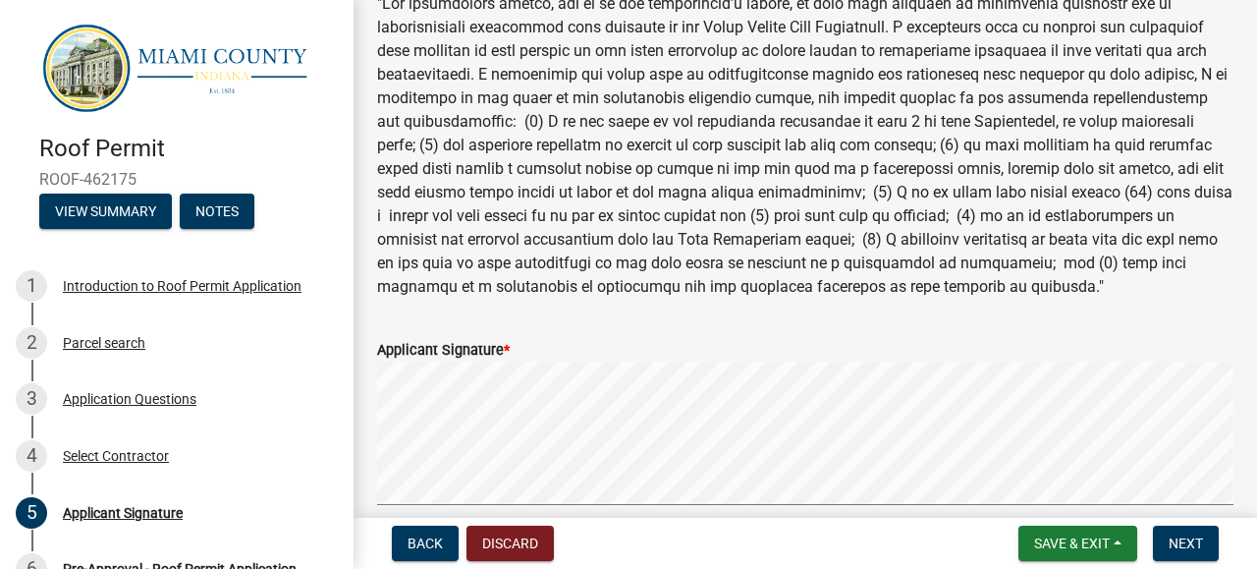
scroll to position [200, 0]
click at [1184, 547] on span "Next" at bounding box center [1186, 543] width 34 height 16
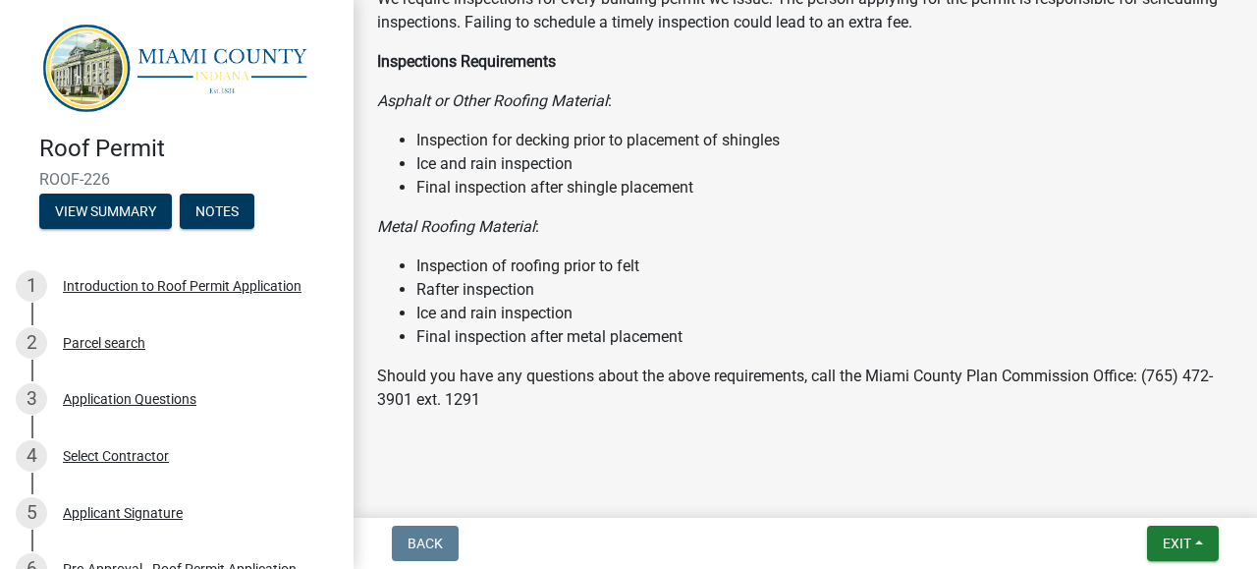
scroll to position [550, 0]
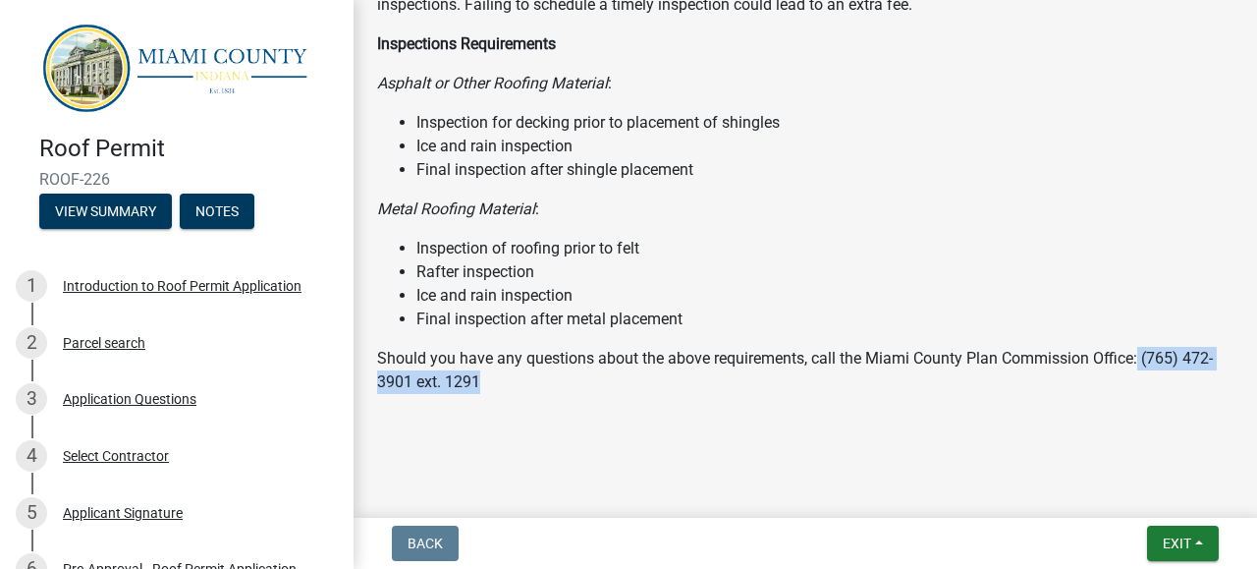
drag, startPoint x: 1138, startPoint y: 359, endPoint x: 1194, endPoint y: 389, distance: 63.3
click at [1194, 389] on p "Should you have any questions about the above requirements, call the Miami Coun…" at bounding box center [805, 370] width 856 height 47
click at [1188, 544] on span "Exit" at bounding box center [1177, 543] width 28 height 16
drag, startPoint x: 1188, startPoint y: 544, endPoint x: 1163, endPoint y: 503, distance: 48.5
click at [1163, 525] on div "Exit Save Save & Exit" at bounding box center [1183, 542] width 72 height 35
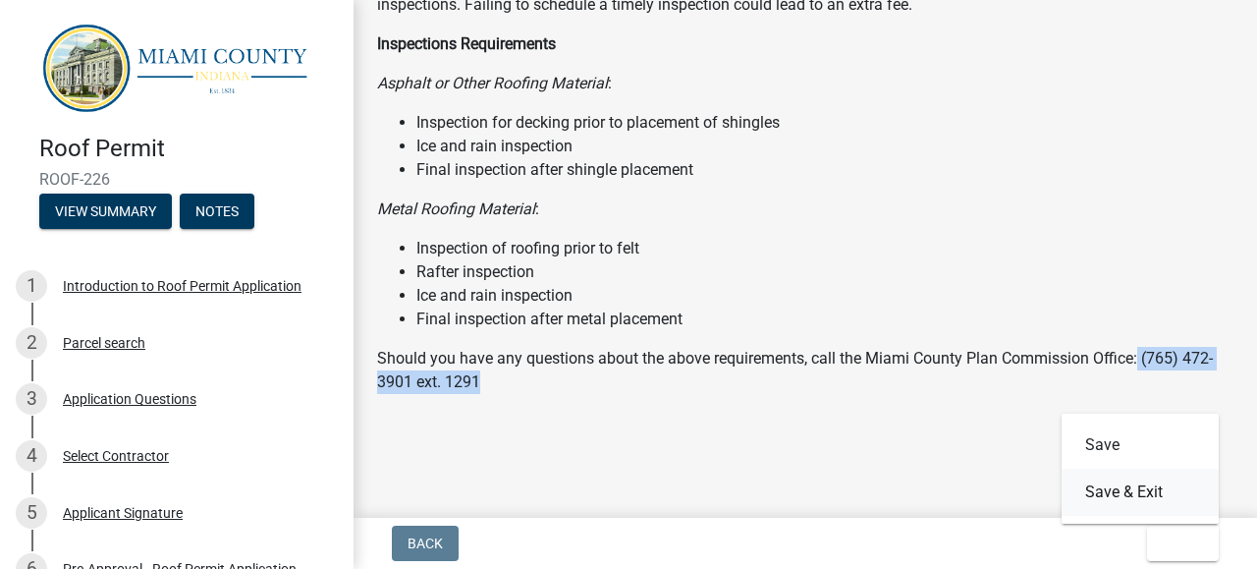
click at [1152, 487] on button "Save & Exit" at bounding box center [1140, 491] width 157 height 47
